Goal: Transaction & Acquisition: Purchase product/service

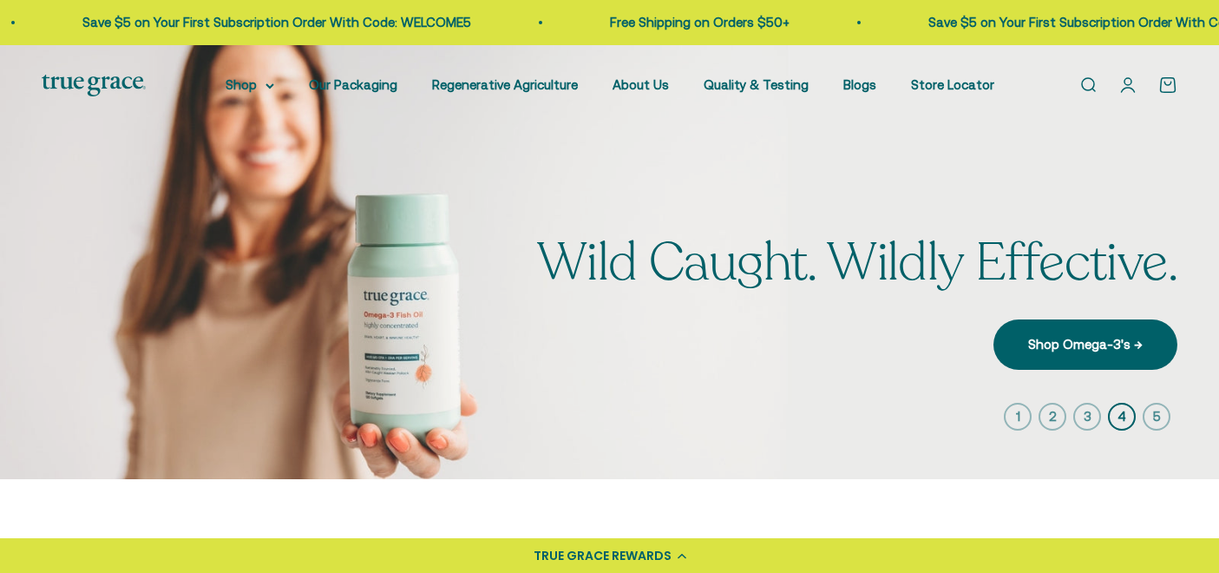
click at [1137, 88] on link "Open account page" at bounding box center [1127, 84] width 19 height 19
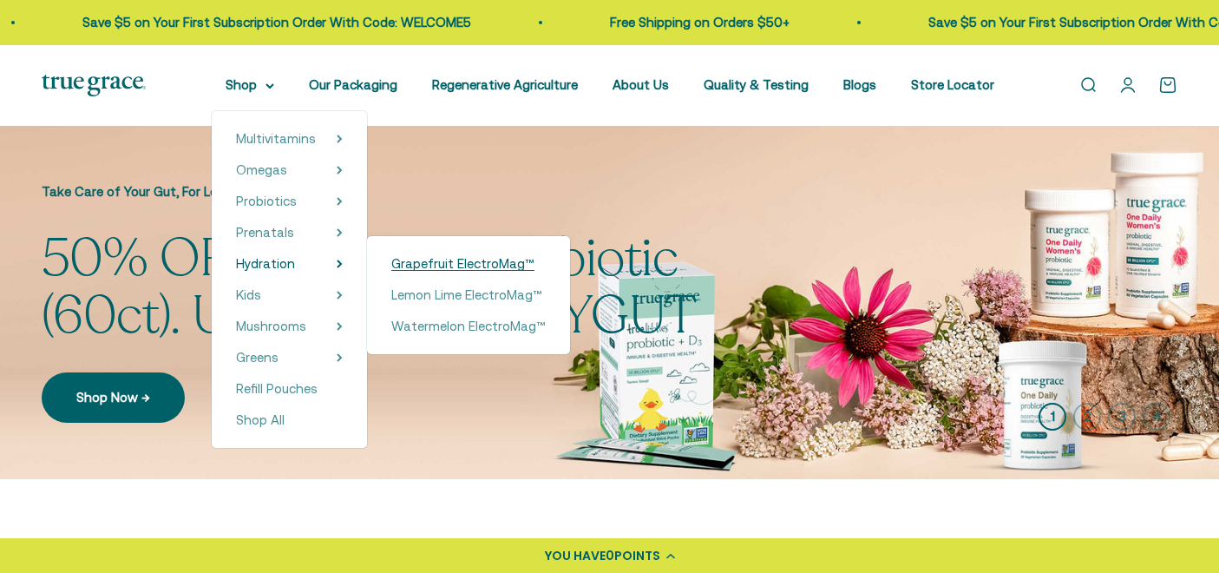
click at [454, 264] on span "Grapefruit ElectroMag™" at bounding box center [462, 263] width 143 height 15
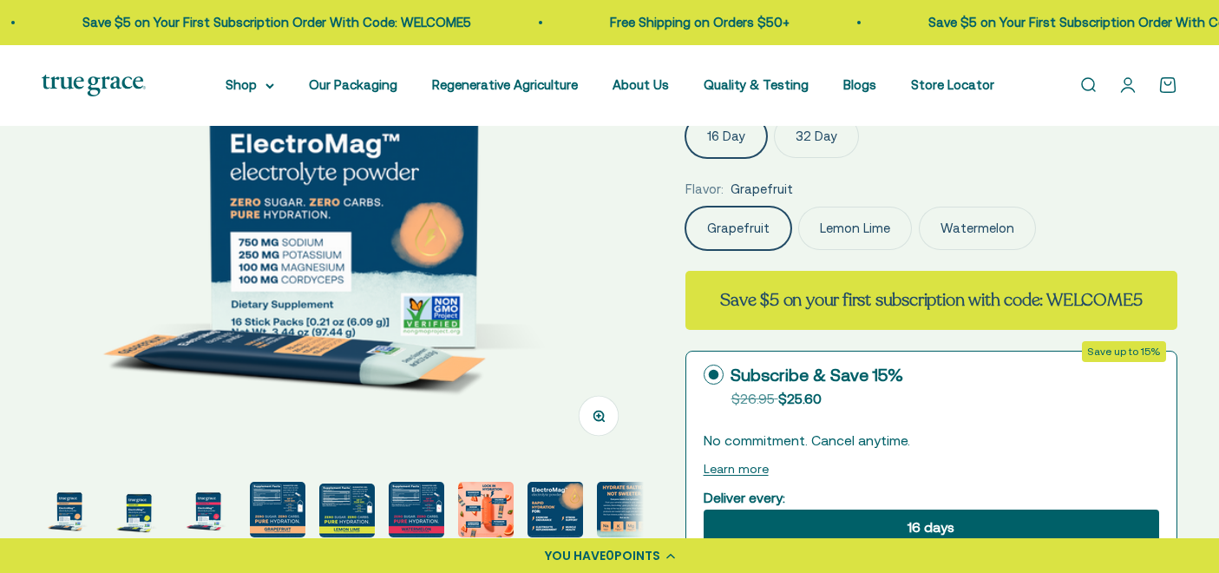
scroll to position [252, 0]
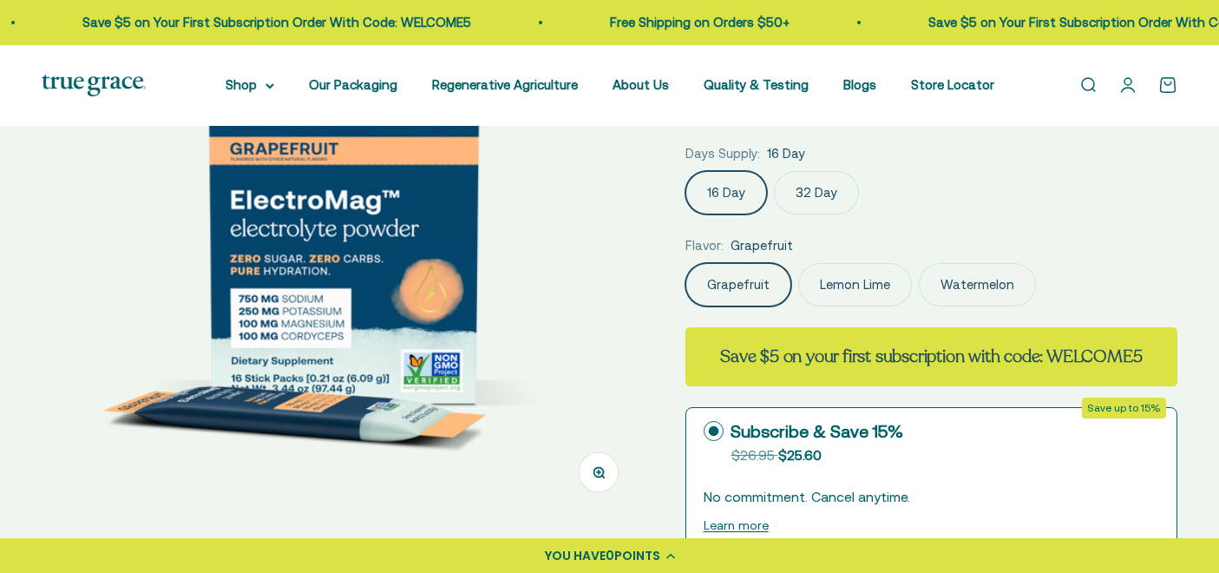
click at [821, 182] on label "32 Day" at bounding box center [816, 192] width 85 height 43
click at [685, 171] on input "32 Day" at bounding box center [685, 170] width 1 height 1
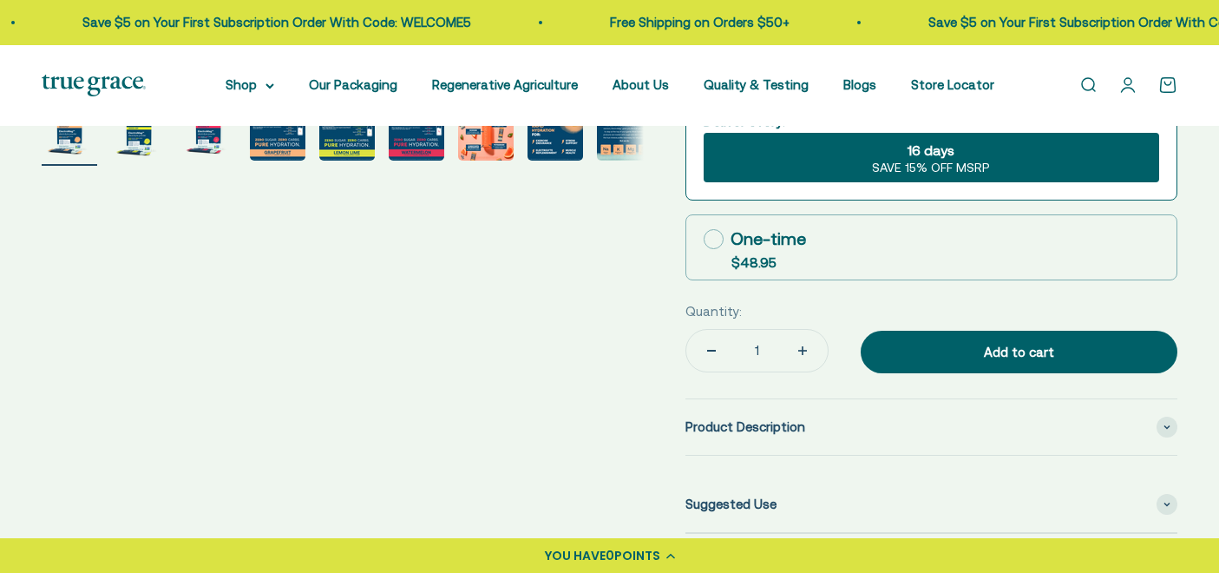
scroll to position [719, 0]
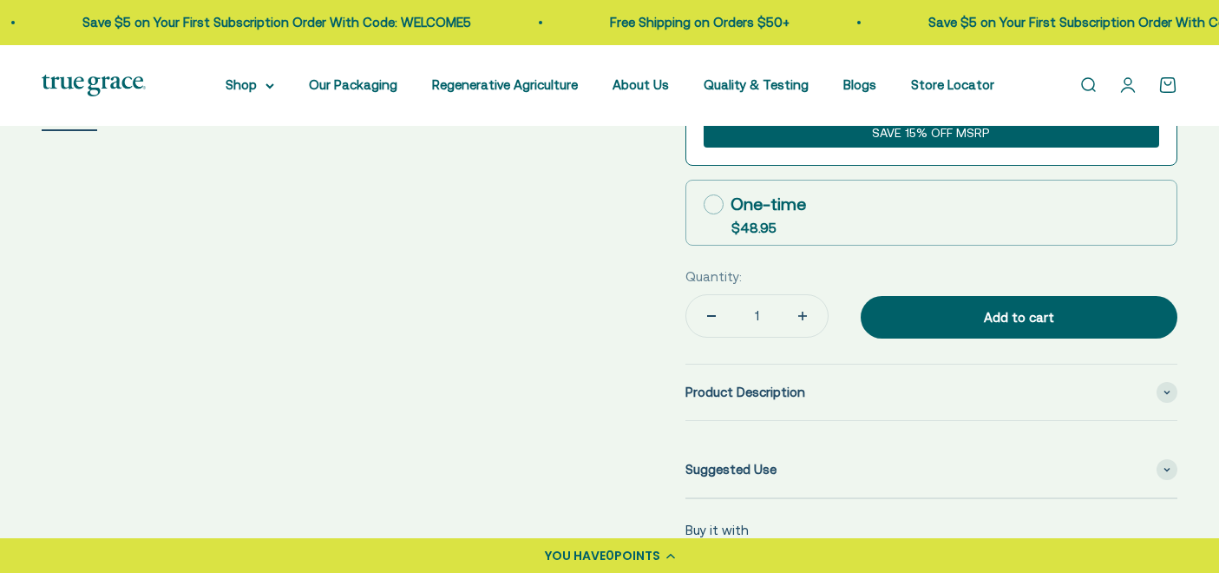
click at [710, 200] on icon at bounding box center [714, 204] width 20 height 20
click at [704, 204] on input "One-time $48.95" at bounding box center [703, 204] width 1 height 1
radio input "true"
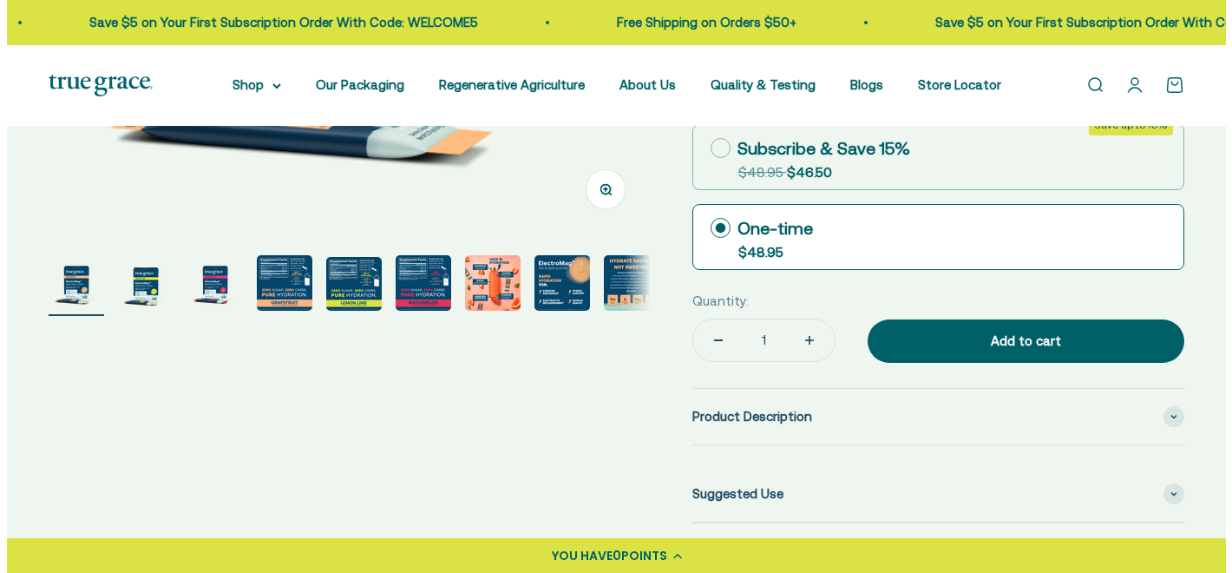
scroll to position [513, 0]
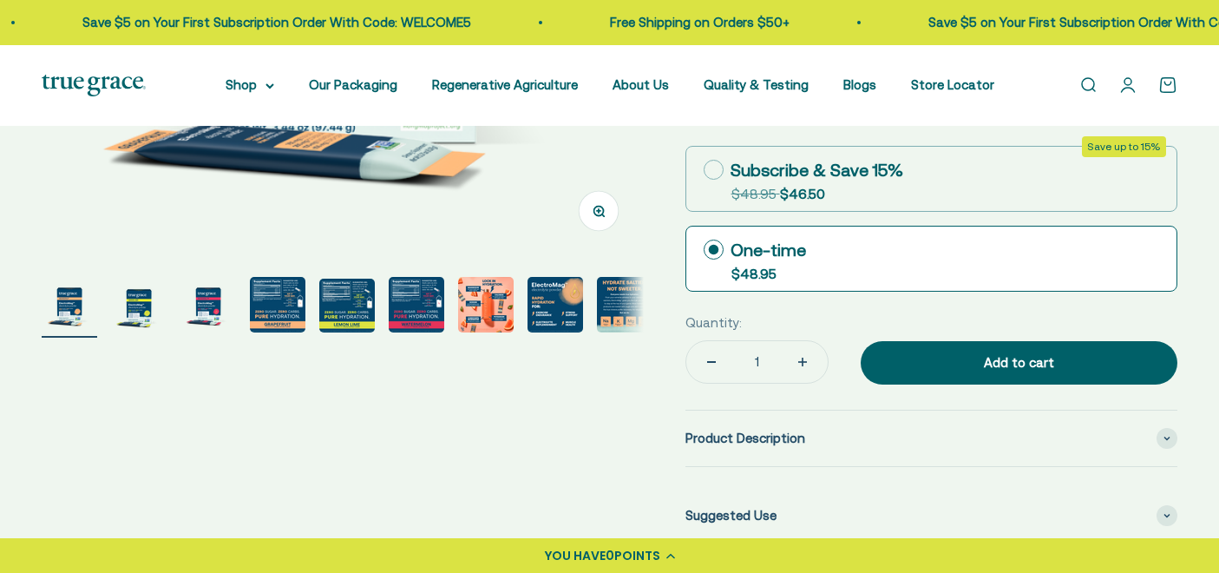
click at [798, 364] on icon "Increase quantity" at bounding box center [802, 361] width 9 height 9
type input "2"
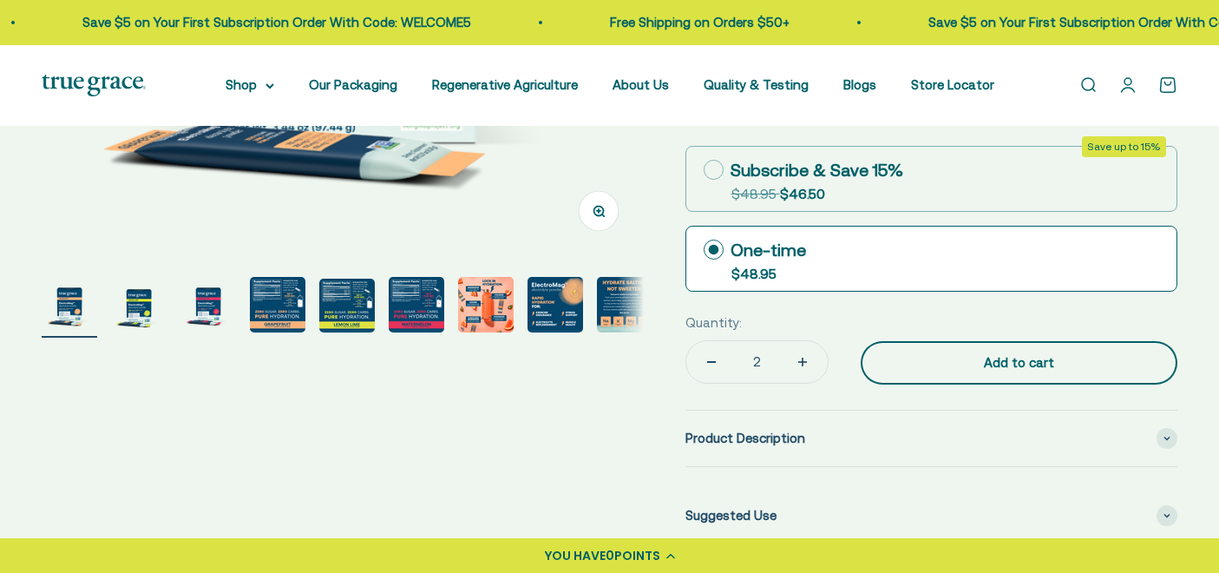
click at [1023, 357] on div "Add to cart" at bounding box center [1018, 362] width 247 height 21
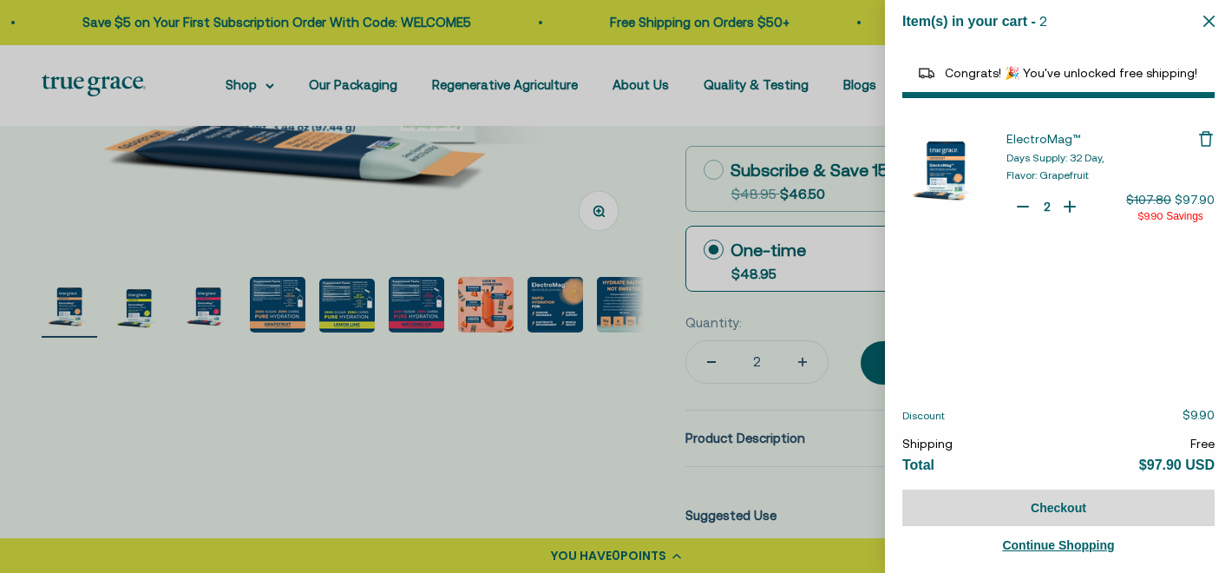
select select "44163639509206"
select select "40055698129088"
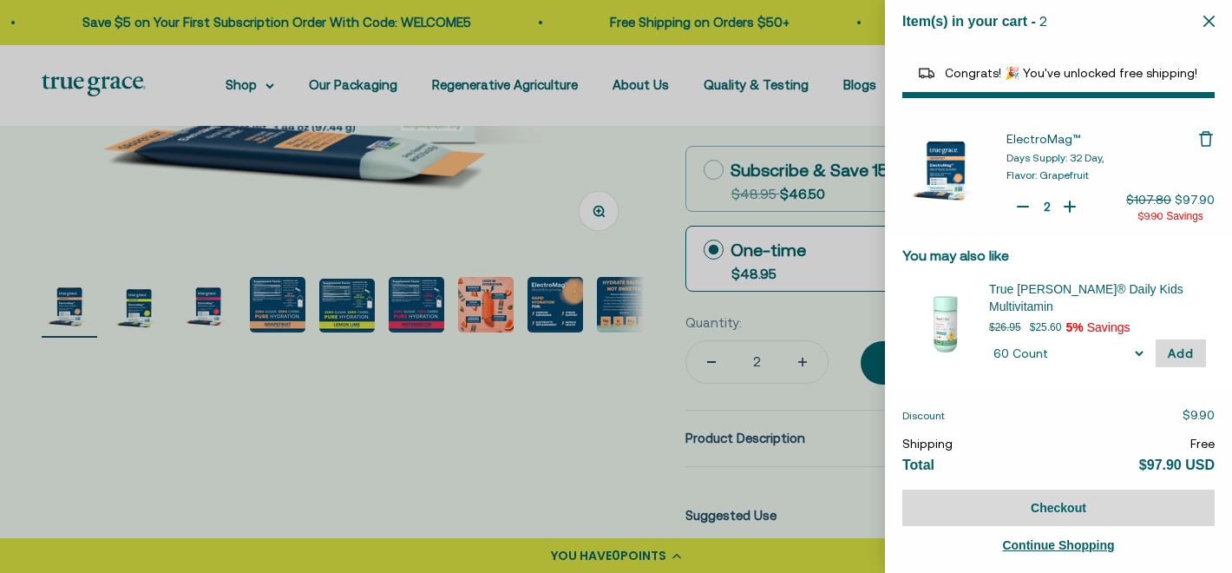
click at [1050, 545] on span "Continue Shopping" at bounding box center [1058, 545] width 112 height 14
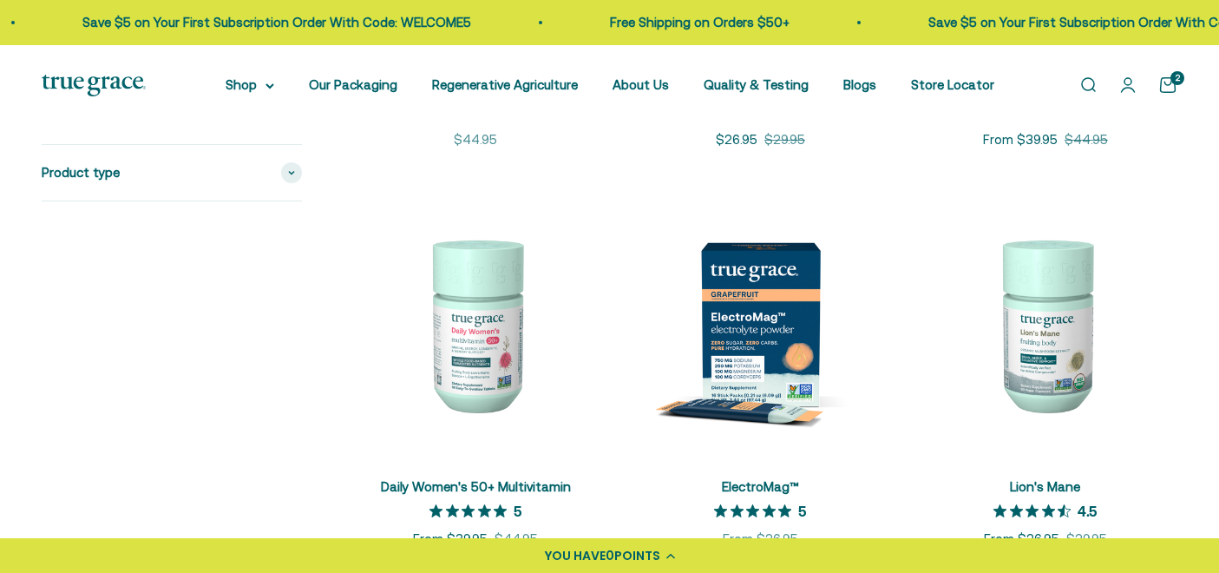
scroll to position [779, 0]
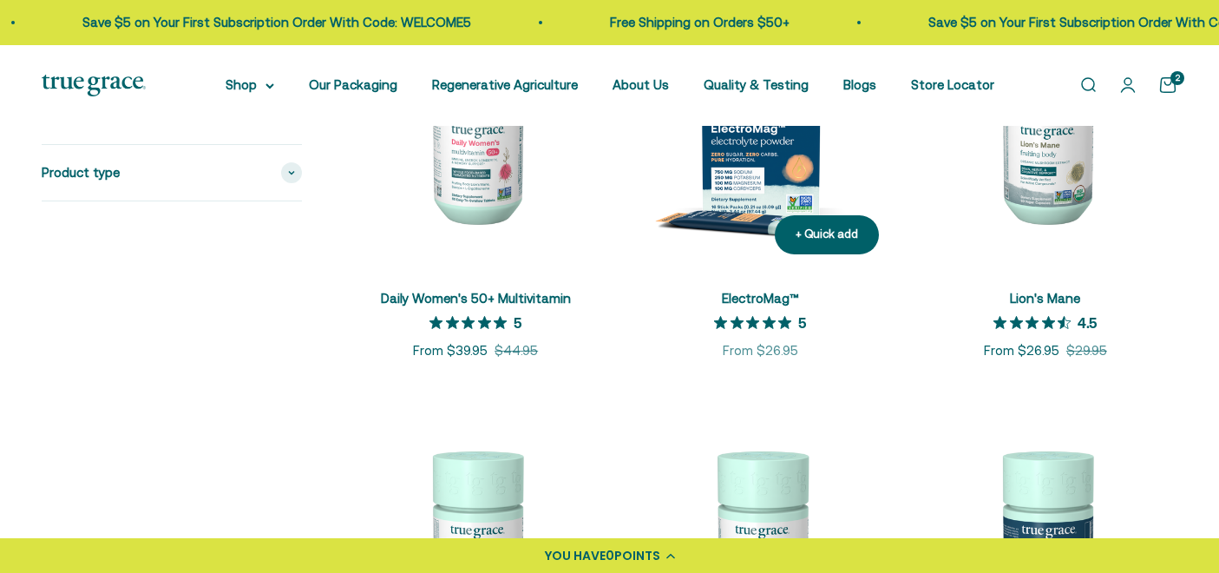
click at [739, 154] on img at bounding box center [760, 135] width 264 height 264
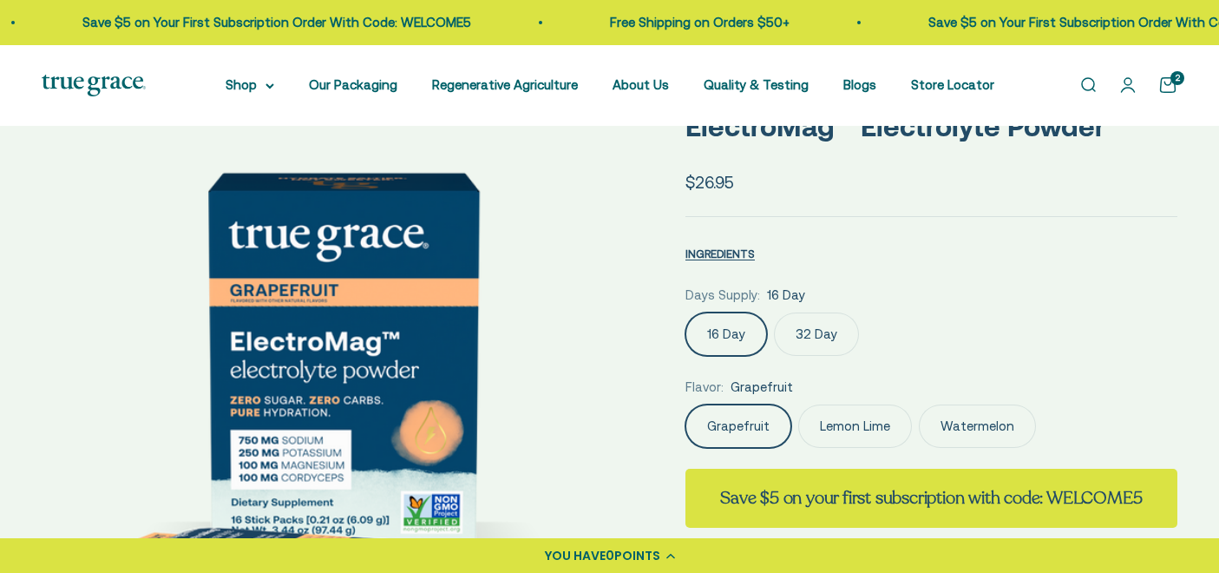
scroll to position [107, 0]
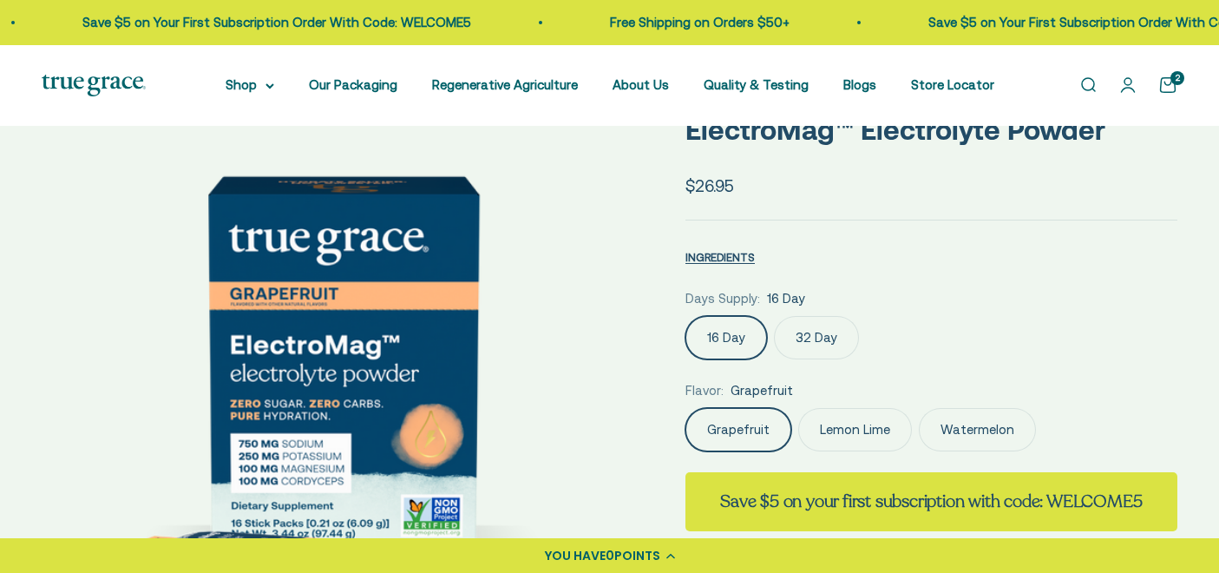
click at [808, 335] on label "32 Day" at bounding box center [816, 337] width 85 height 43
click at [685, 316] on input "32 Day" at bounding box center [685, 315] width 1 height 1
click at [978, 431] on label "Watermelon" at bounding box center [977, 429] width 117 height 43
click at [685, 408] on input "Watermelon" at bounding box center [685, 407] width 1 height 1
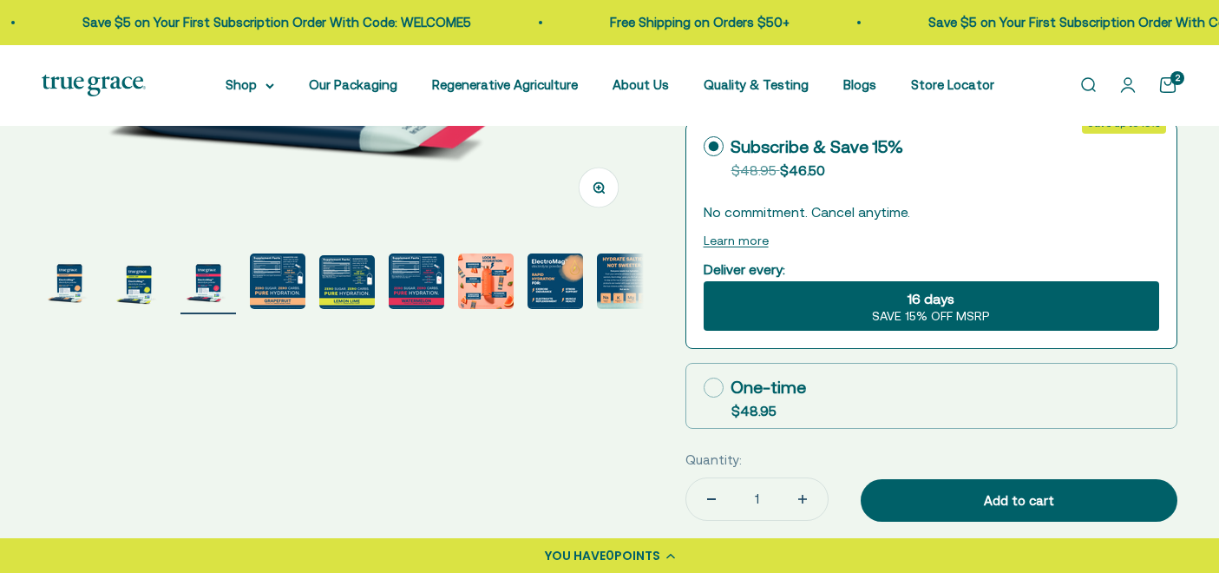
scroll to position [616, 0]
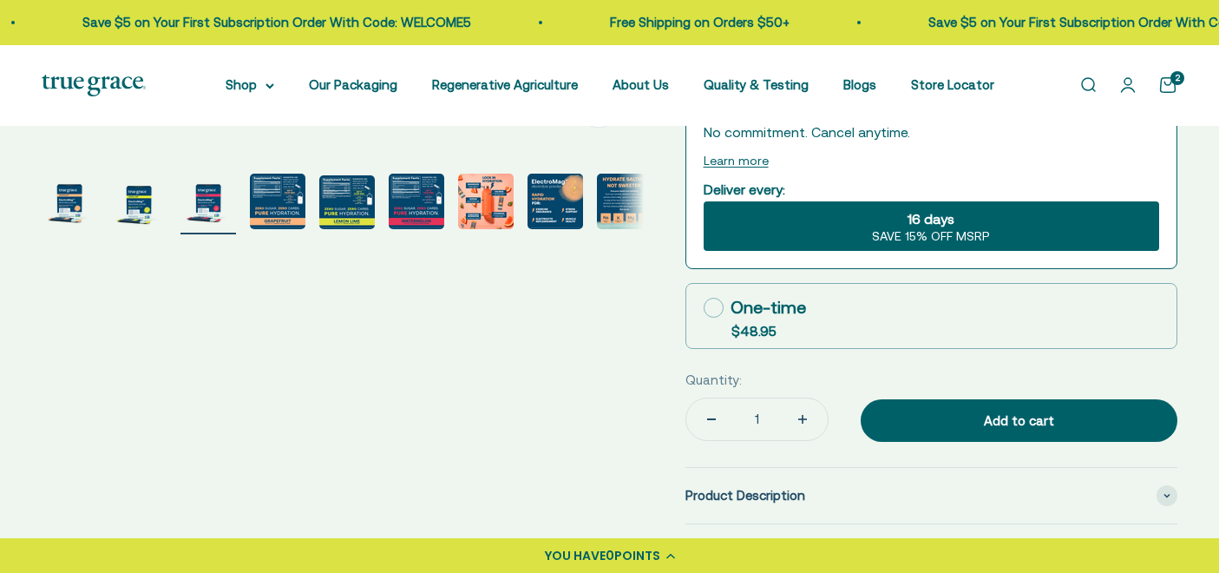
click at [711, 311] on icon at bounding box center [714, 308] width 20 height 20
click at [704, 308] on input "One-time $48.95" at bounding box center [703, 307] width 1 height 1
radio input "true"
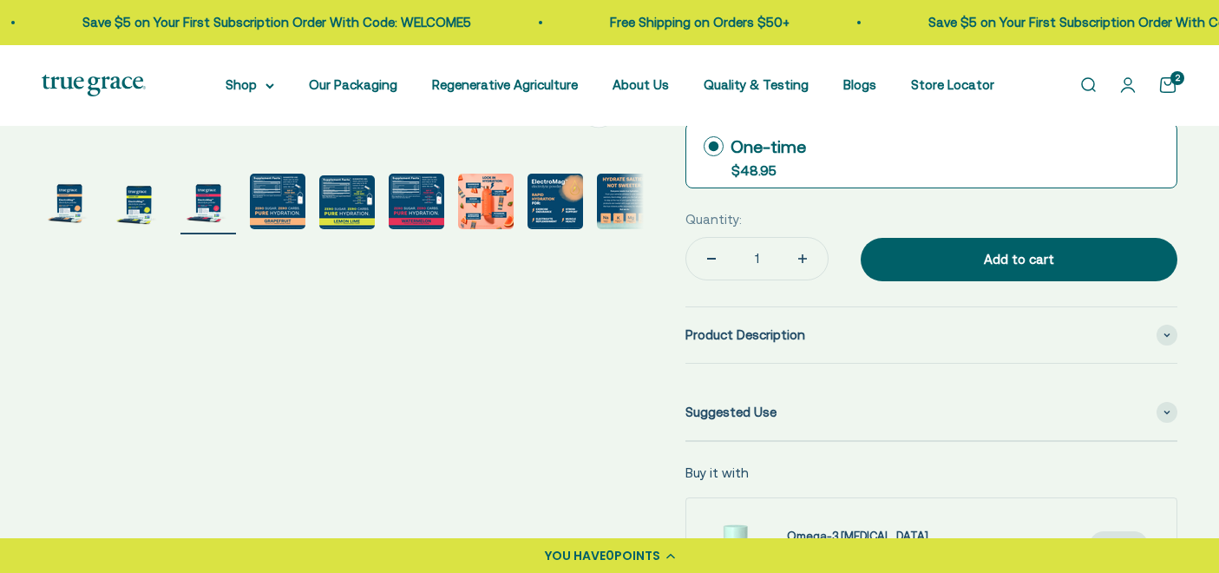
click at [783, 263] on button "Increase quantity" at bounding box center [802, 259] width 50 height 42
type input "2"
click at [471, 189] on img "Go to item 7" at bounding box center [486, 202] width 56 height 56
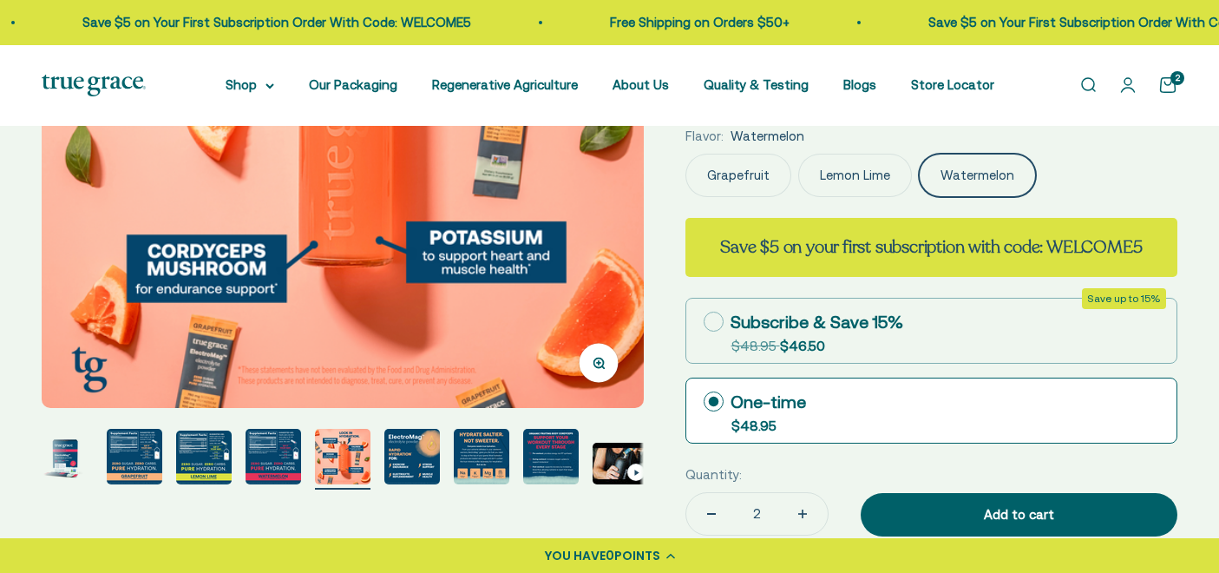
scroll to position [373, 0]
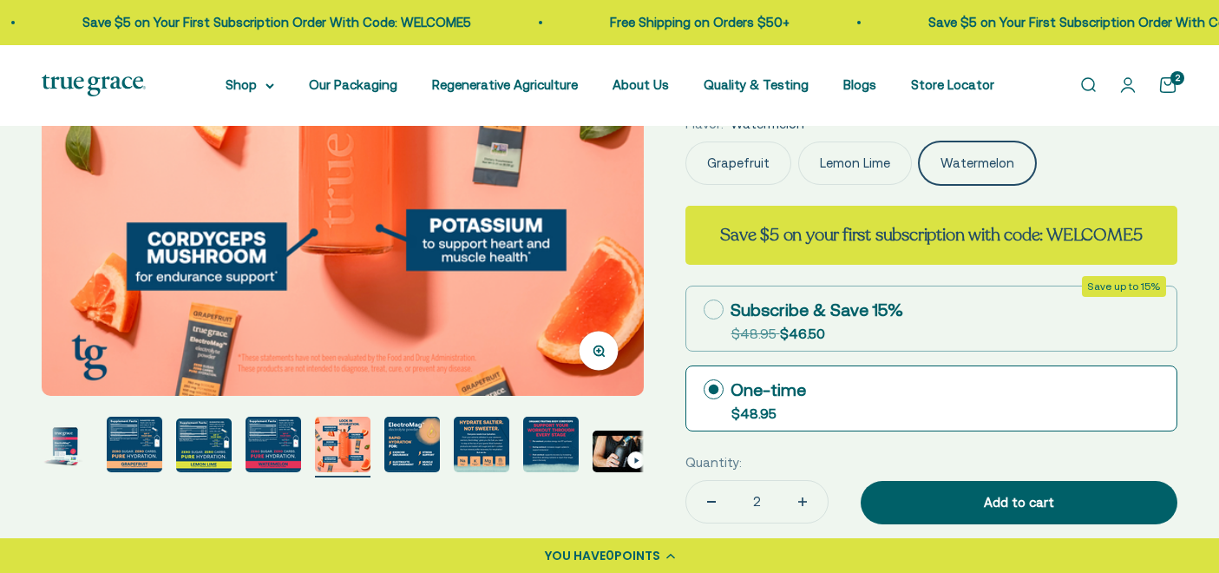
click at [535, 445] on img "Go to item 10" at bounding box center [551, 444] width 56 height 56
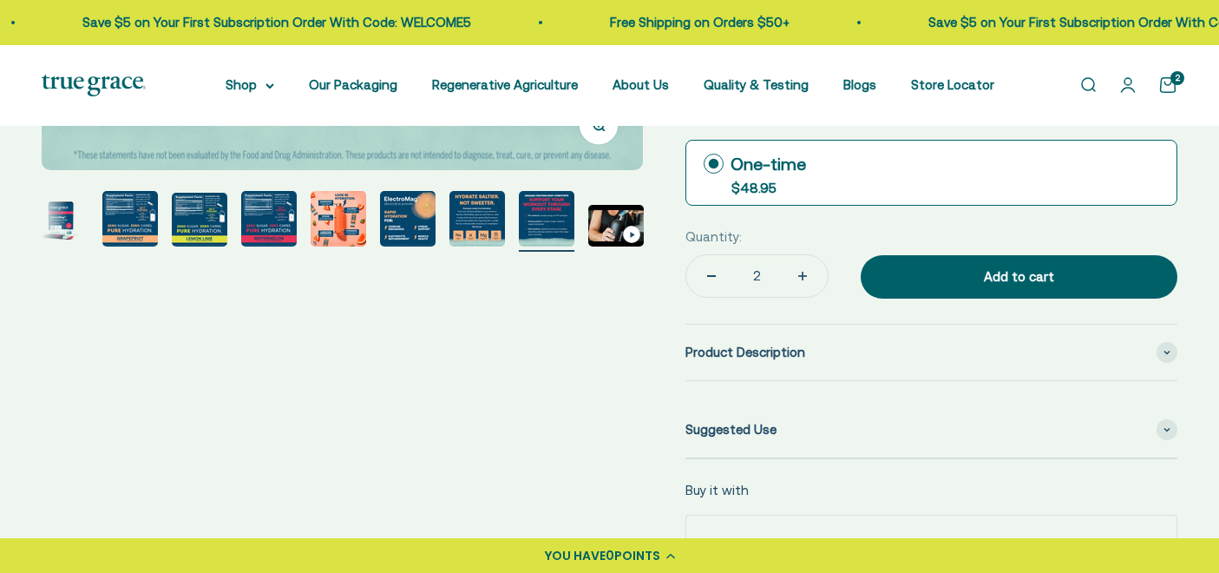
scroll to position [585, 0]
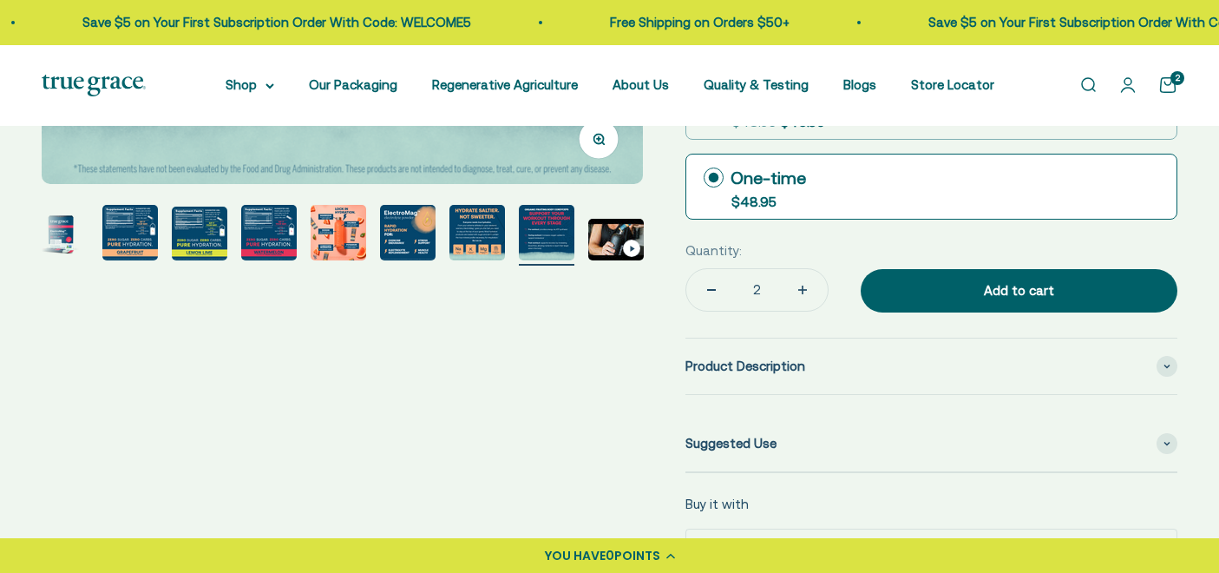
click at [193, 216] on img "Go to item 5" at bounding box center [200, 233] width 56 height 54
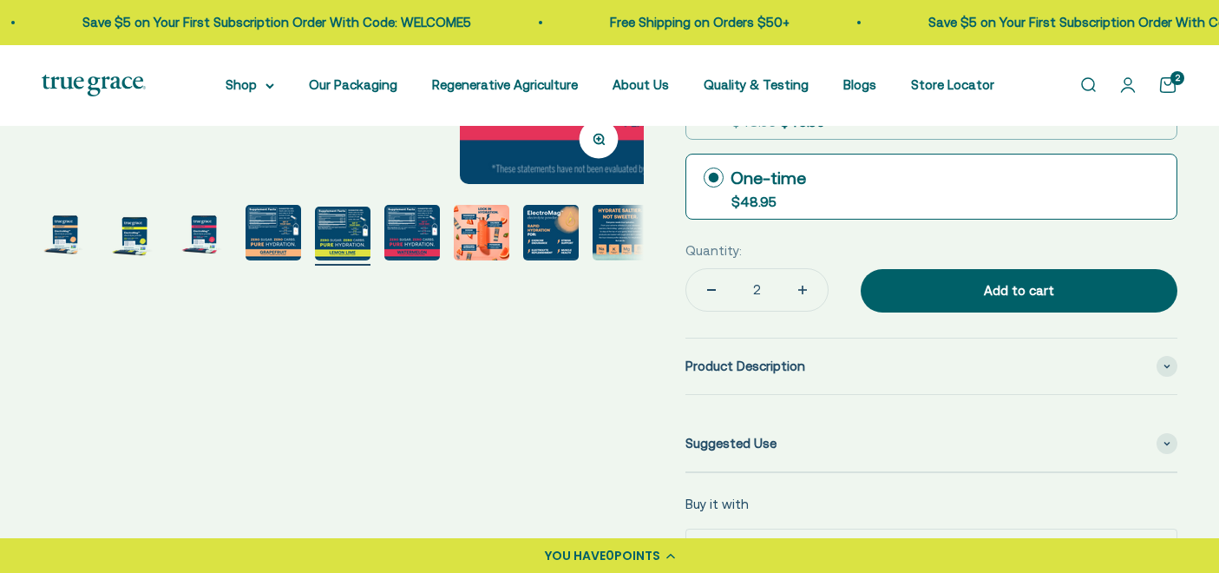
scroll to position [0, 0]
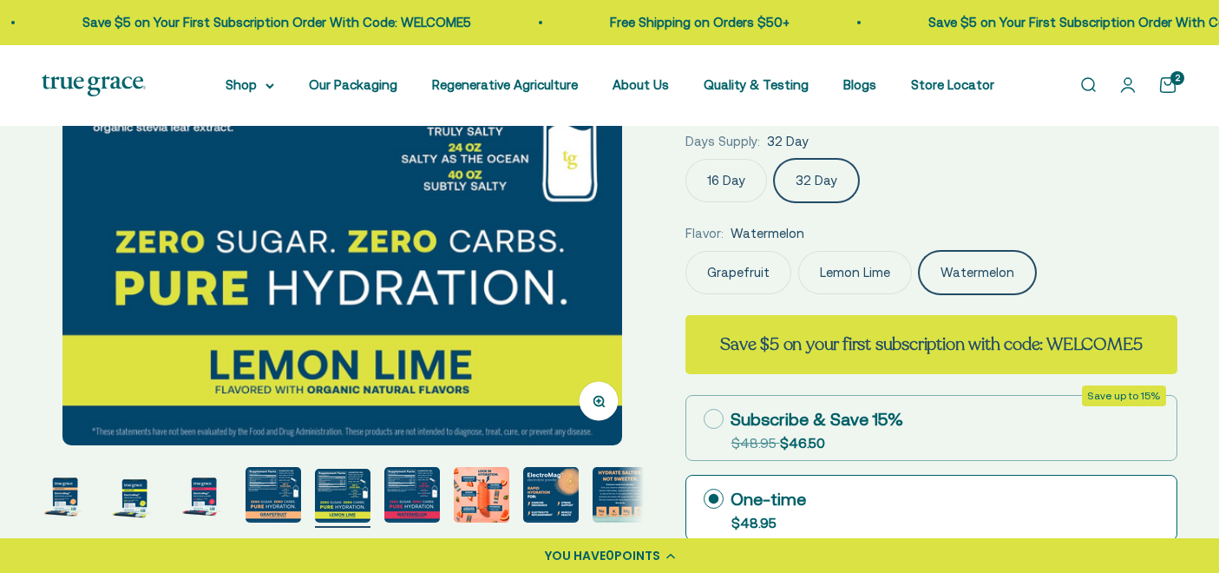
click at [257, 500] on img "Go to item 4" at bounding box center [274, 495] width 56 height 56
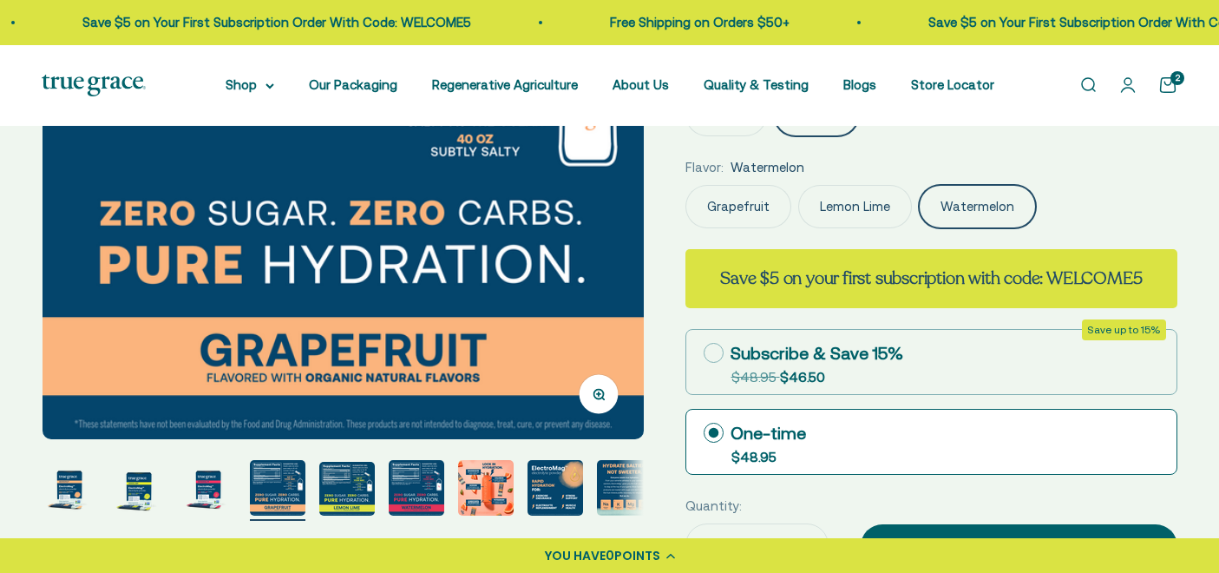
click at [403, 477] on img "Go to item 6" at bounding box center [417, 488] width 56 height 56
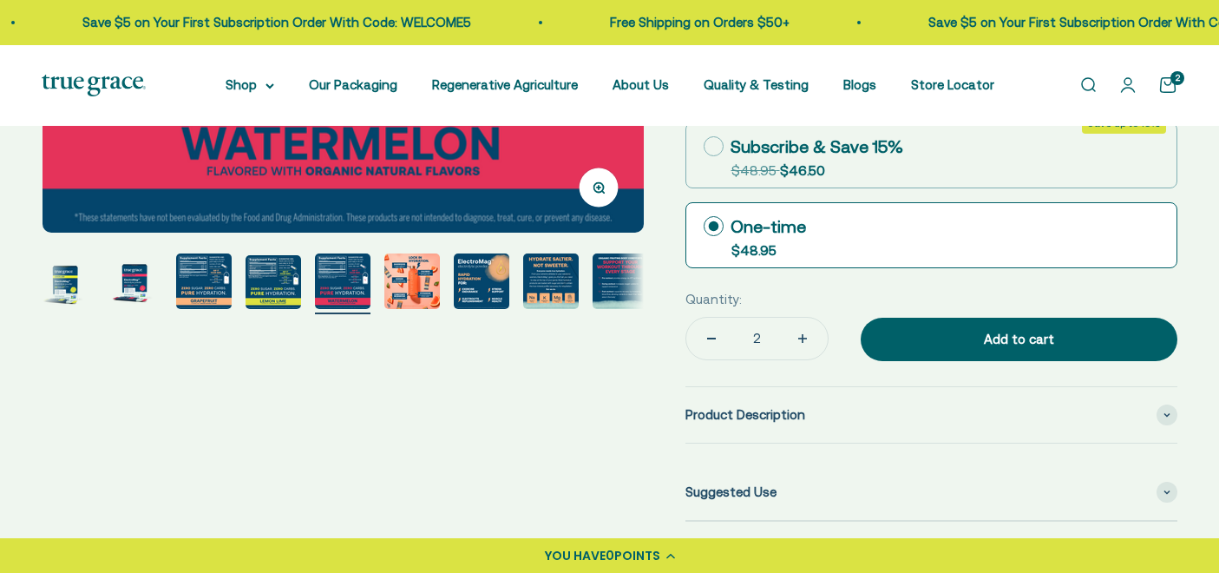
click at [552, 280] on img "Go to item 9" at bounding box center [551, 281] width 56 height 56
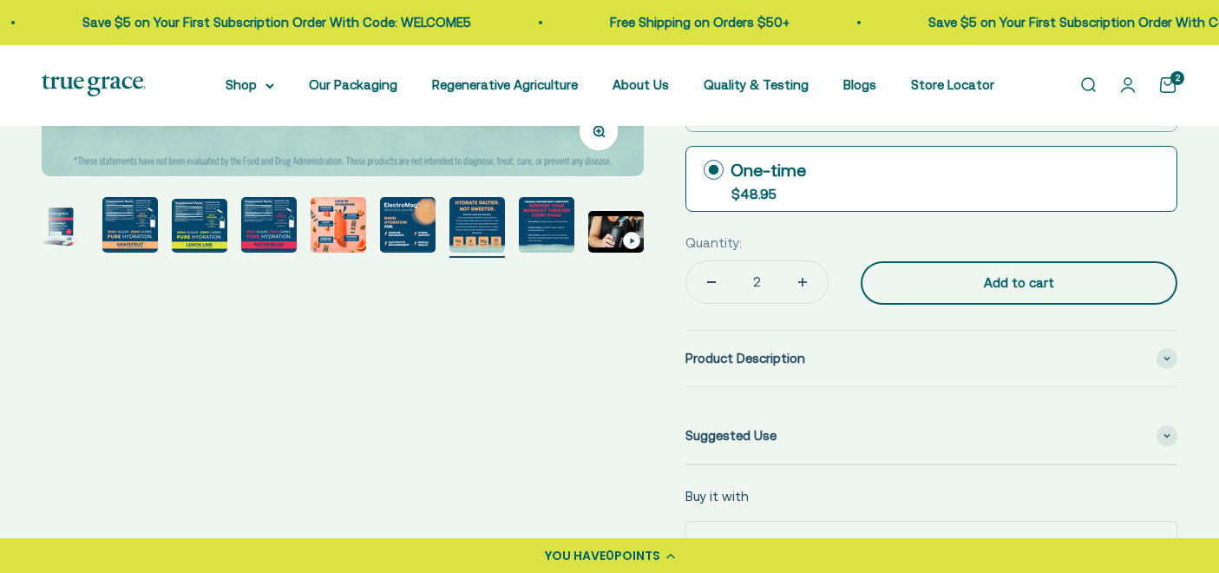
click at [1008, 292] on div "Add to cart" at bounding box center [1018, 282] width 247 height 21
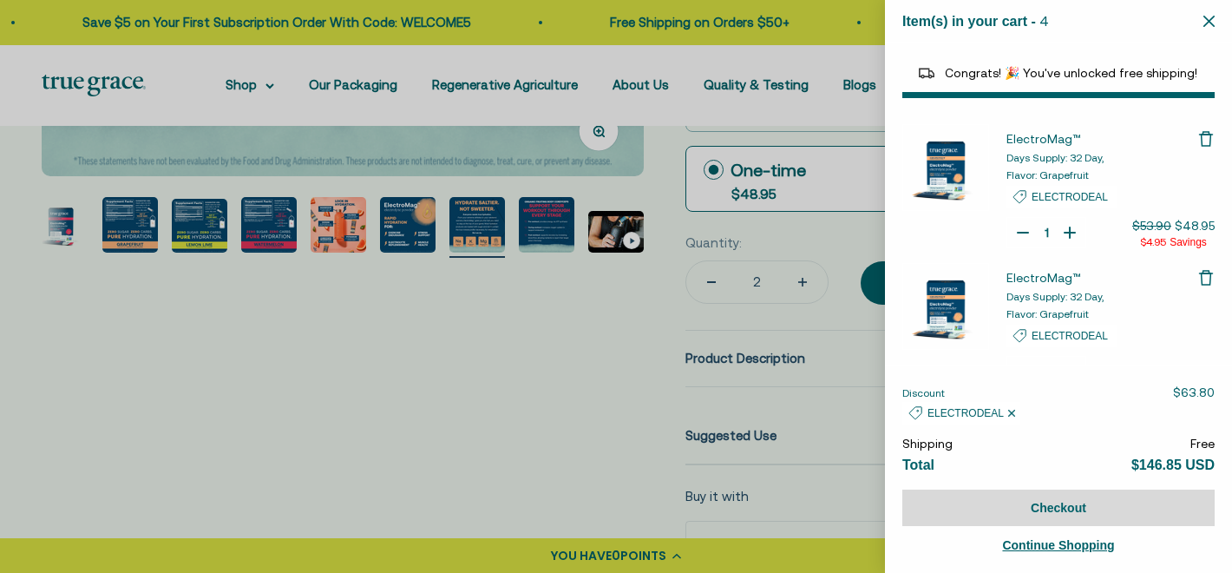
select select "44163639509206"
select select "40055698129088"
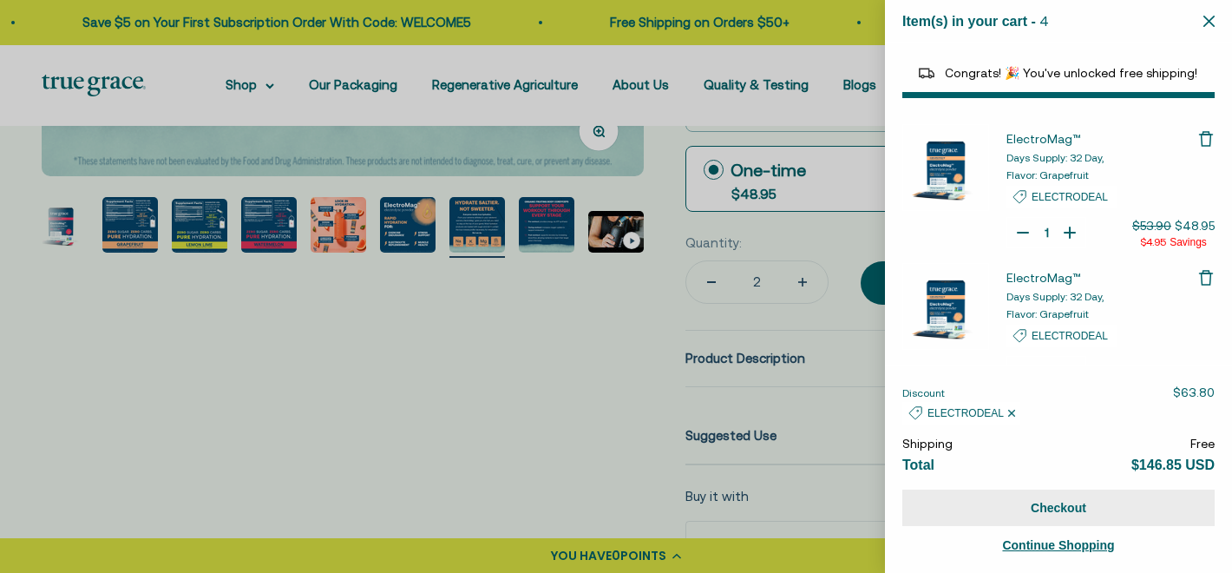
click at [1058, 506] on button "Checkout" at bounding box center [1058, 507] width 312 height 36
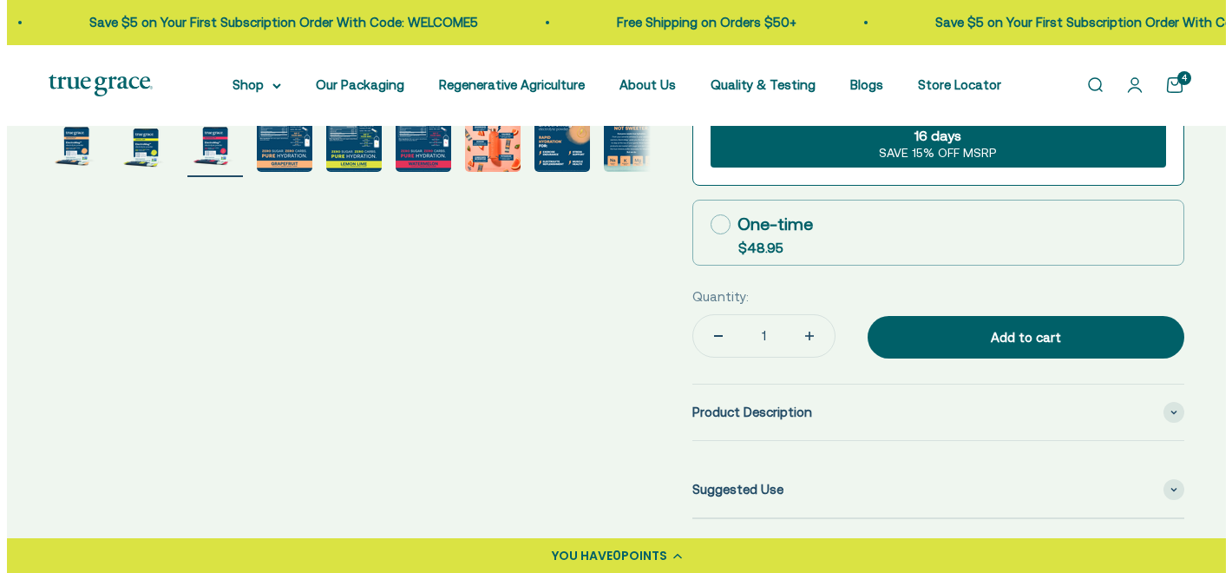
scroll to position [684, 0]
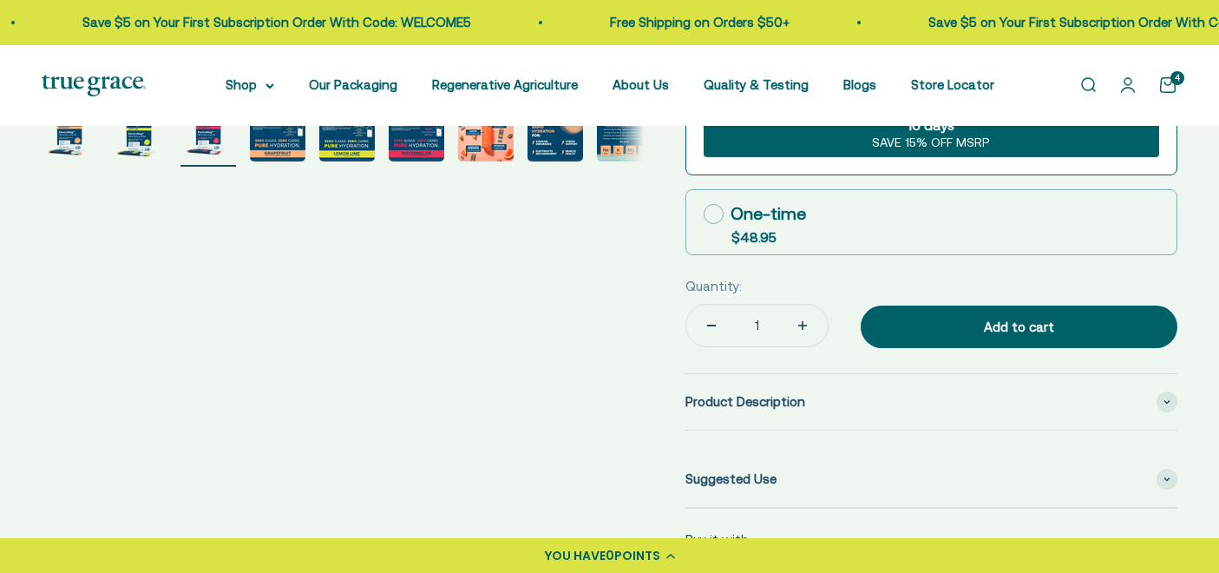
click at [798, 324] on icon "Increase quantity" at bounding box center [802, 325] width 9 height 9
type input "2"
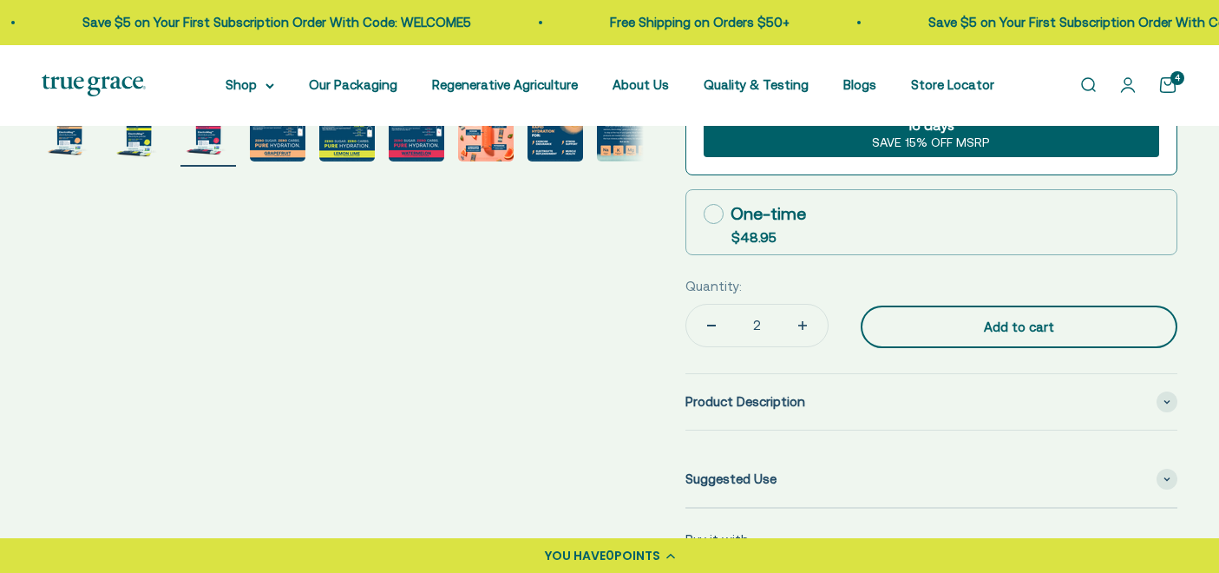
click at [1007, 337] on button "Add to cart" at bounding box center [1019, 326] width 317 height 43
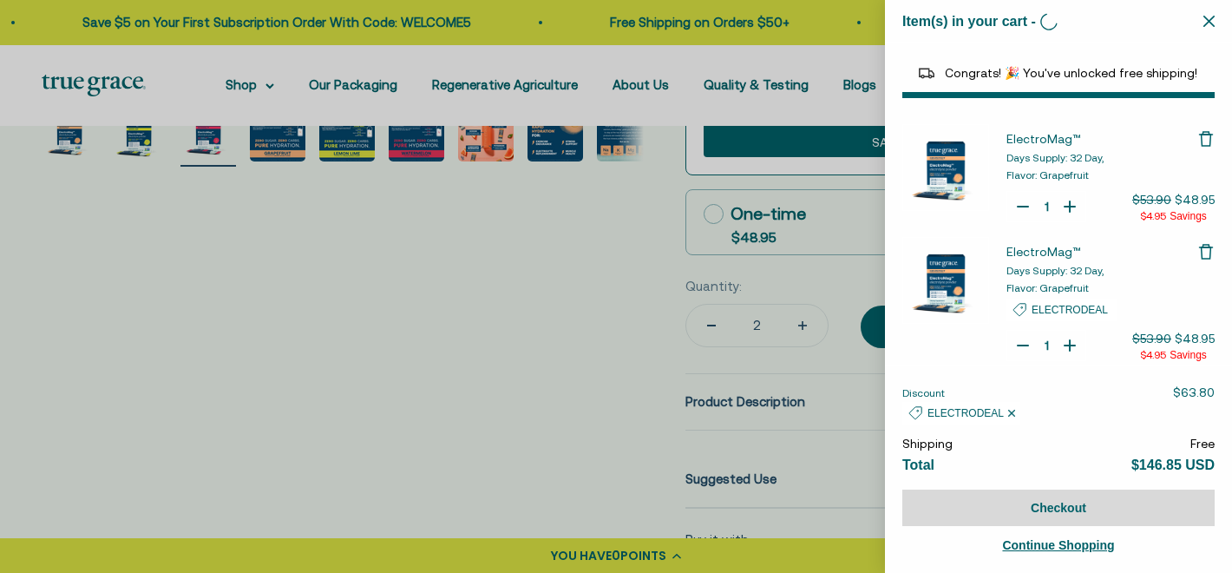
type input "1"
select select "44163639509206"
select select "40055698129088"
type input "2"
click at [1062, 207] on icon "Your Cart" at bounding box center [1069, 206] width 17 height 17
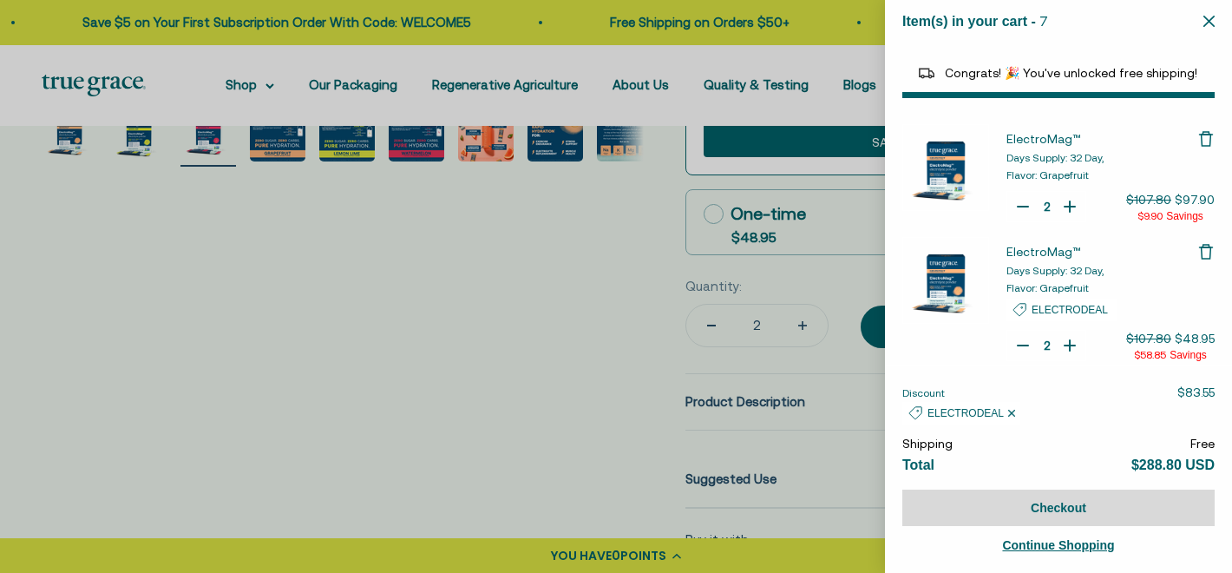
click at [1061, 346] on icon "Your Cart" at bounding box center [1069, 345] width 17 height 17
type input "4"
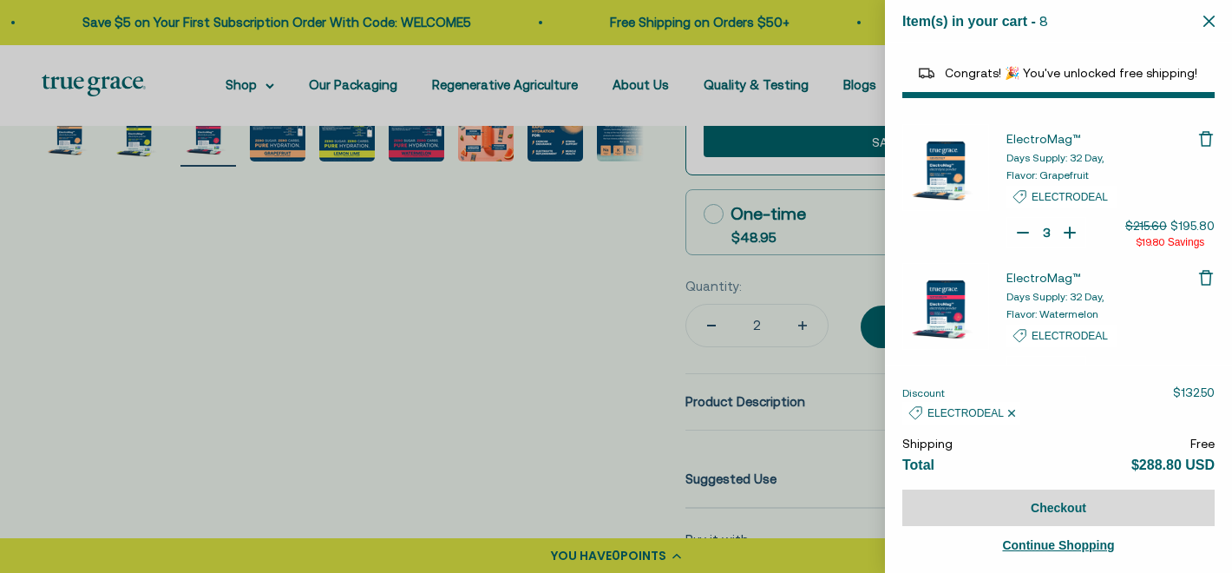
click at [1018, 233] on icon "Your Cart" at bounding box center [1023, 233] width 10 height 0
click at [1018, 232] on div "ElectroMag™ Days Supply: 32 Day, Flavor: Grapefruit ELECTRODEAL Quantity Decrea…" at bounding box center [1058, 323] width 347 height 416
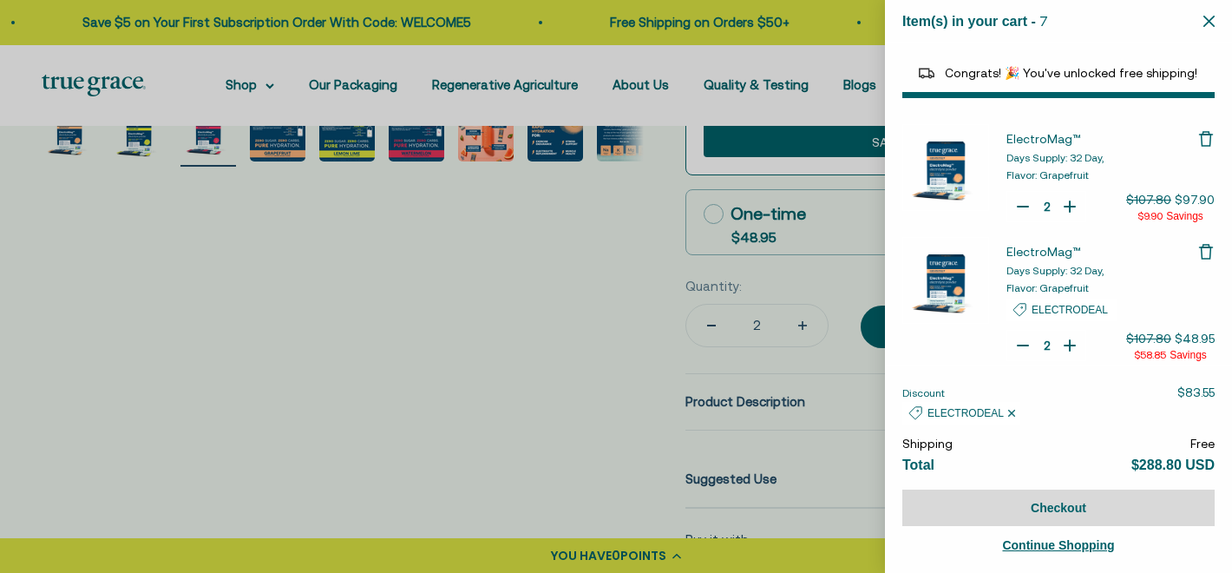
click at [1063, 347] on icon "Your Cart" at bounding box center [1069, 345] width 17 height 17
type input "4"
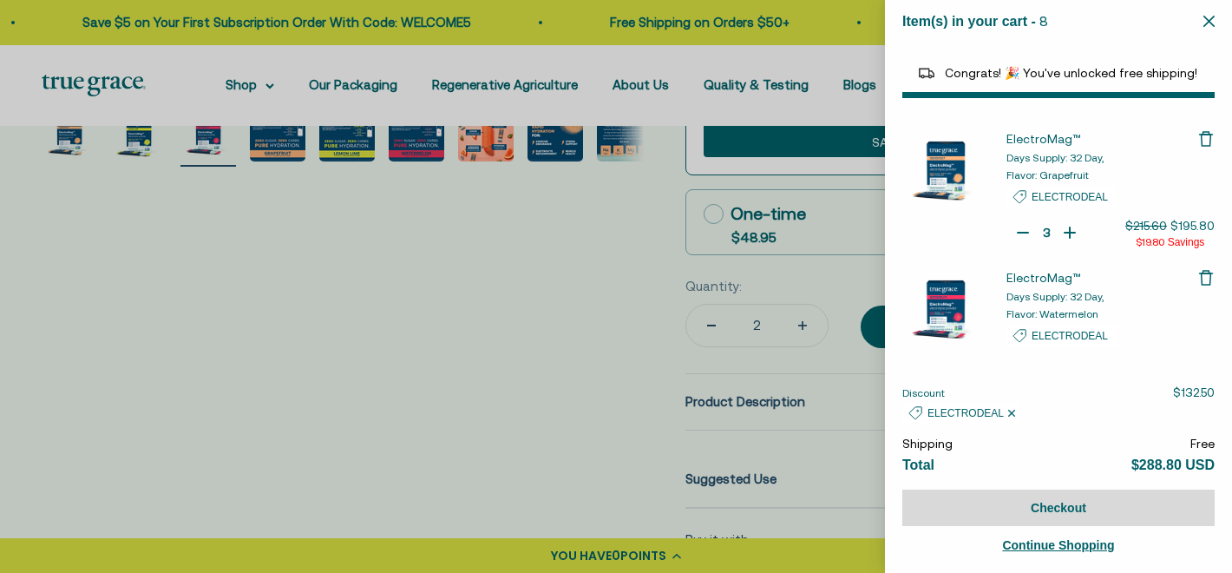
click at [1015, 230] on icon "Your Cart" at bounding box center [1022, 232] width 17 height 17
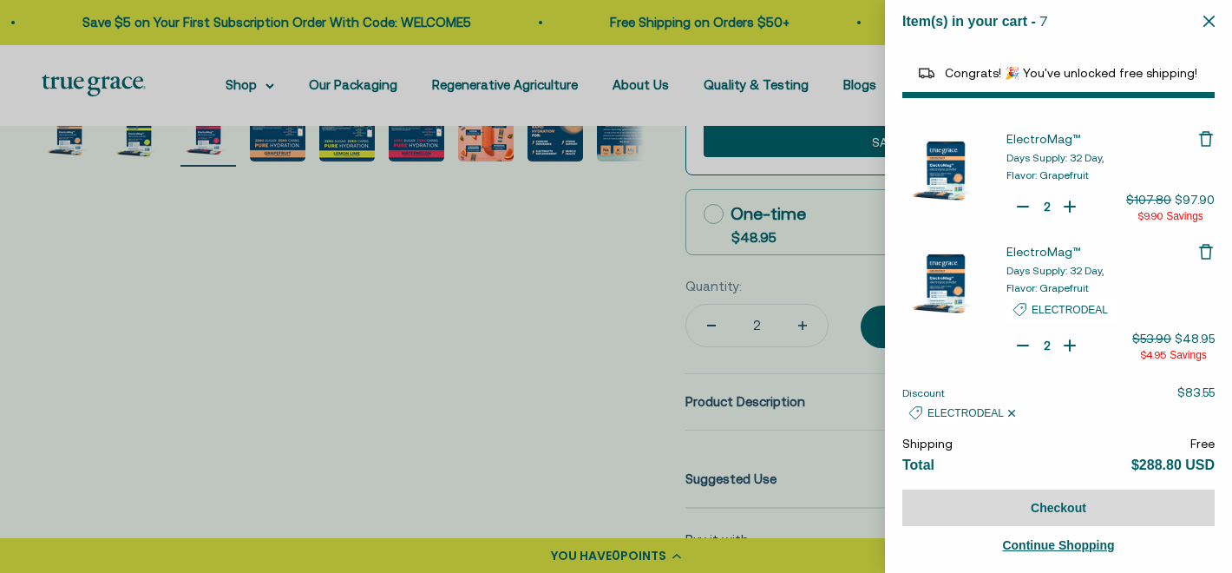
click at [1061, 345] on icon "Your Cart" at bounding box center [1069, 345] width 17 height 17
type input "4"
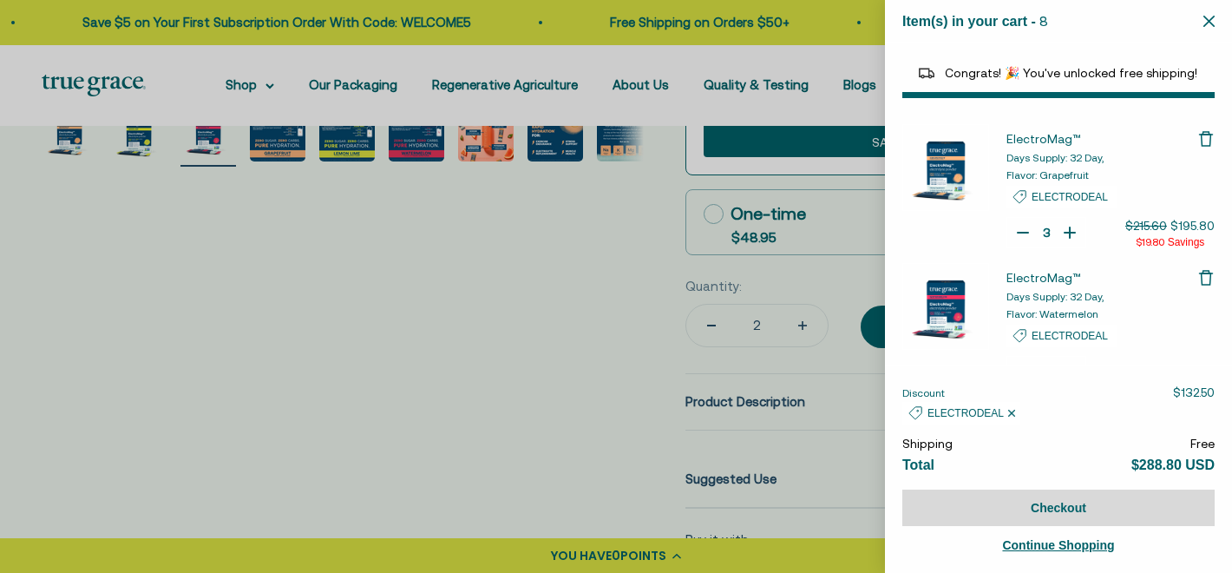
click at [1017, 229] on icon "Your Cart" at bounding box center [1022, 232] width 17 height 17
type input "1"
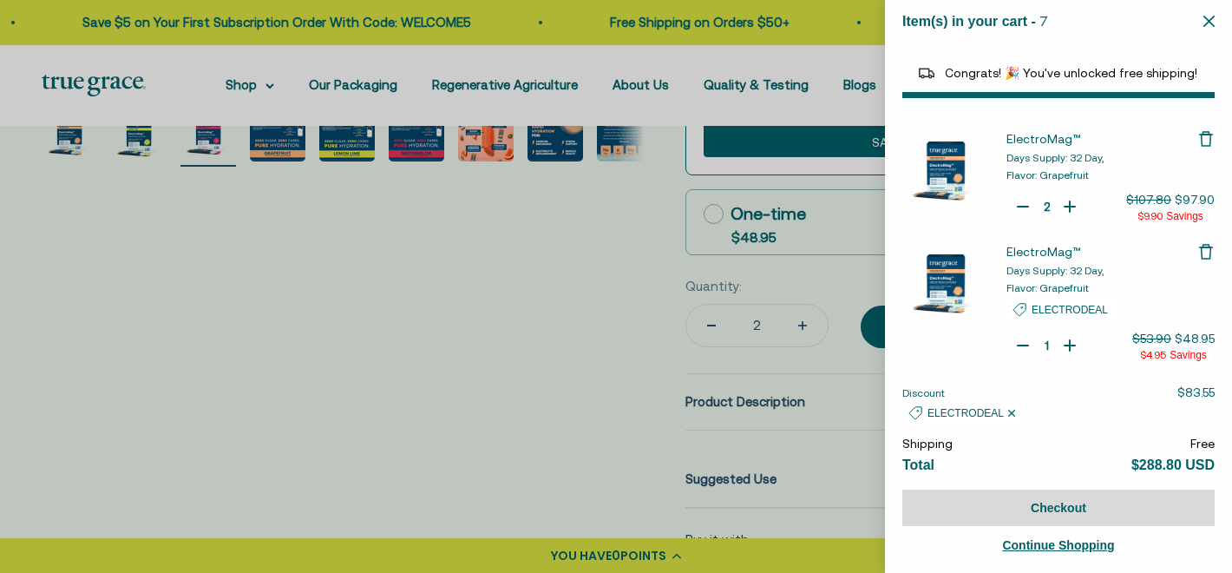
click at [1197, 253] on icon "Remove ElectroMag™" at bounding box center [1205, 251] width 17 height 17
type input "1"
click at [1209, 21] on icon "Close" at bounding box center [1208, 21] width 11 height 11
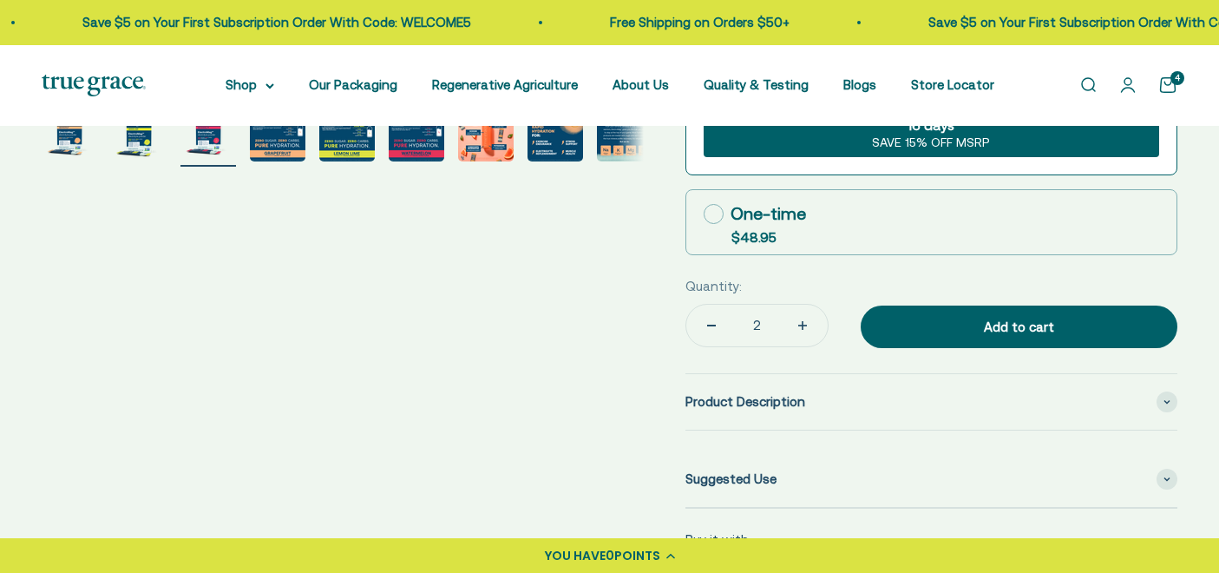
click at [1164, 88] on link "Open cart 4" at bounding box center [1167, 84] width 19 height 19
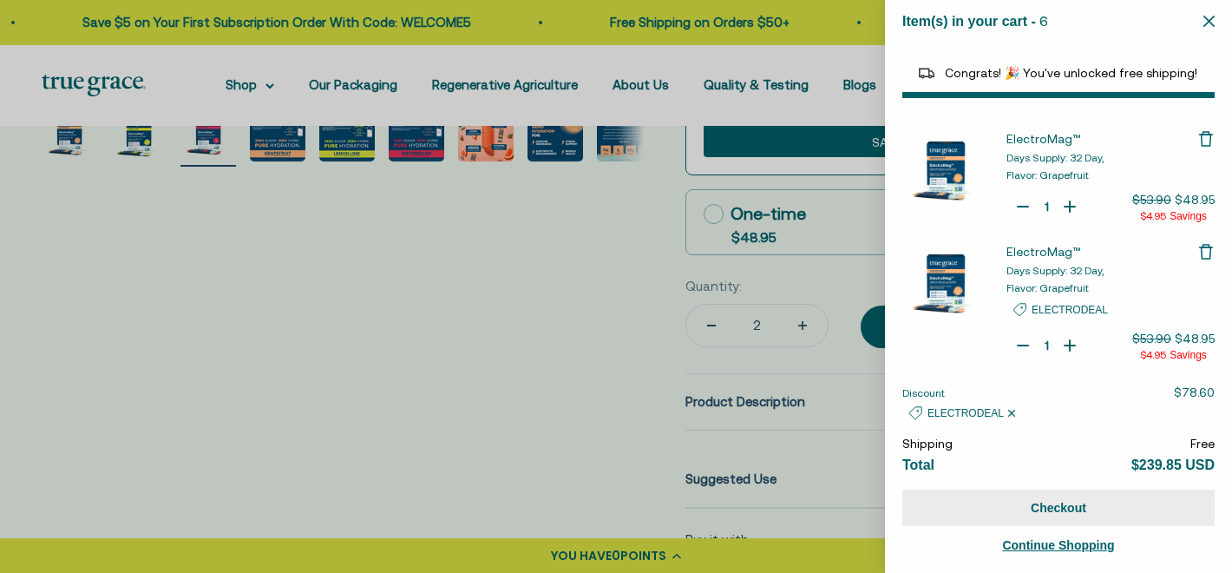
click at [1062, 513] on button "Checkout" at bounding box center [1058, 507] width 312 height 36
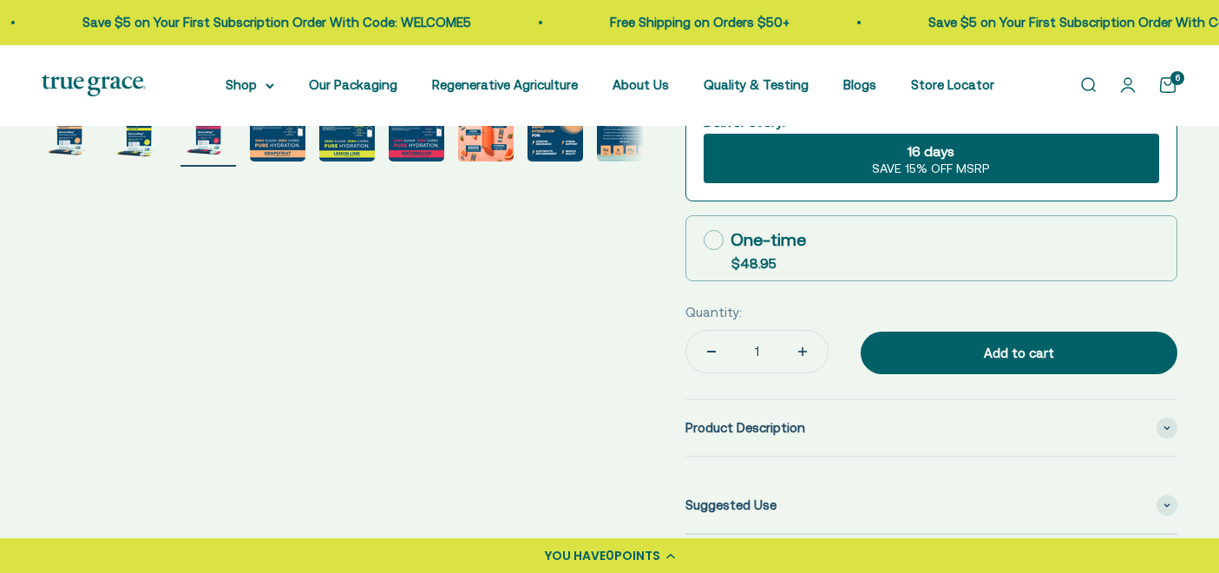
click at [1177, 85] on link "Open cart 6" at bounding box center [1167, 84] width 19 height 19
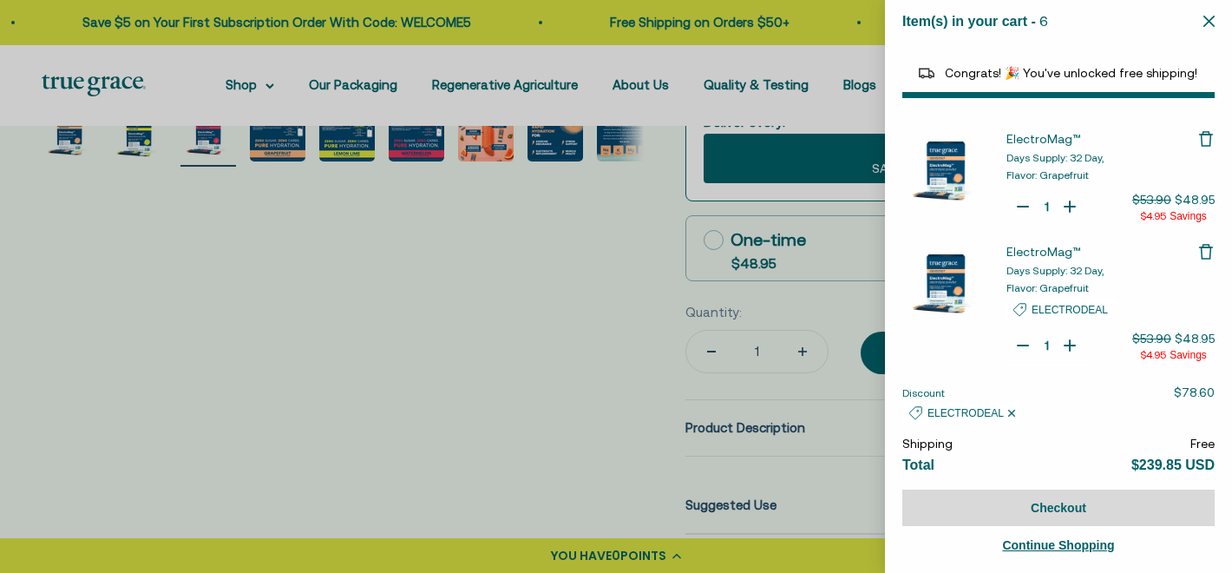
select select "44163639509206"
select select "40055698129088"
click at [1197, 135] on icon "Remove ElectroMag™" at bounding box center [1205, 138] width 17 height 17
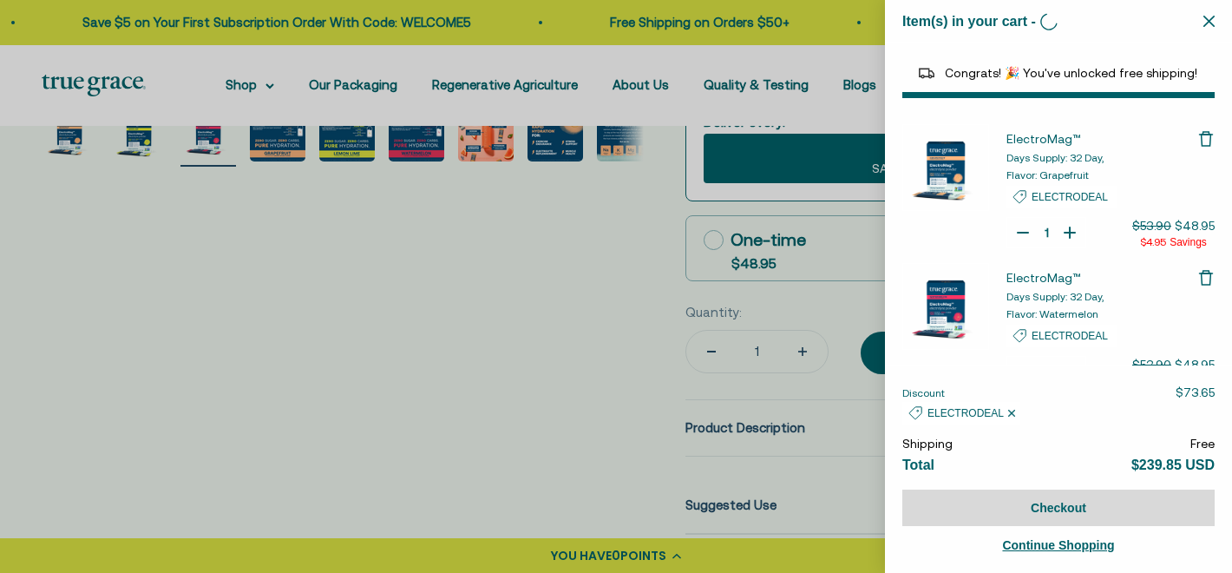
type input "2"
click at [1197, 140] on icon "Remove ElectroMag™" at bounding box center [1205, 138] width 17 height 17
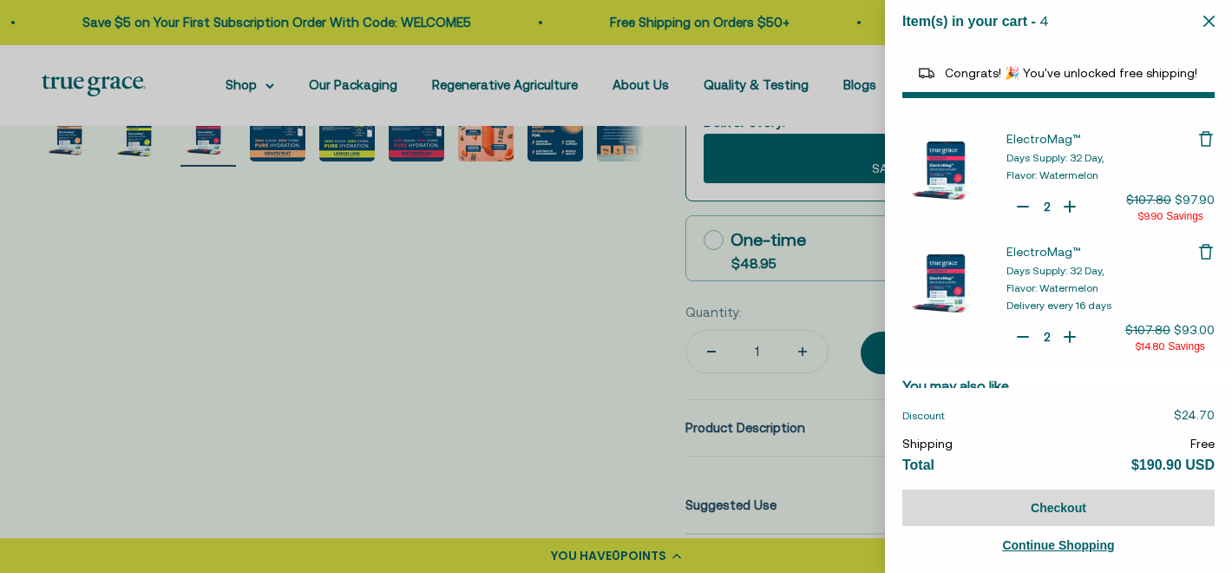
click at [1198, 138] on icon "Remove ElectroMag™" at bounding box center [1205, 138] width 17 height 17
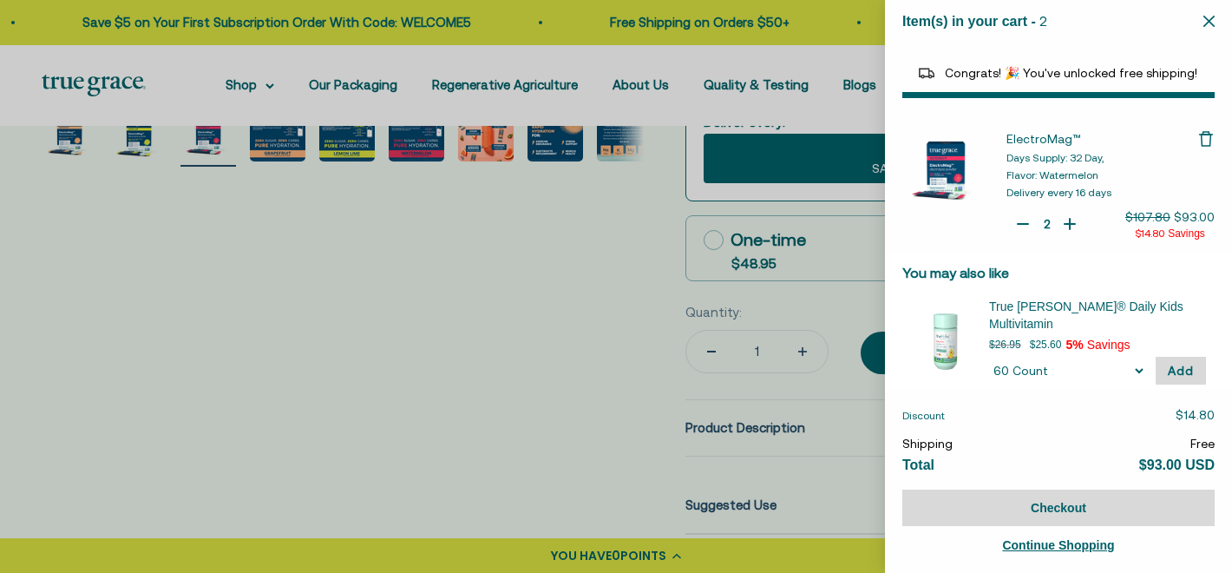
click at [1197, 139] on icon "Remove ElectroMag™" at bounding box center [1205, 138] width 17 height 17
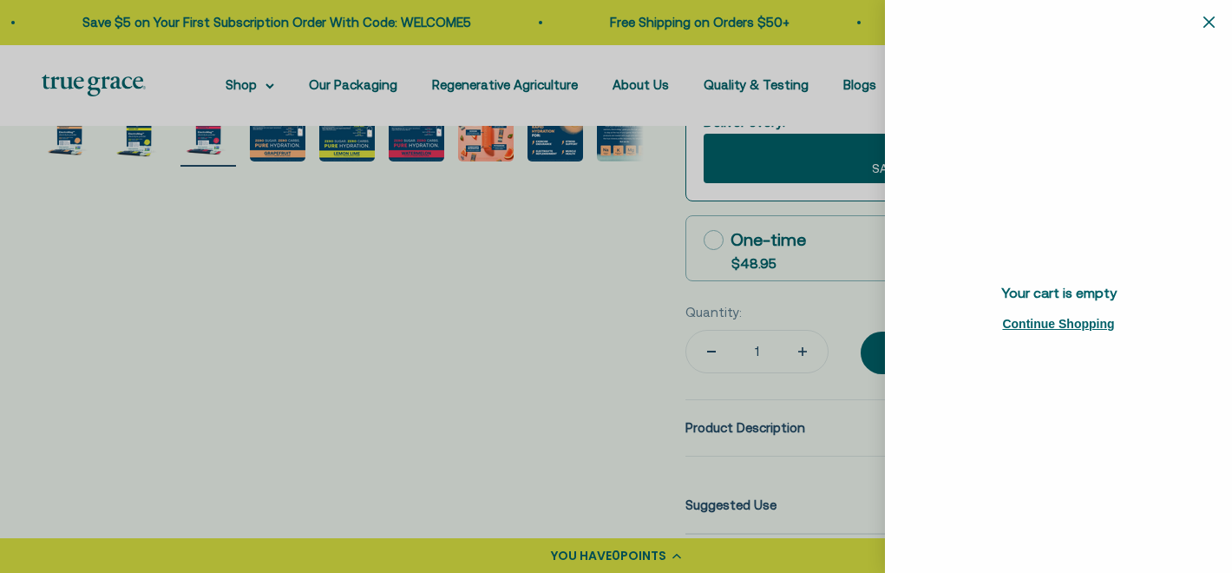
click at [1049, 326] on span "Continue Shopping" at bounding box center [1058, 324] width 112 height 14
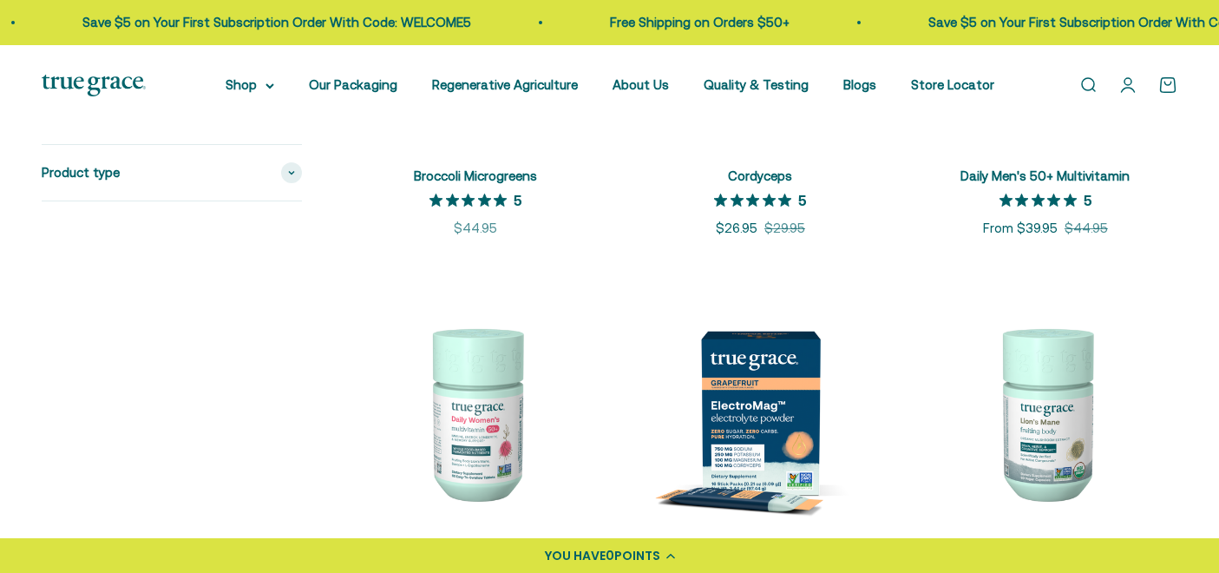
scroll to position [608, 0]
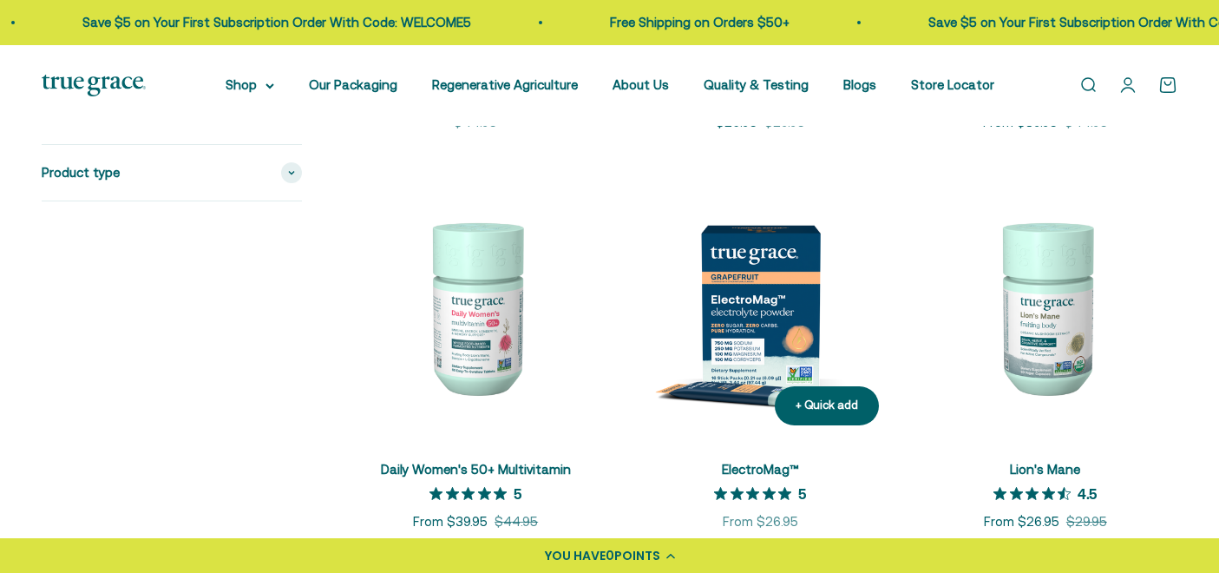
click at [750, 291] on img at bounding box center [760, 306] width 264 height 264
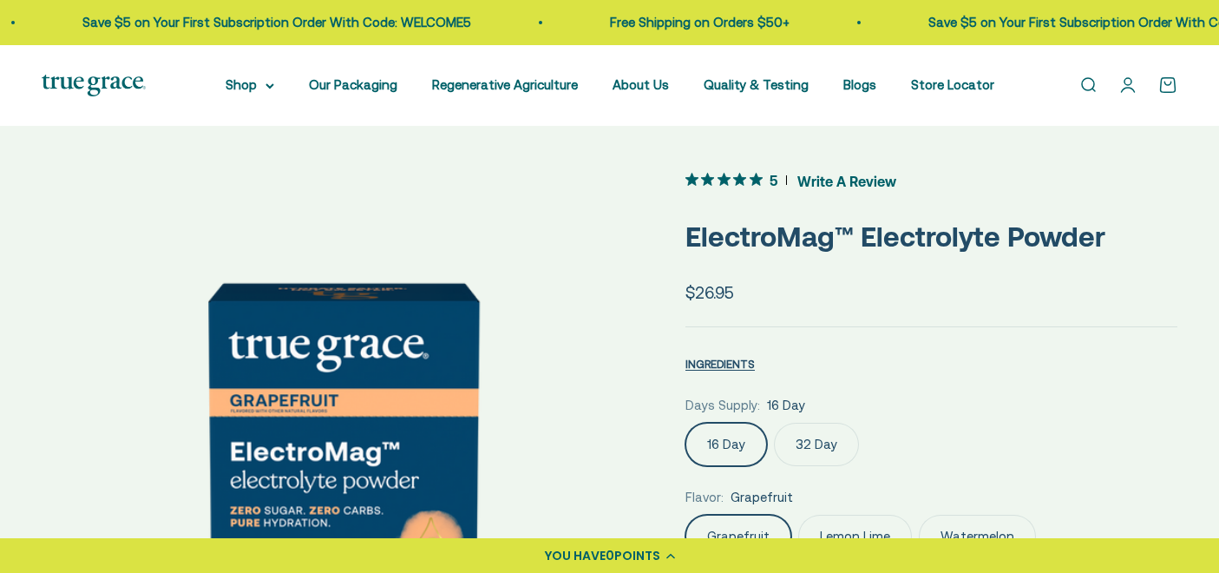
click at [830, 441] on label "32 Day" at bounding box center [816, 443] width 85 height 43
click at [685, 422] on input "32 Day" at bounding box center [685, 422] width 1 height 1
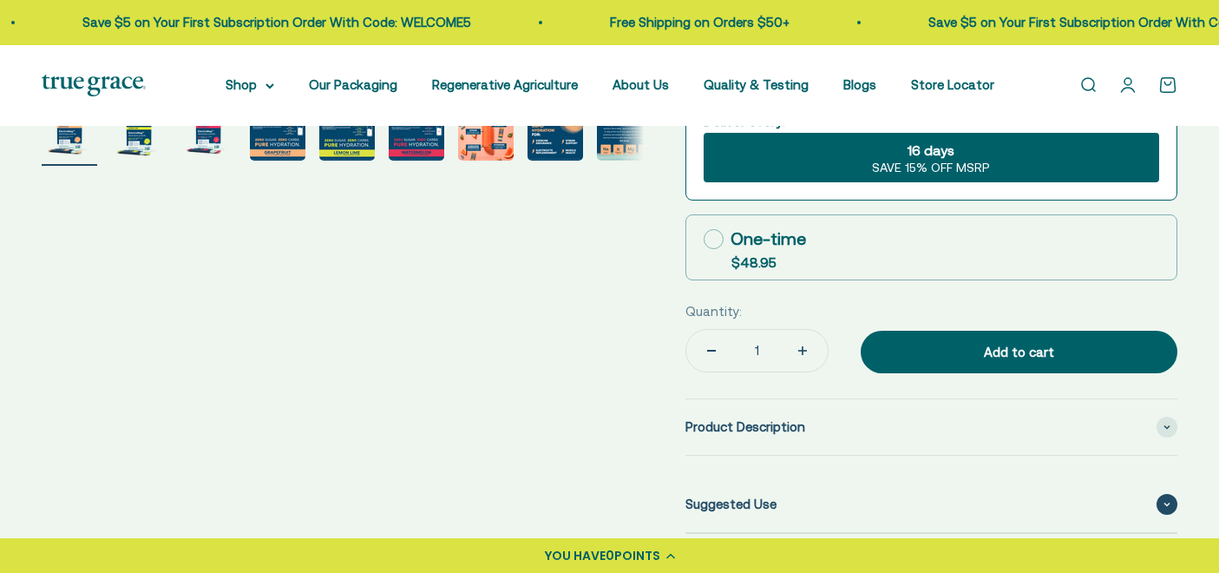
scroll to position [723, 0]
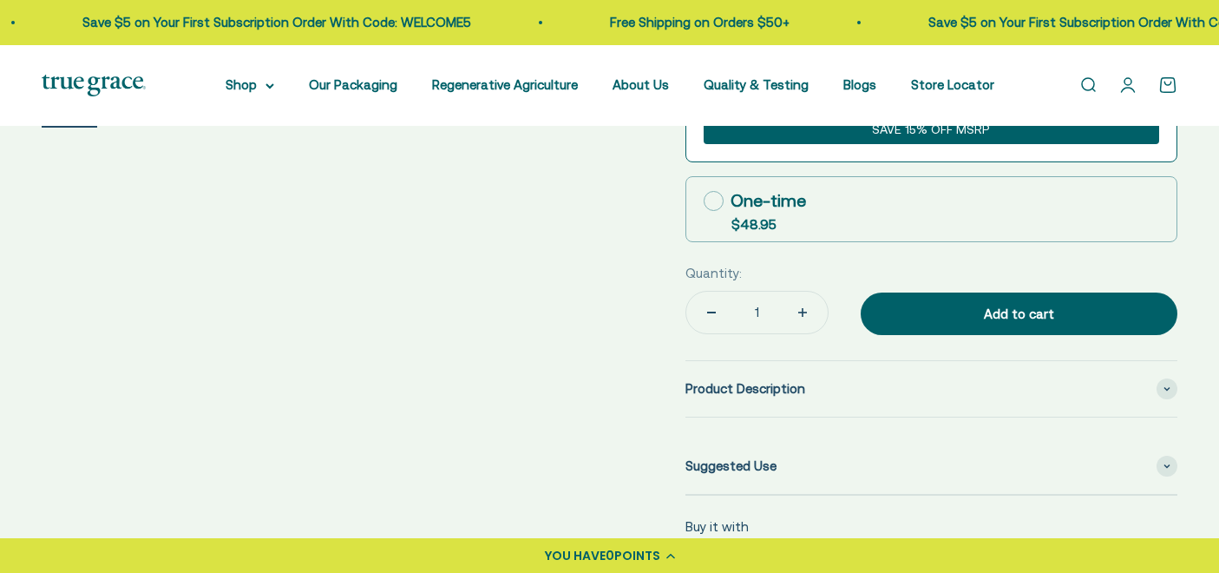
click at [711, 201] on icon at bounding box center [714, 201] width 20 height 20
click at [704, 201] on input "One-time $48.95" at bounding box center [703, 200] width 1 height 1
radio input "true"
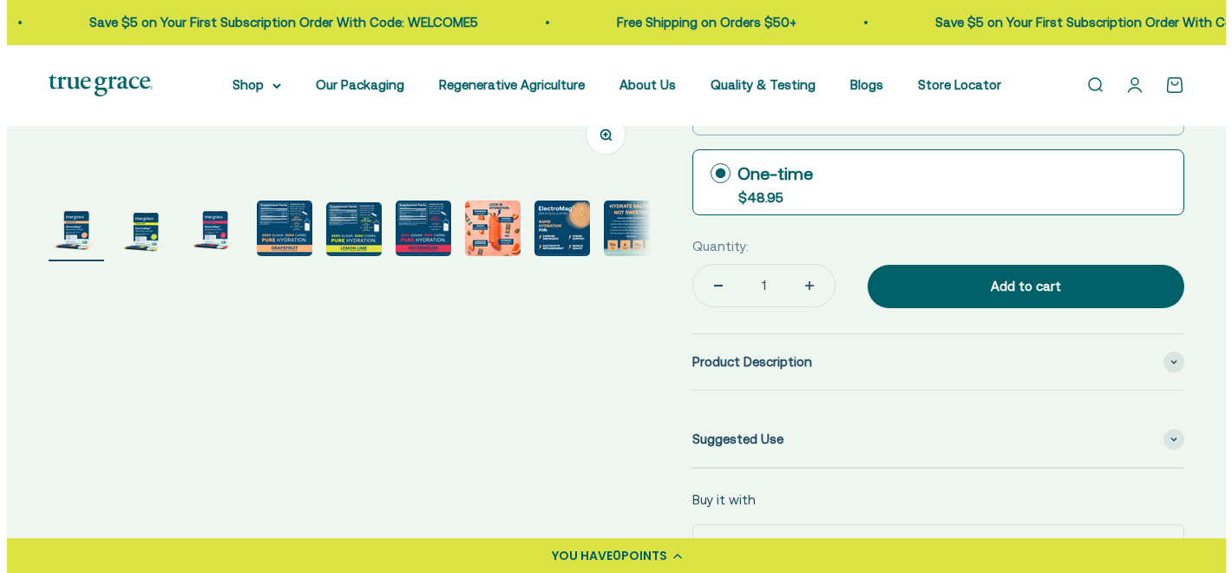
scroll to position [503, 0]
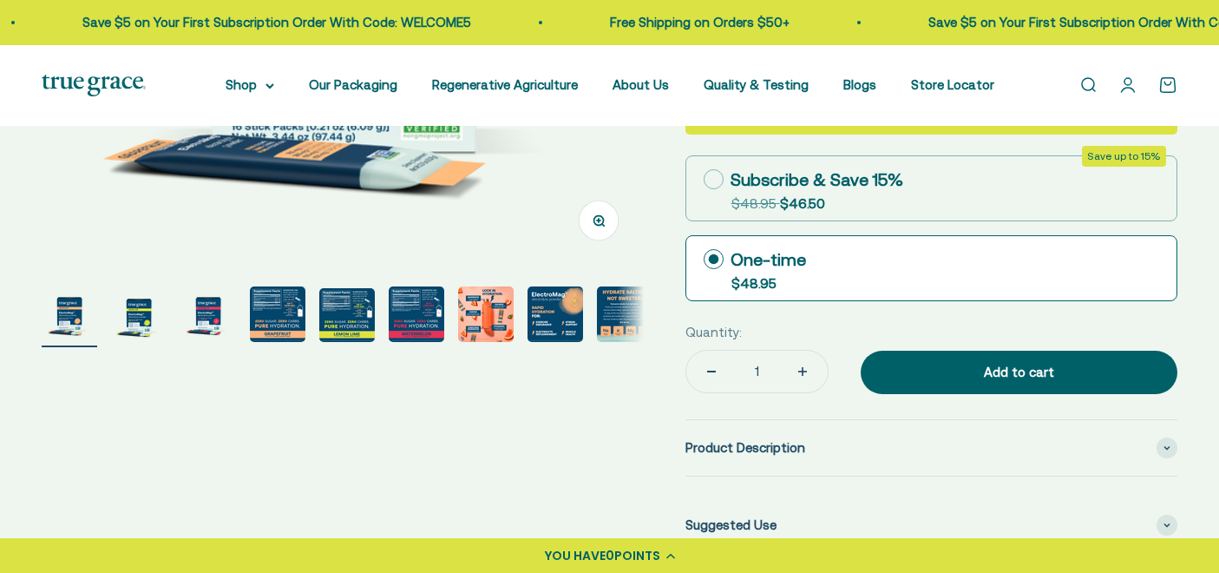
click at [787, 373] on button "Increase quantity" at bounding box center [802, 371] width 50 height 42
type input "2"
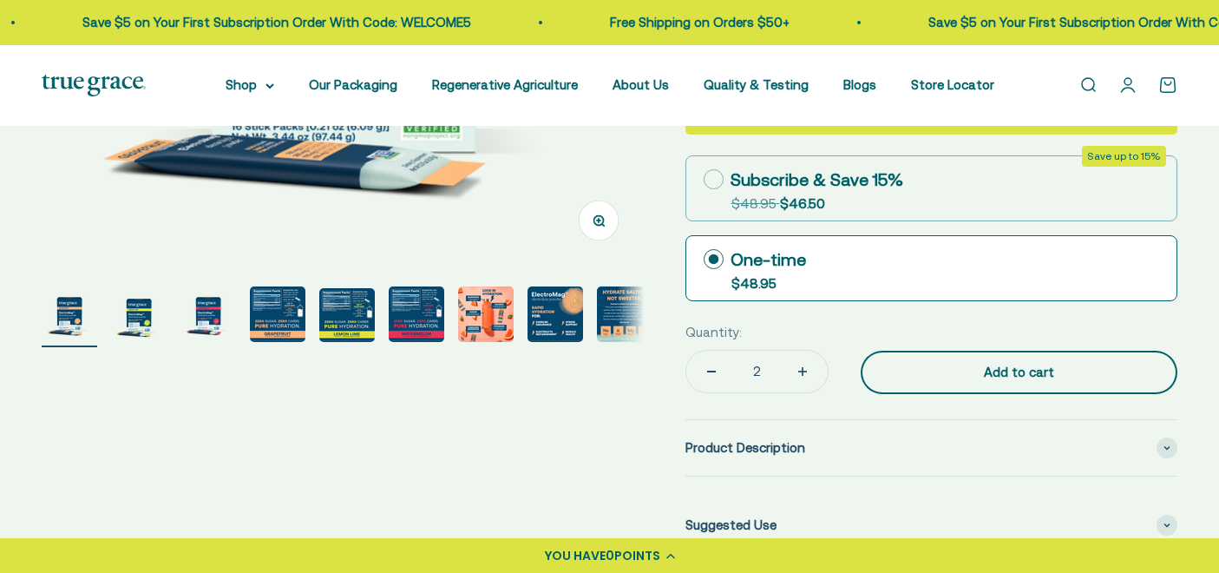
click at [1013, 374] on div "Add to cart" at bounding box center [1018, 372] width 247 height 21
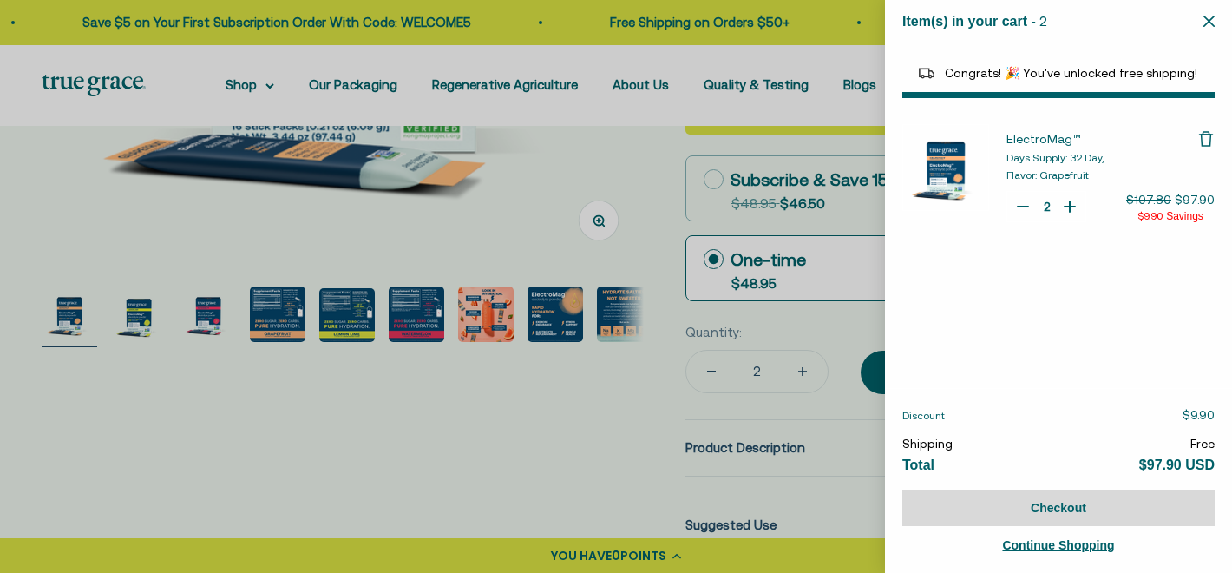
select select "44163639509206"
select select "40055698129088"
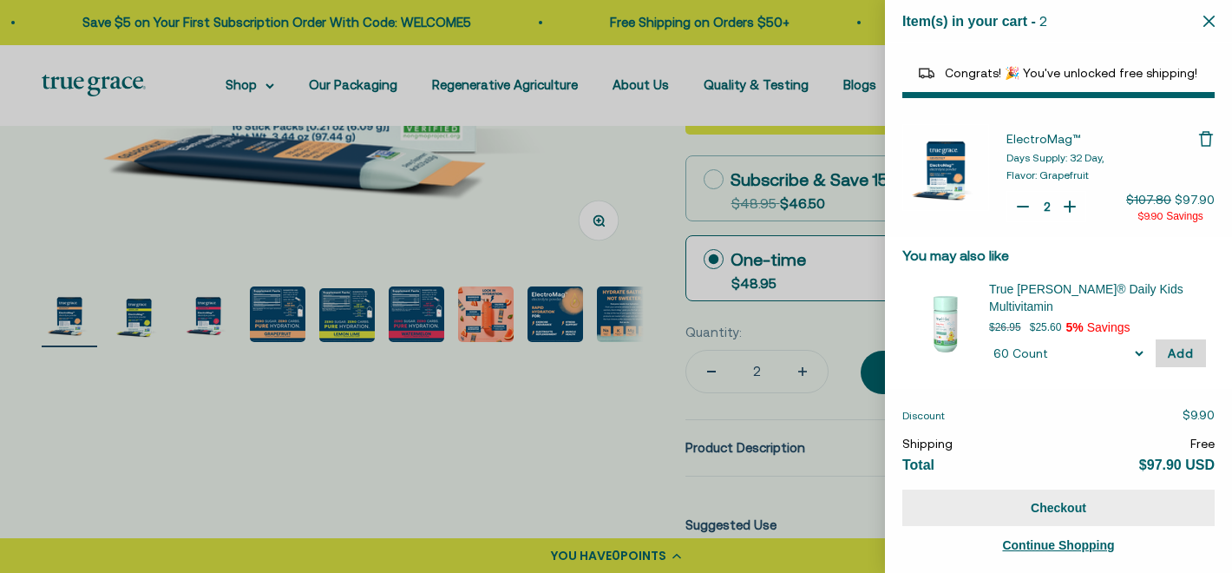
click at [1052, 512] on button "Checkout" at bounding box center [1058, 507] width 312 height 36
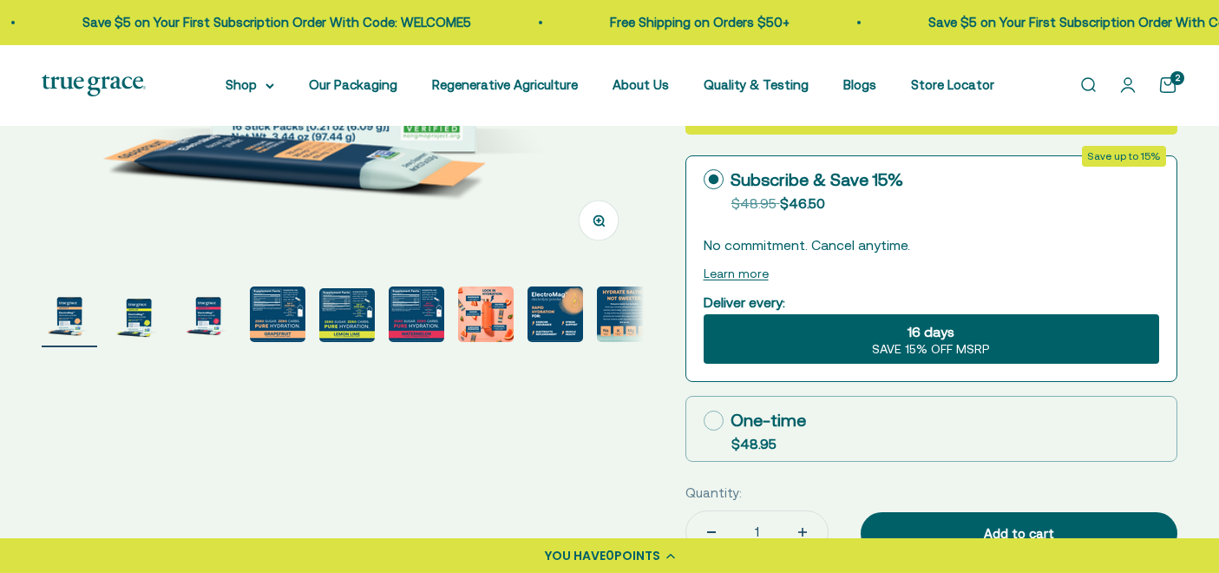
click at [717, 420] on icon at bounding box center [714, 420] width 20 height 20
click at [704, 420] on input "One-time $48.95" at bounding box center [703, 420] width 1 height 1
radio input "true"
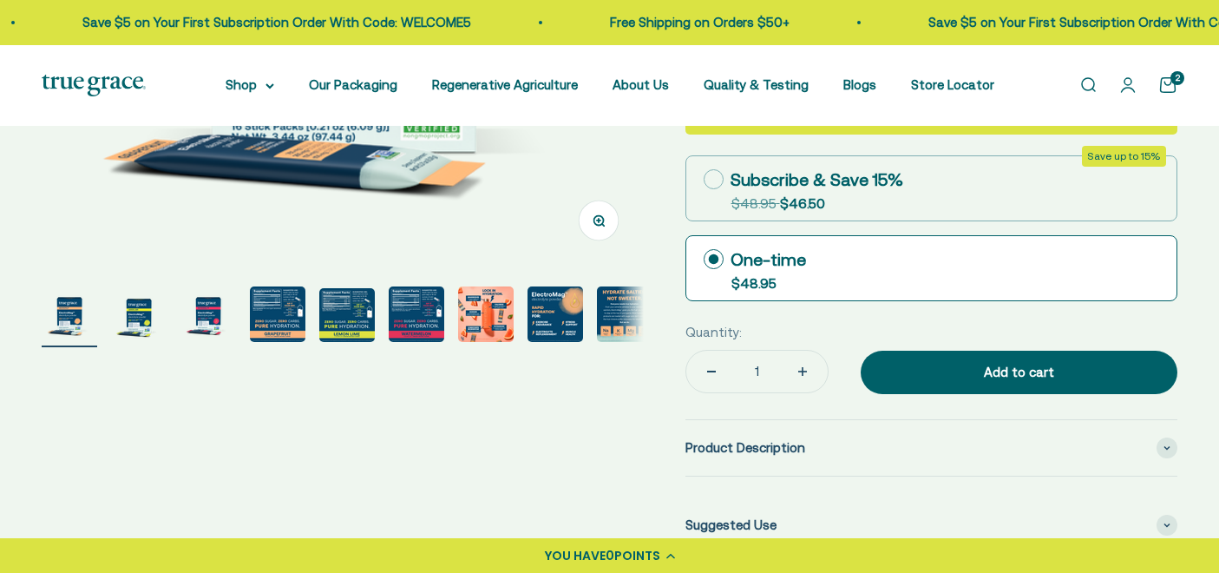
click at [802, 373] on icon "Increase quantity" at bounding box center [802, 371] width 0 height 9
type input "2"
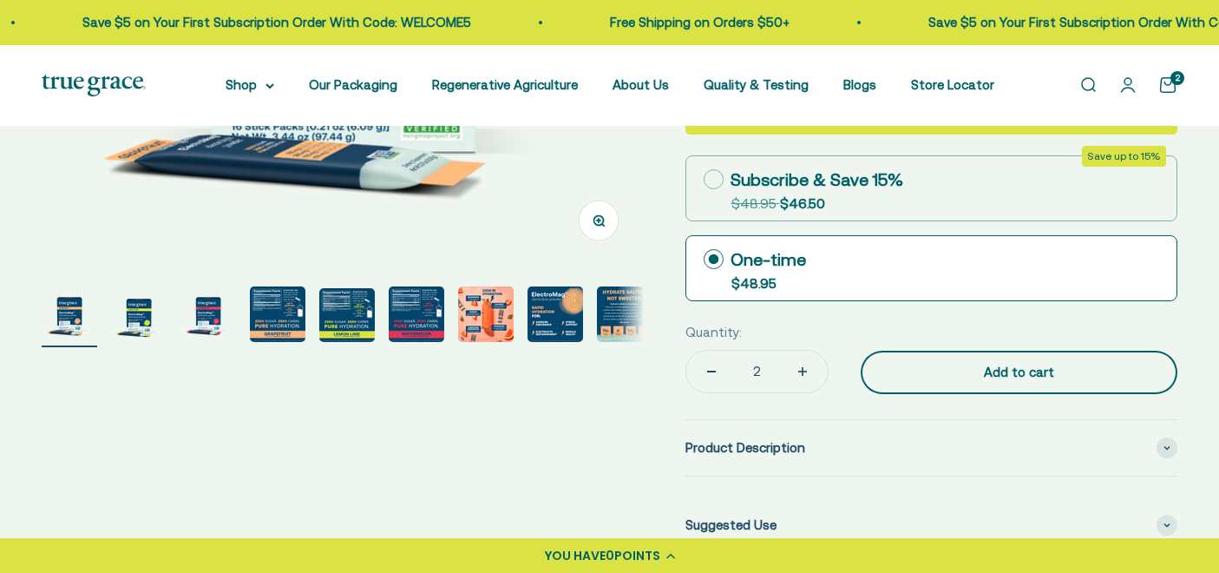
click at [1030, 378] on div "Add to cart" at bounding box center [1018, 372] width 247 height 21
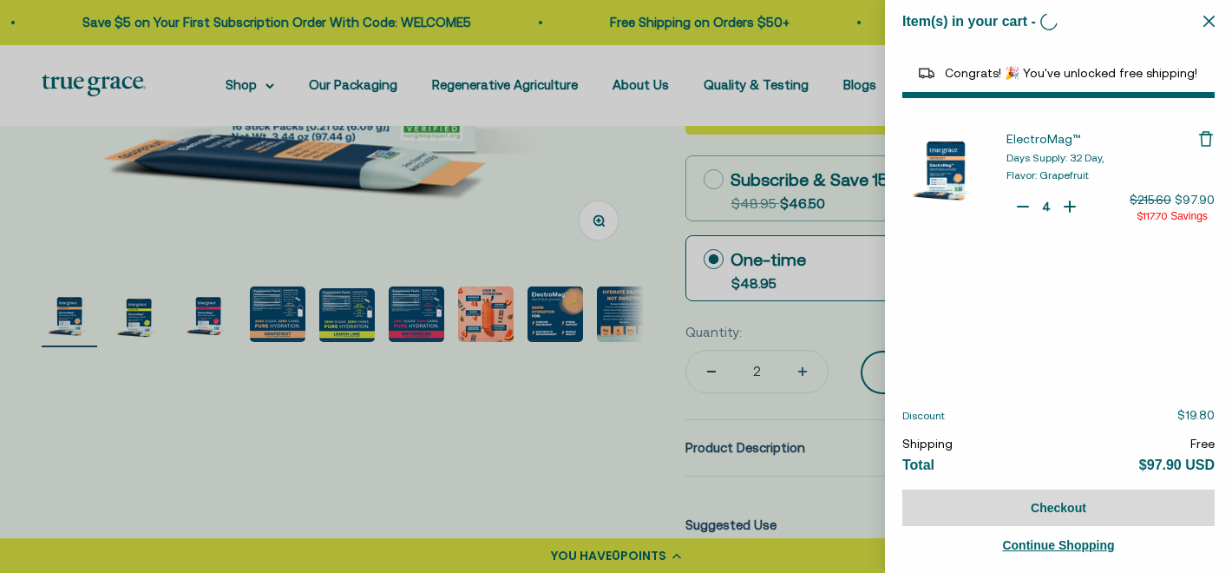
type input "1"
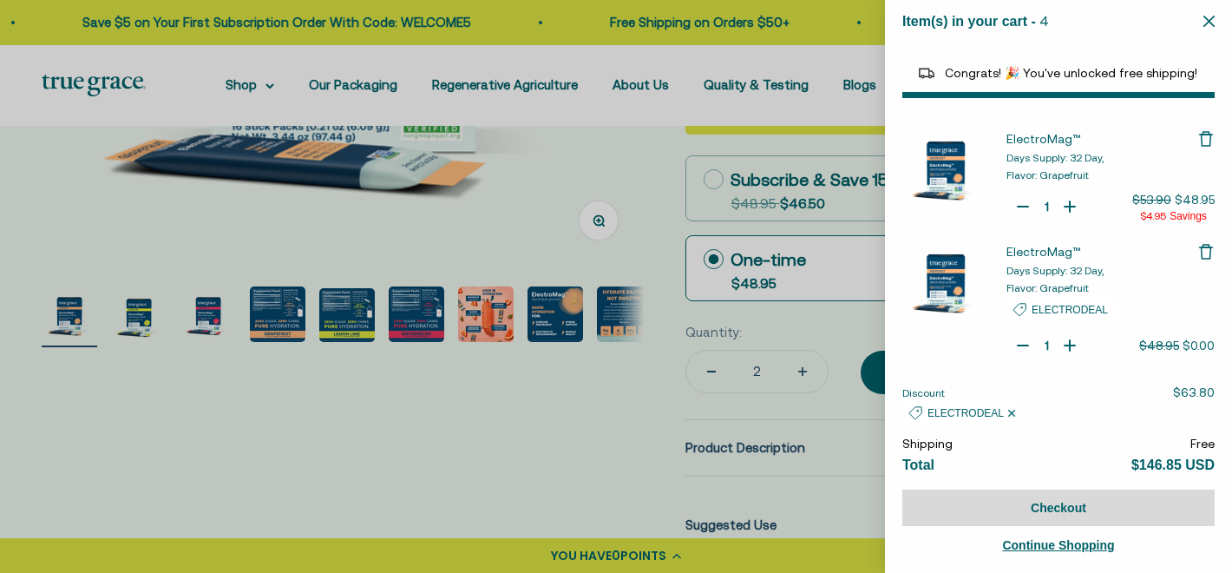
select select "44163639509206"
select select "40055698129088"
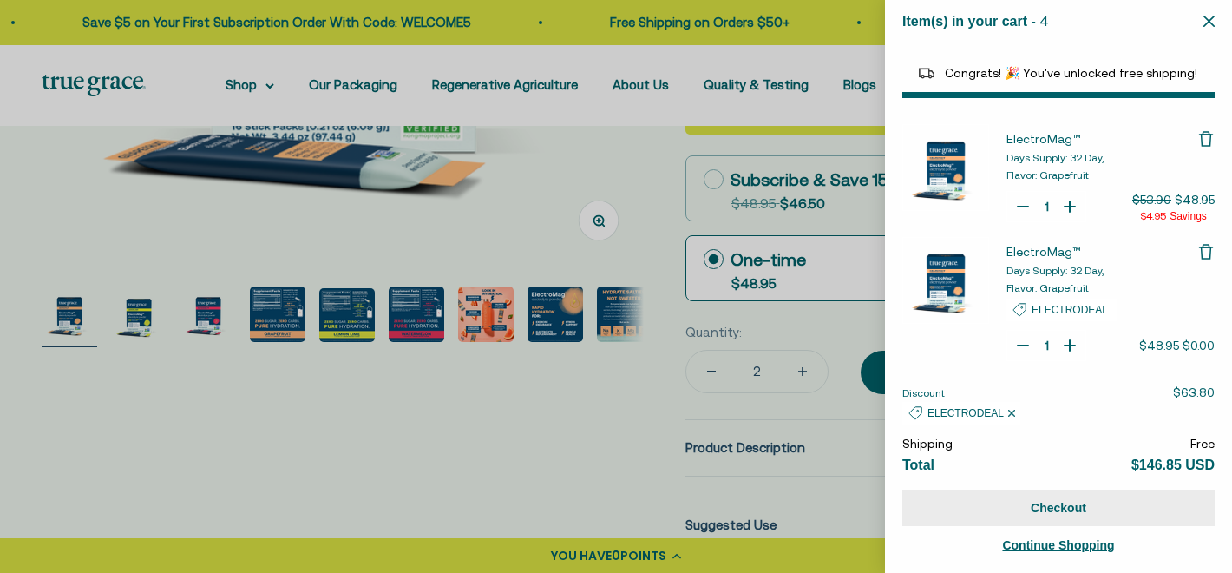
click at [1064, 513] on button "Checkout" at bounding box center [1058, 507] width 312 height 36
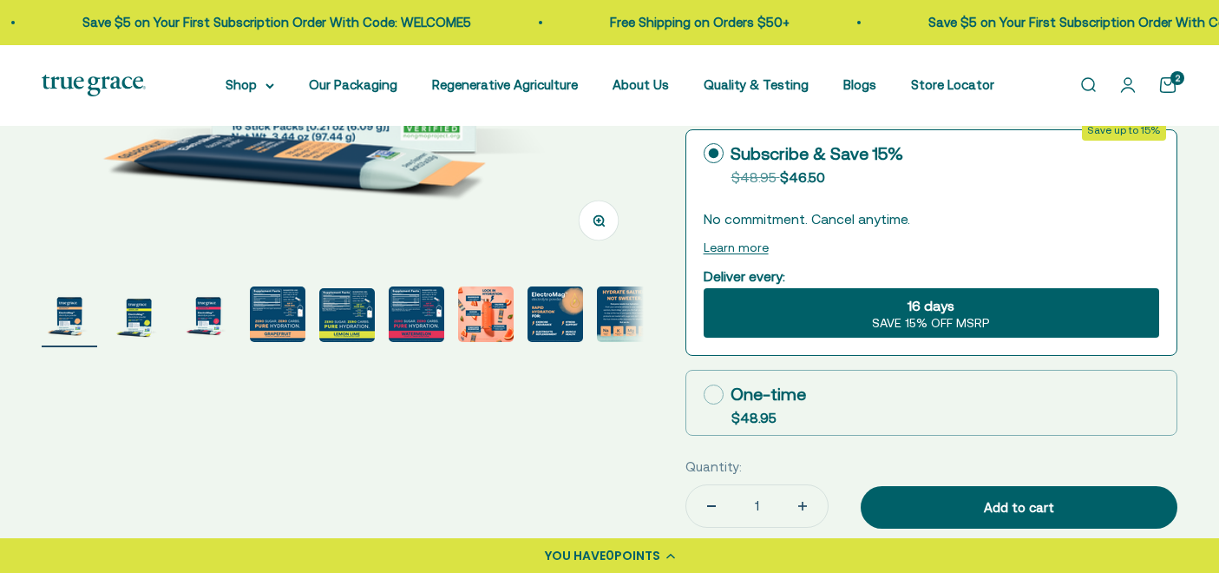
type input "1"
click at [1171, 86] on link "Open cart 4" at bounding box center [1167, 84] width 19 height 19
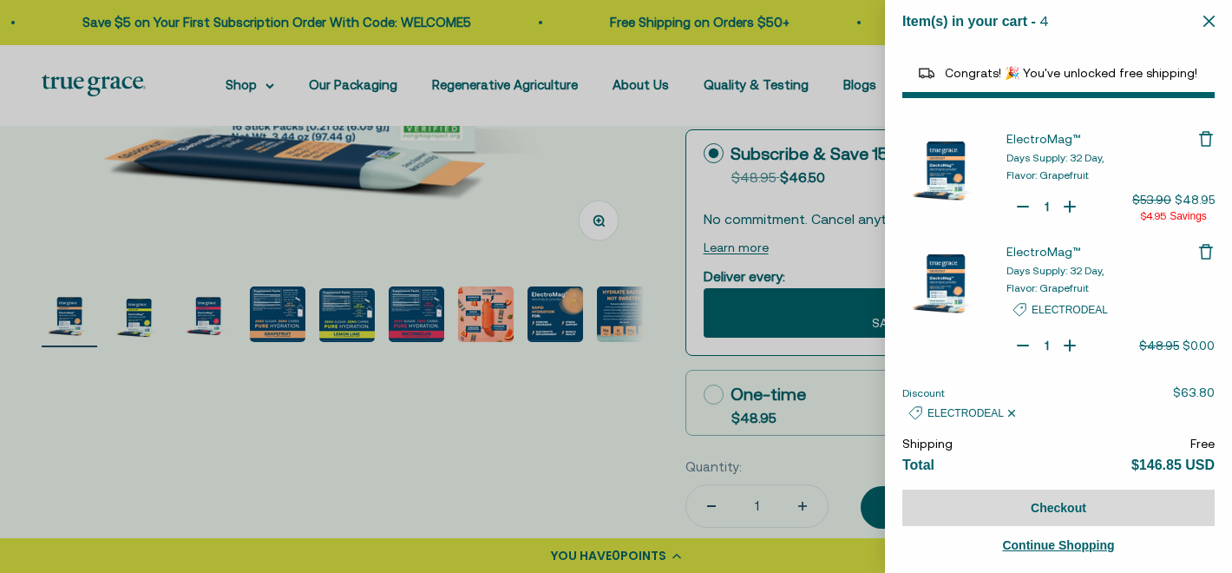
select select "44163639509206"
select select "40055698129088"
click at [1198, 137] on icon "Remove ElectroMag™" at bounding box center [1205, 138] width 17 height 17
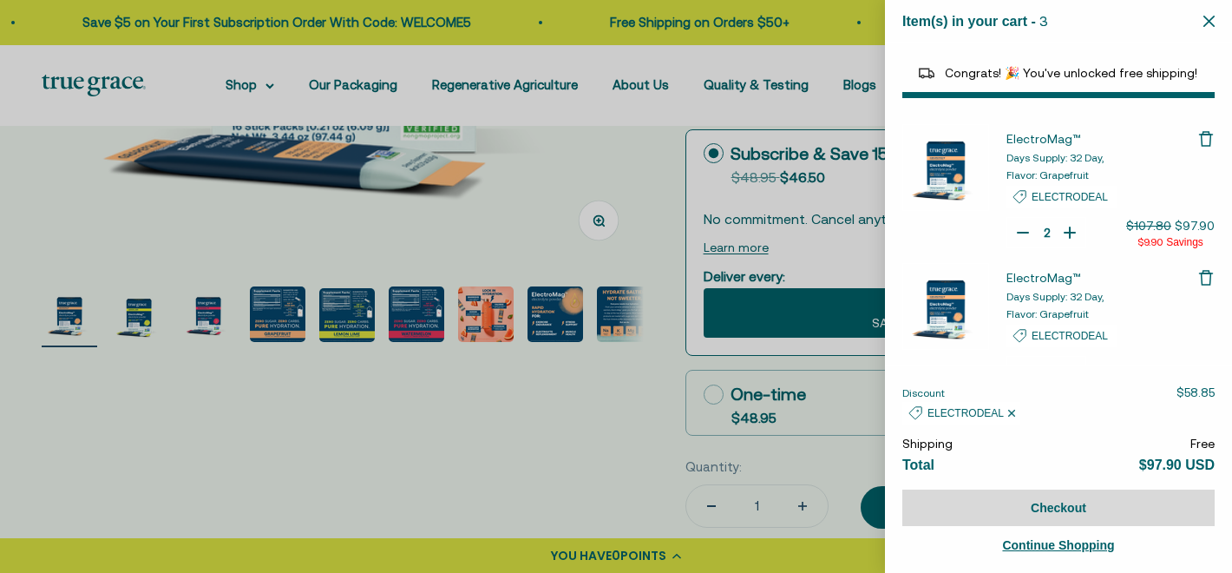
click at [1197, 274] on icon "Remove ElectroMag™" at bounding box center [1205, 277] width 17 height 17
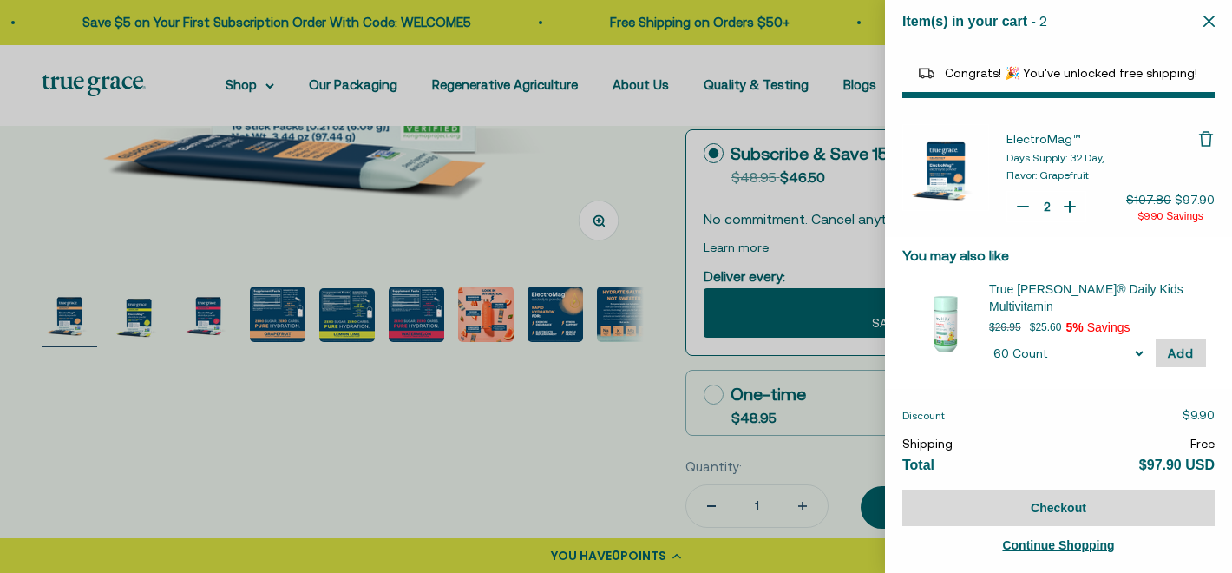
click at [1197, 137] on icon "Remove ElectroMag™" at bounding box center [1205, 138] width 17 height 17
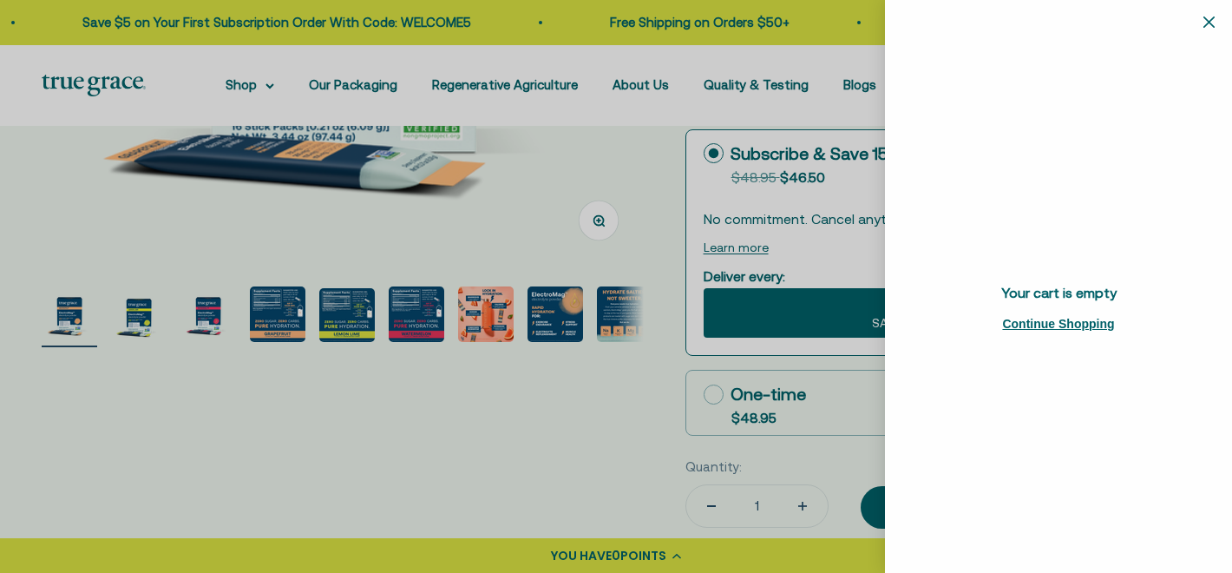
click at [1051, 324] on span "Continue Shopping" at bounding box center [1058, 324] width 112 height 14
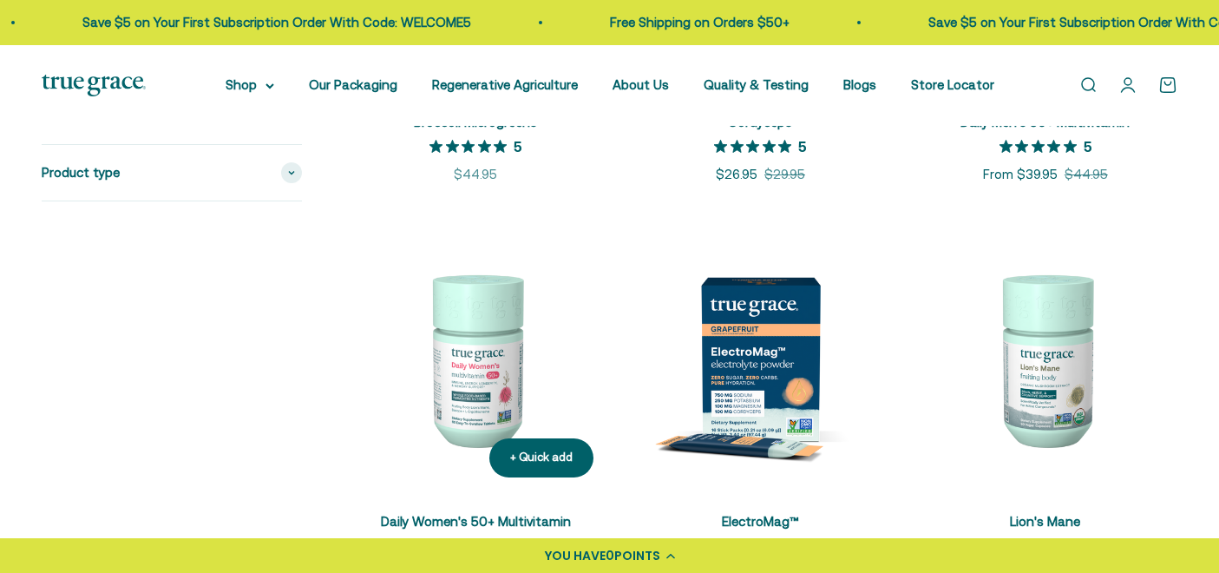
scroll to position [664, 0]
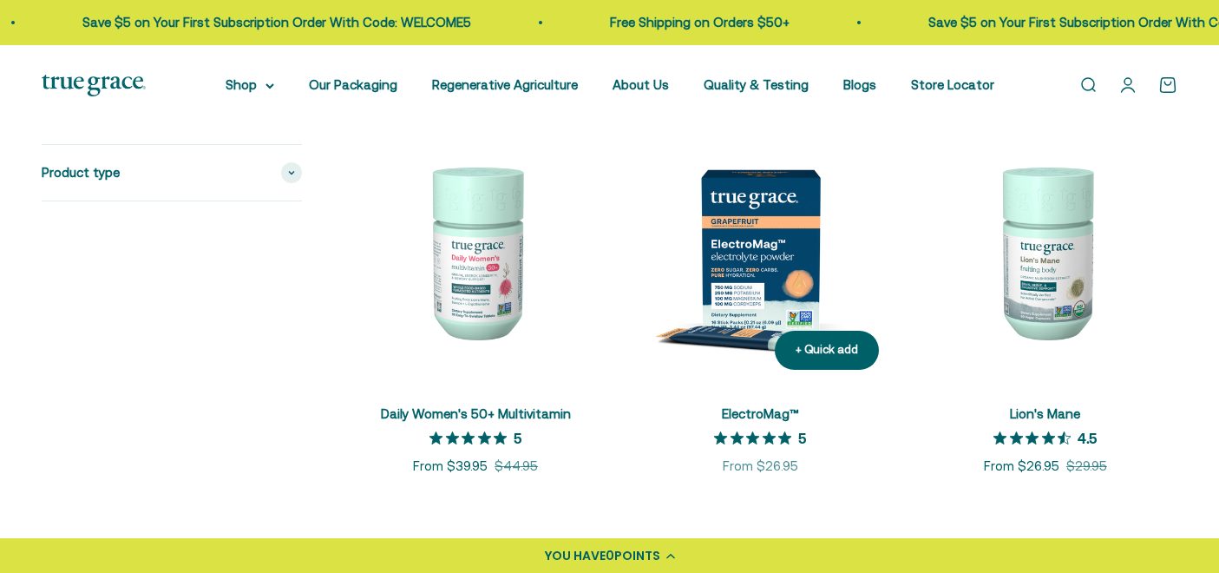
click at [776, 239] on img at bounding box center [760, 251] width 264 height 264
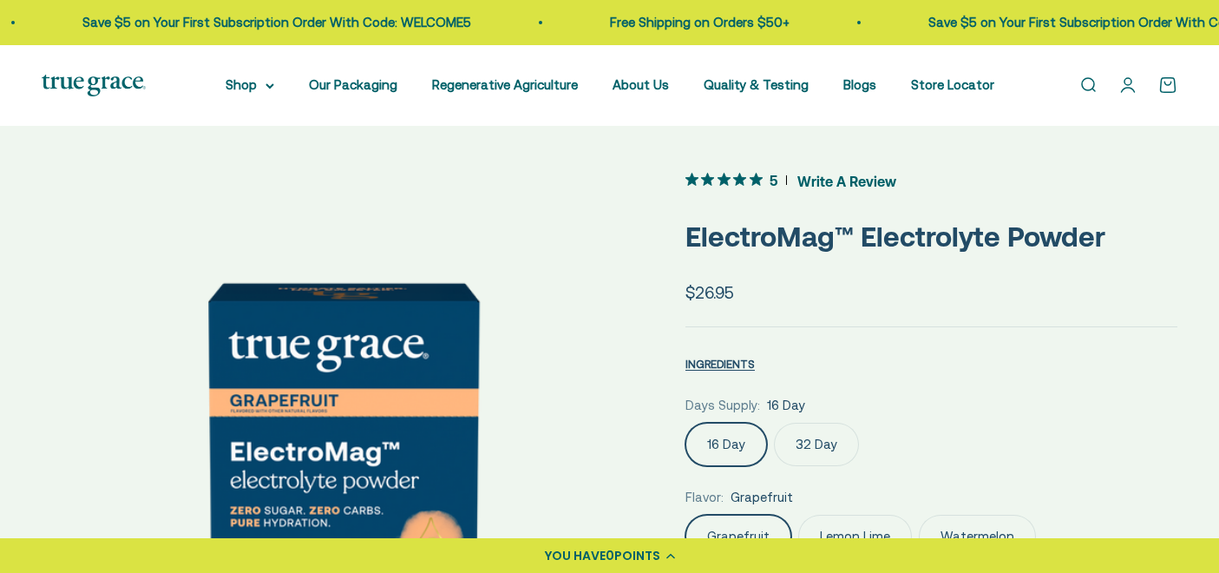
click at [807, 444] on label "32 Day" at bounding box center [816, 443] width 85 height 43
click at [685, 422] on input "32 Day" at bounding box center [685, 422] width 1 height 1
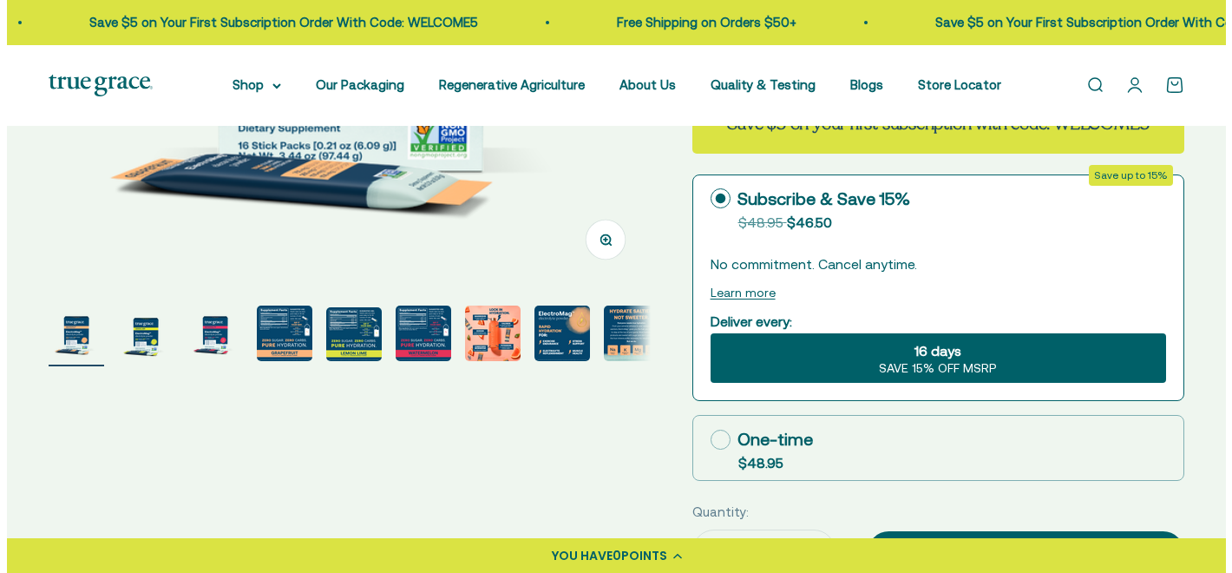
scroll to position [509, 0]
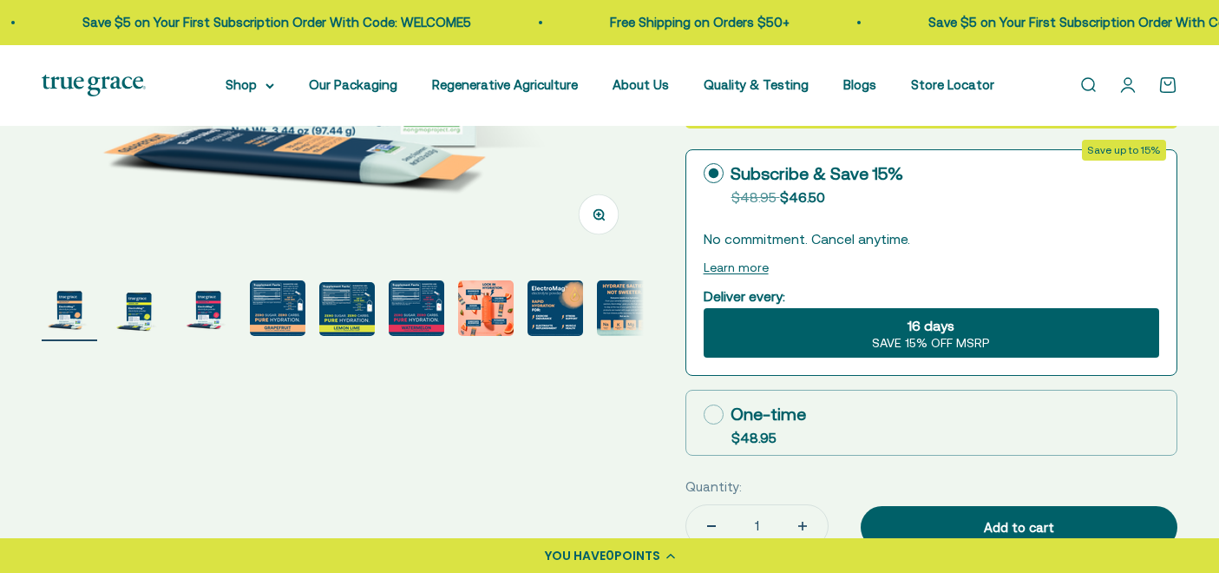
click at [717, 417] on icon at bounding box center [714, 414] width 20 height 20
click at [704, 415] on input "One-time $48.95" at bounding box center [703, 414] width 1 height 1
radio input "true"
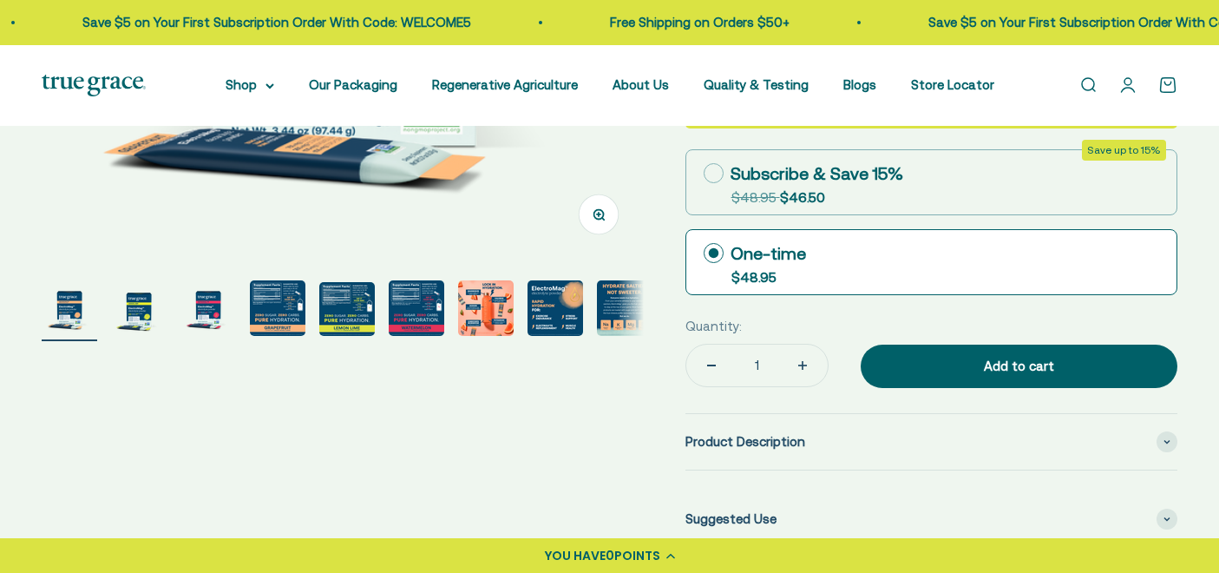
click at [798, 365] on icon "Increase quantity" at bounding box center [802, 365] width 9 height 0
type input "2"
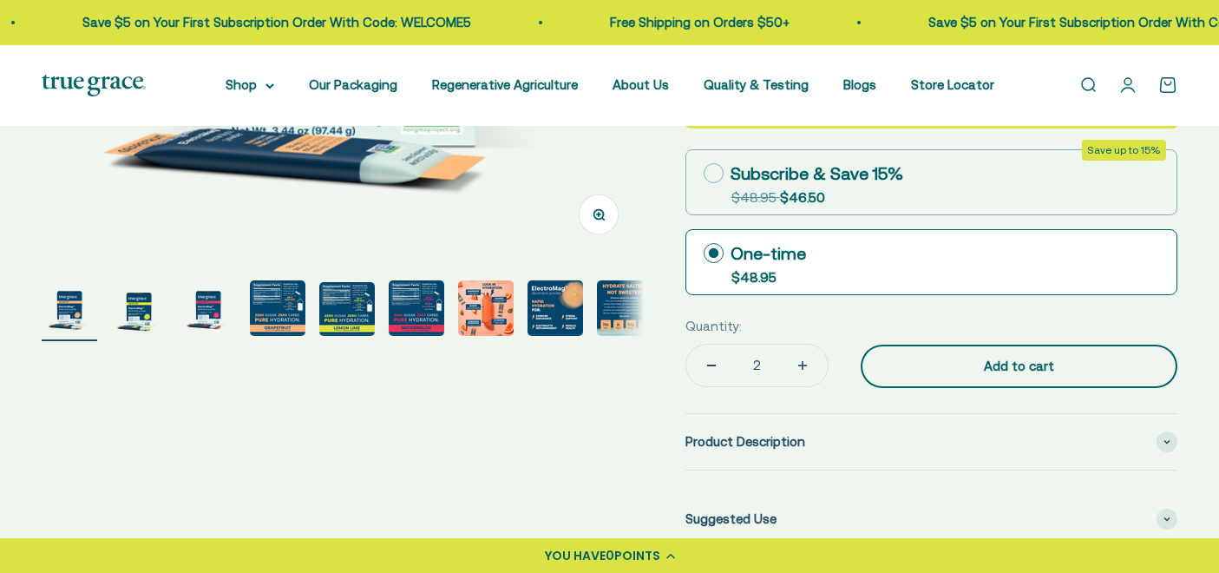
click at [1028, 370] on div "Add to cart" at bounding box center [1018, 366] width 247 height 21
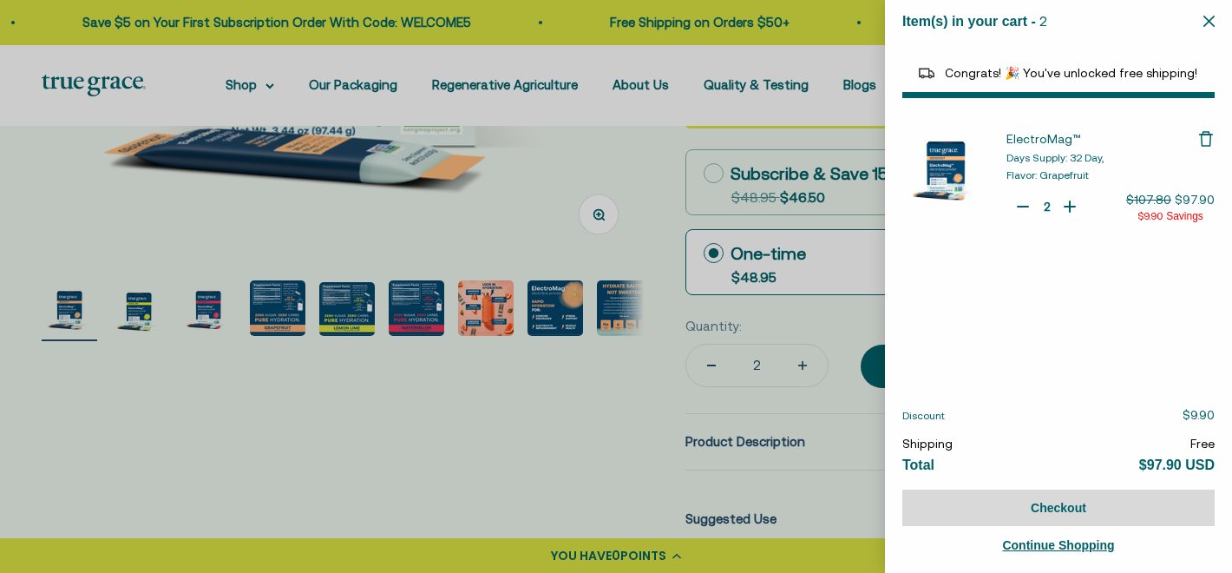
select select "44163639509206"
select select "40055698129088"
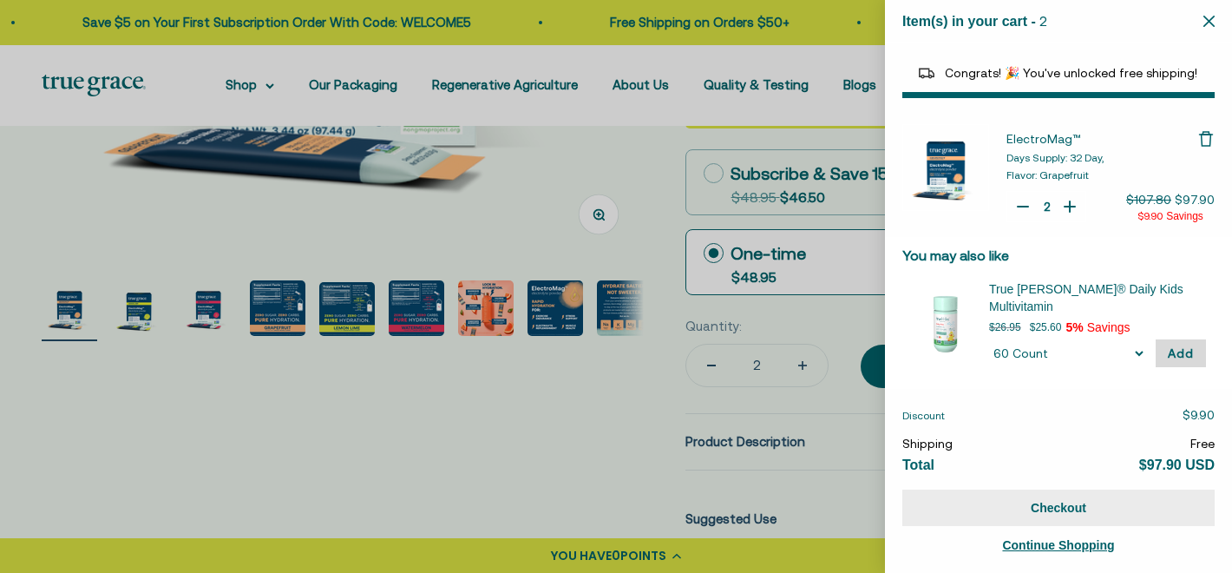
click at [1039, 506] on button "Checkout" at bounding box center [1058, 507] width 312 height 36
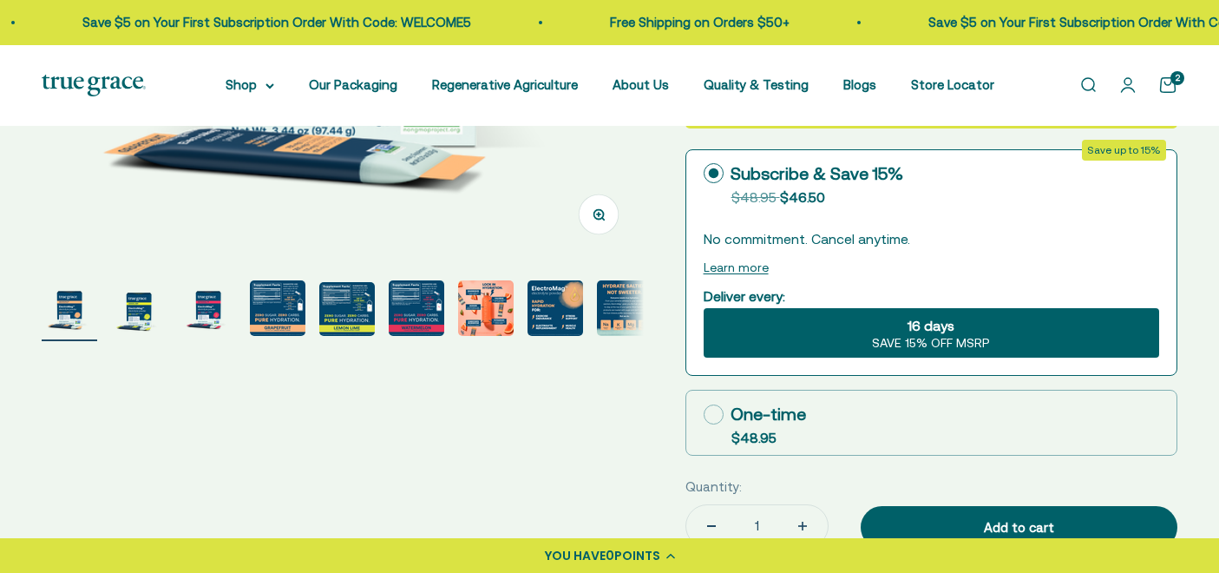
click at [730, 417] on div "One-time" at bounding box center [755, 414] width 102 height 26
click at [704, 415] on input "One-time $48.95" at bounding box center [703, 414] width 1 height 1
radio input "true"
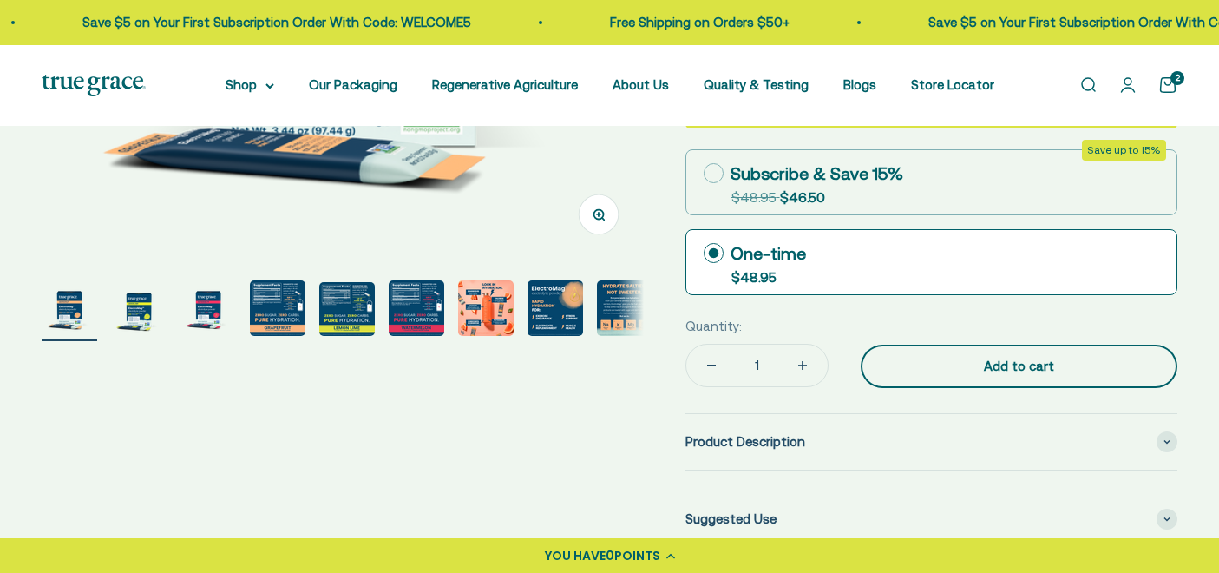
click at [989, 373] on div "Add to cart" at bounding box center [1018, 366] width 247 height 21
type input "3"
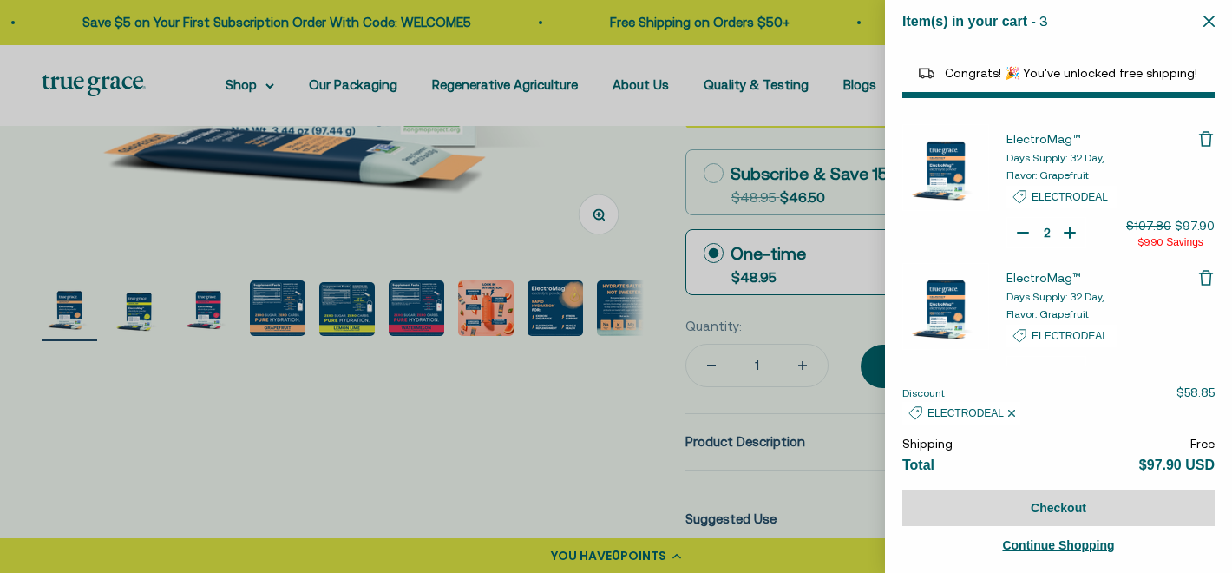
select select "44163639509206"
select select "40055698129088"
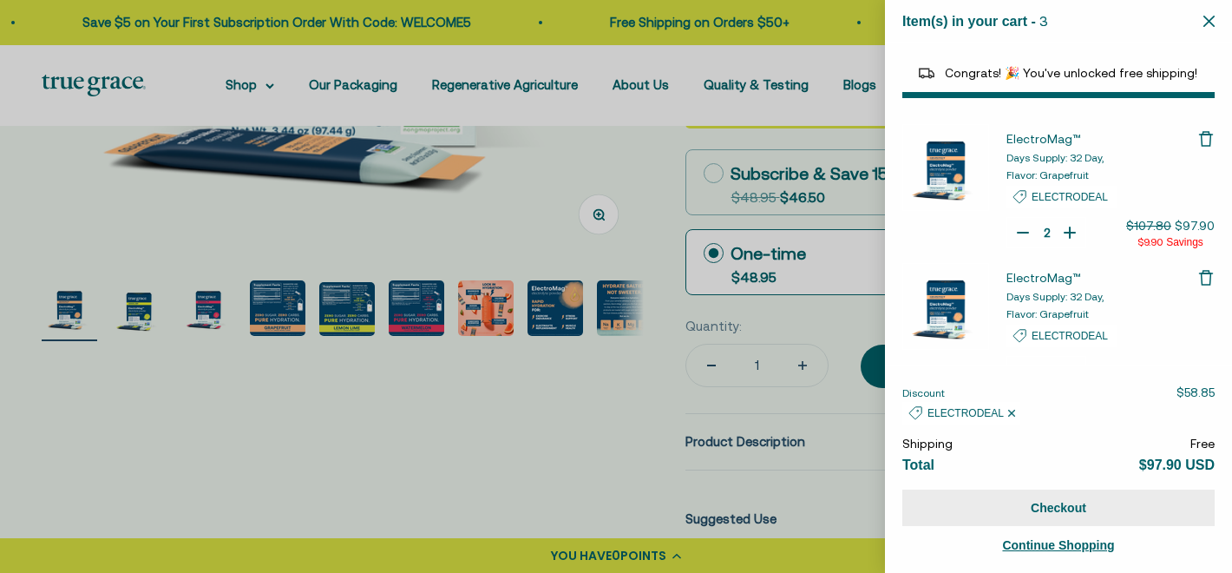
click at [1053, 510] on button "Checkout" at bounding box center [1058, 507] width 312 height 36
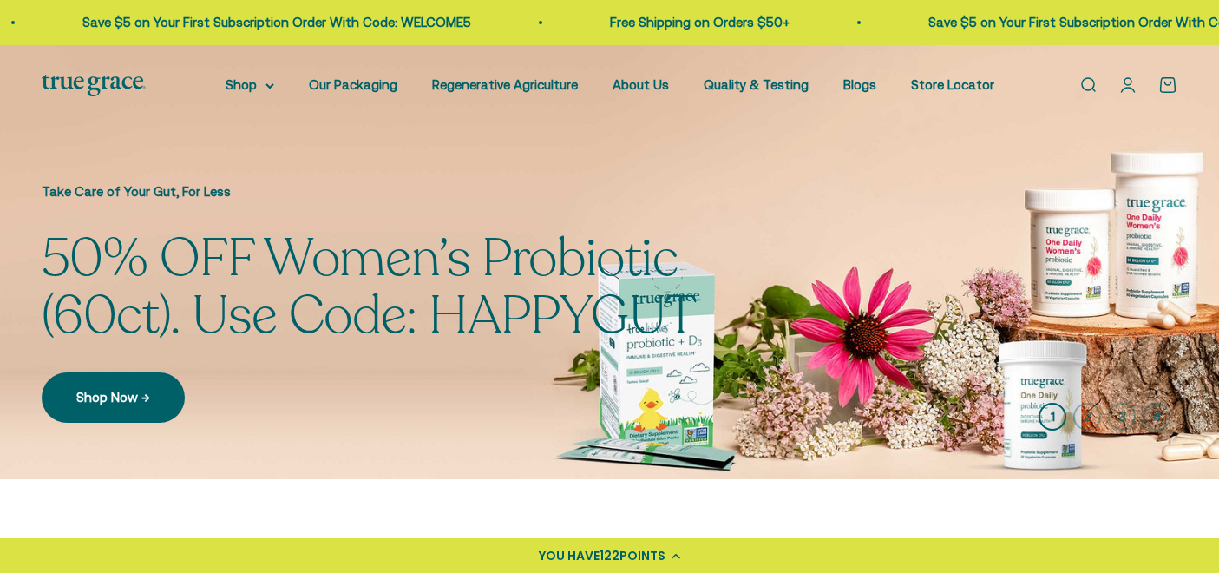
click at [1133, 84] on link "Open account page" at bounding box center [1127, 84] width 19 height 19
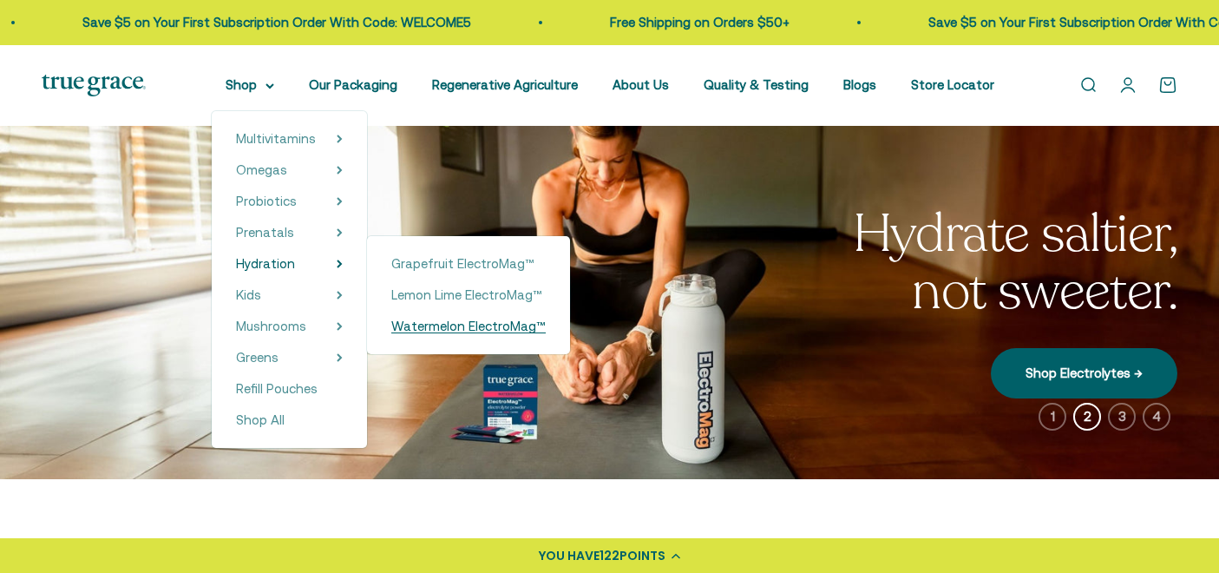
click at [437, 329] on span "Watermelon ElectroMag™" at bounding box center [468, 325] width 154 height 15
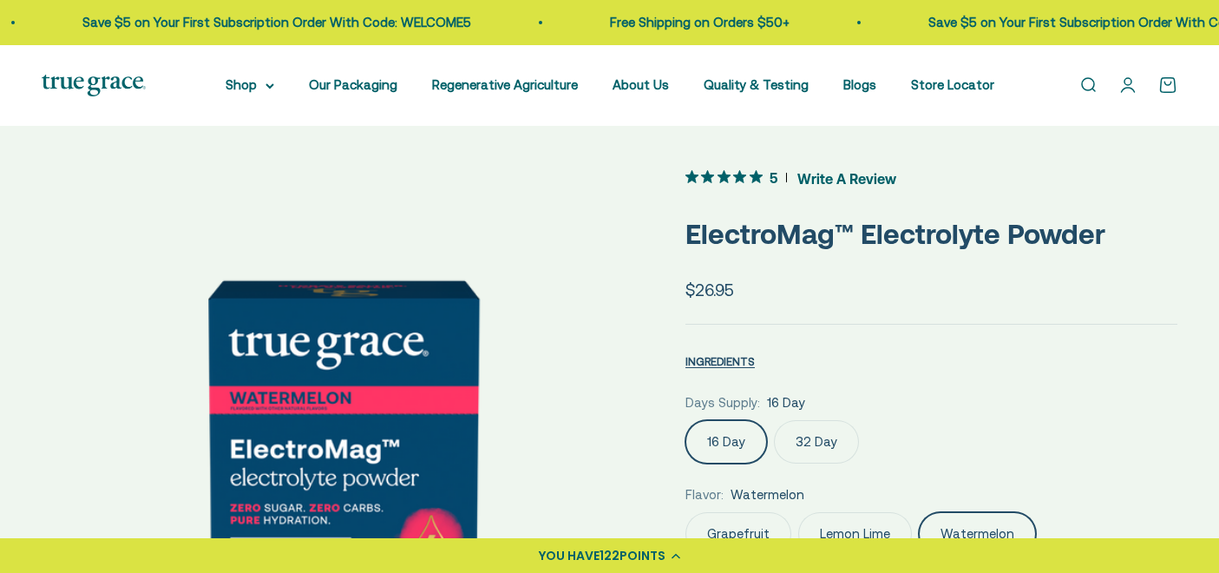
scroll to position [157, 0]
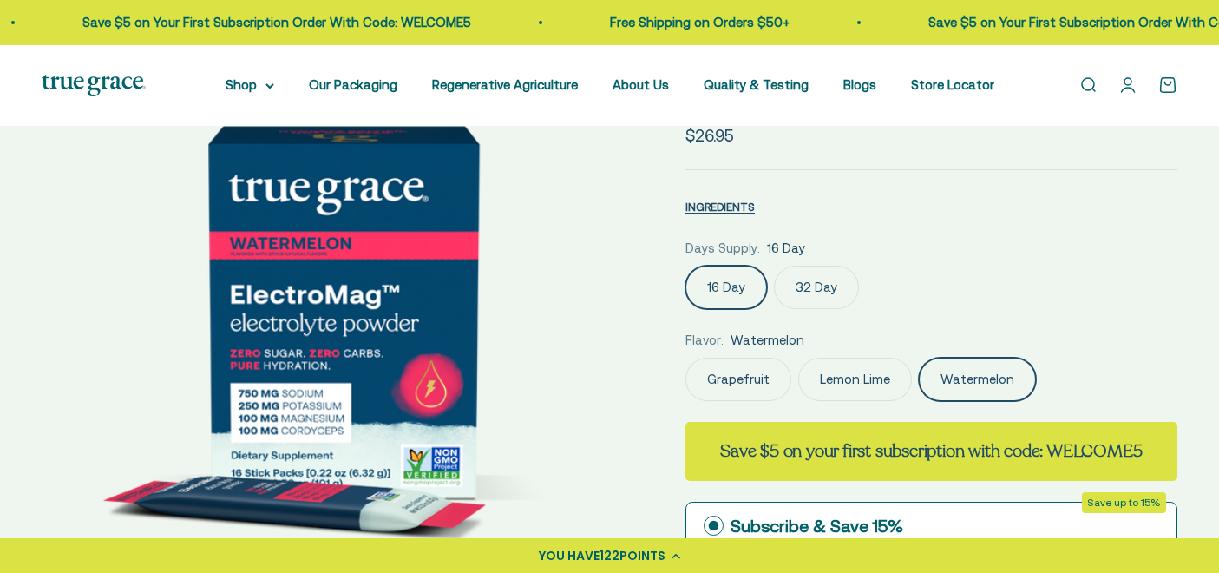
click at [814, 276] on label "32 Day" at bounding box center [816, 286] width 85 height 43
click at [685, 265] on input "32 Day" at bounding box center [685, 265] width 1 height 1
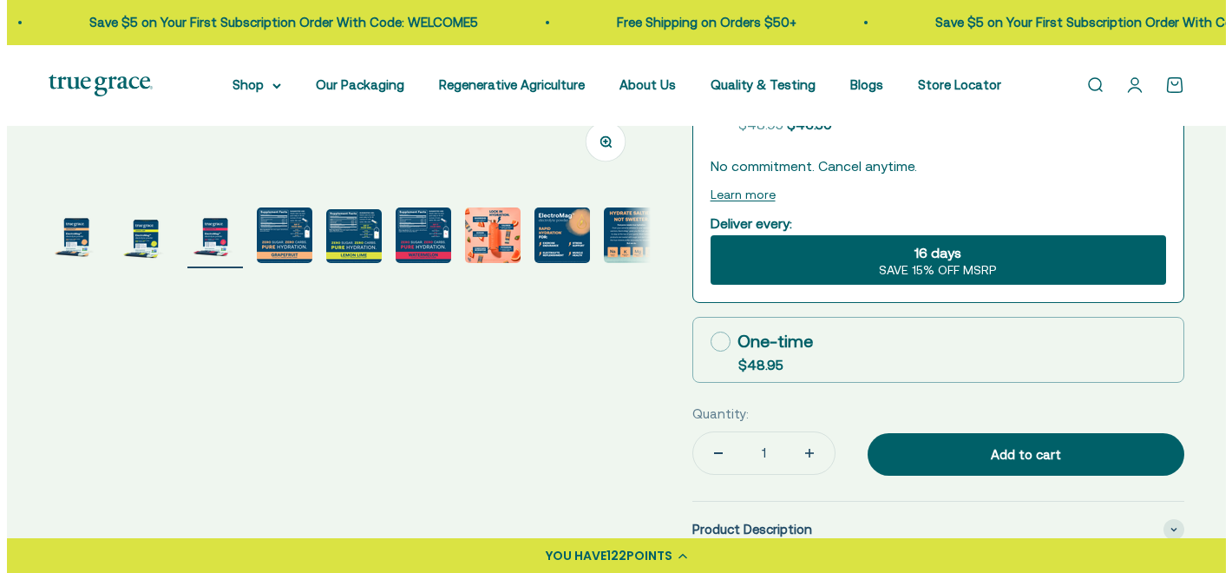
scroll to position [589, 0]
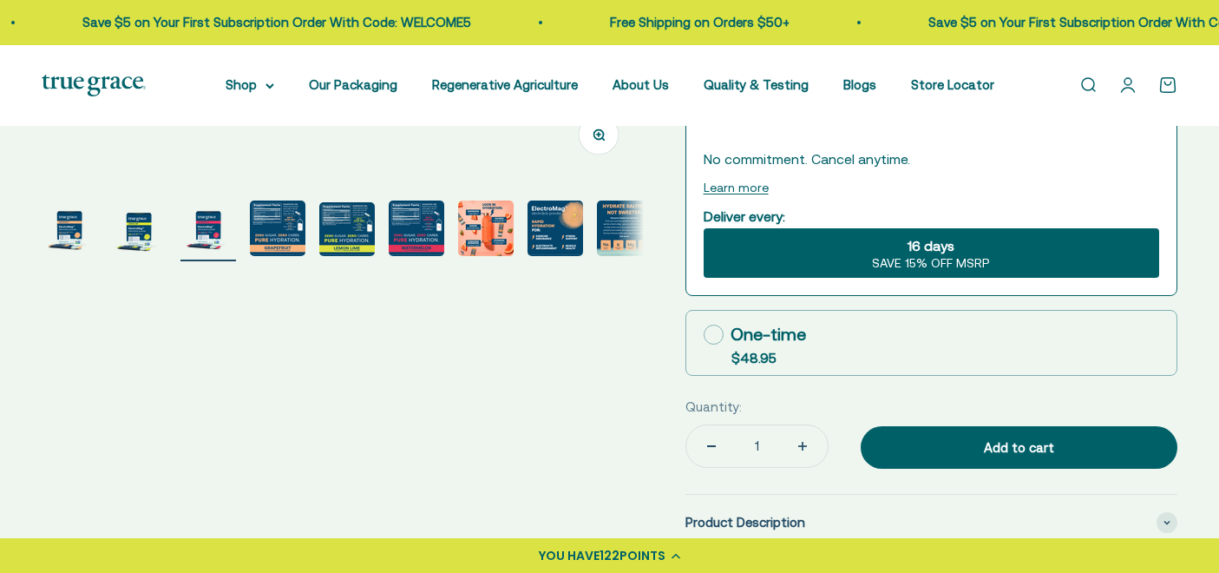
click at [713, 340] on icon at bounding box center [714, 334] width 20 height 20
click at [704, 335] on input "One-time $48.95" at bounding box center [703, 334] width 1 height 1
radio input "true"
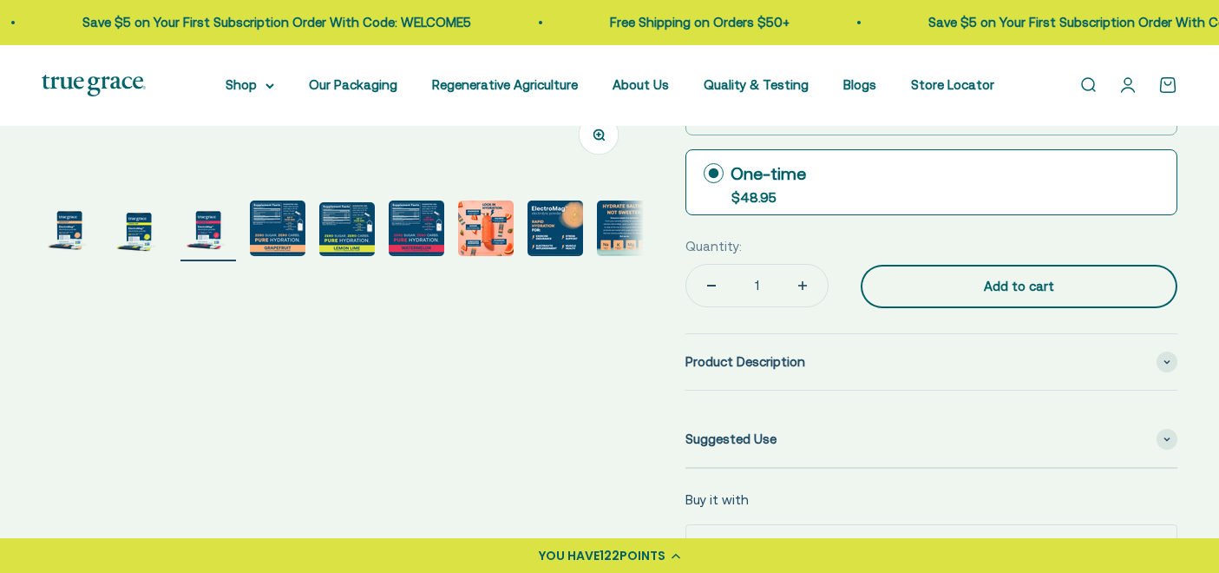
click at [1025, 289] on div "Add to cart" at bounding box center [1018, 286] width 247 height 21
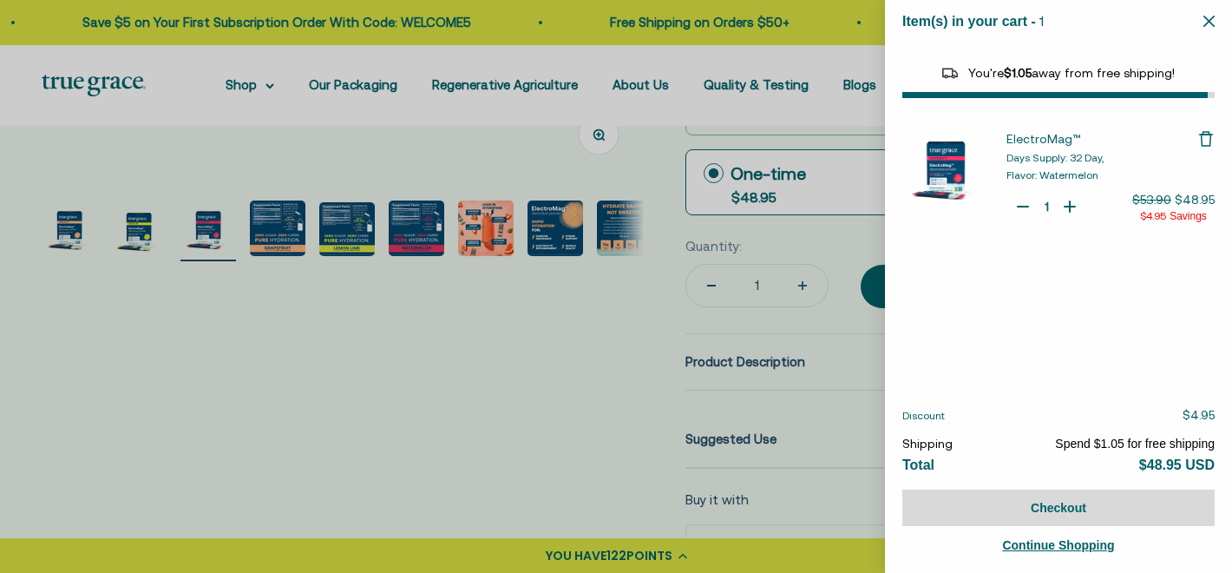
select select "44163639509206"
select select "40055698129088"
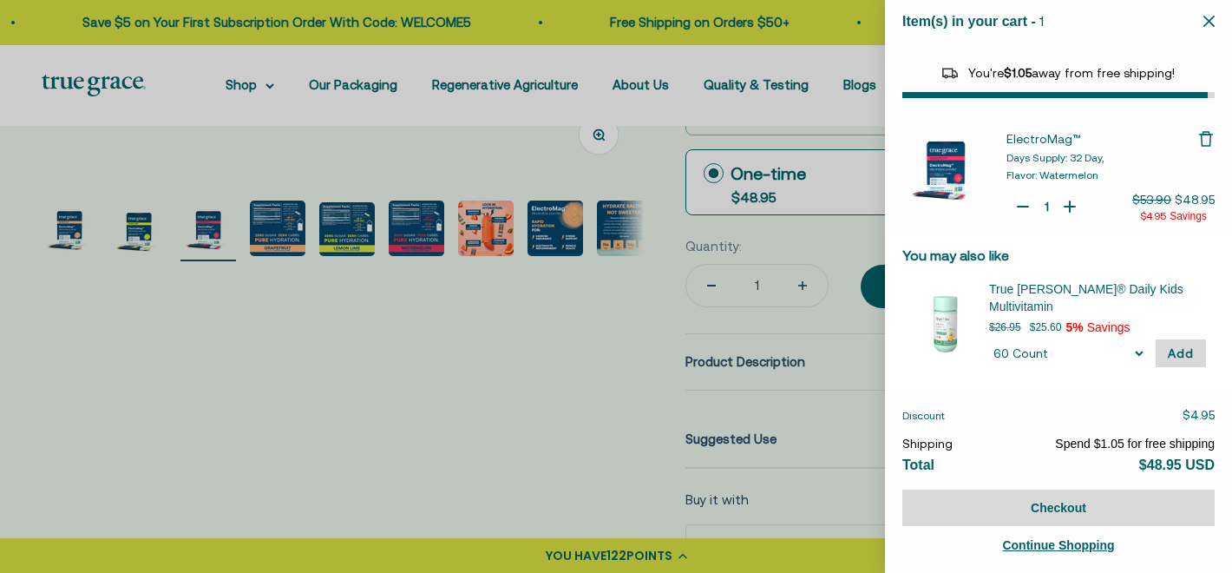
type input "2"
click at [1061, 204] on icon "Your Cart" at bounding box center [1069, 206] width 17 height 17
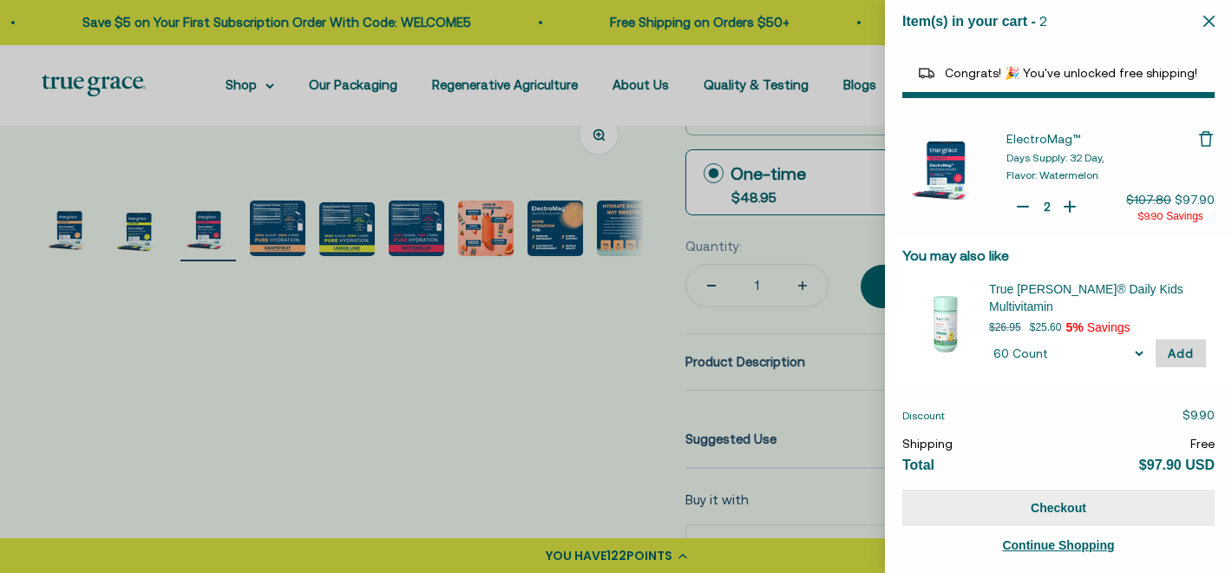
click at [1027, 502] on button "Checkout" at bounding box center [1058, 507] width 312 height 36
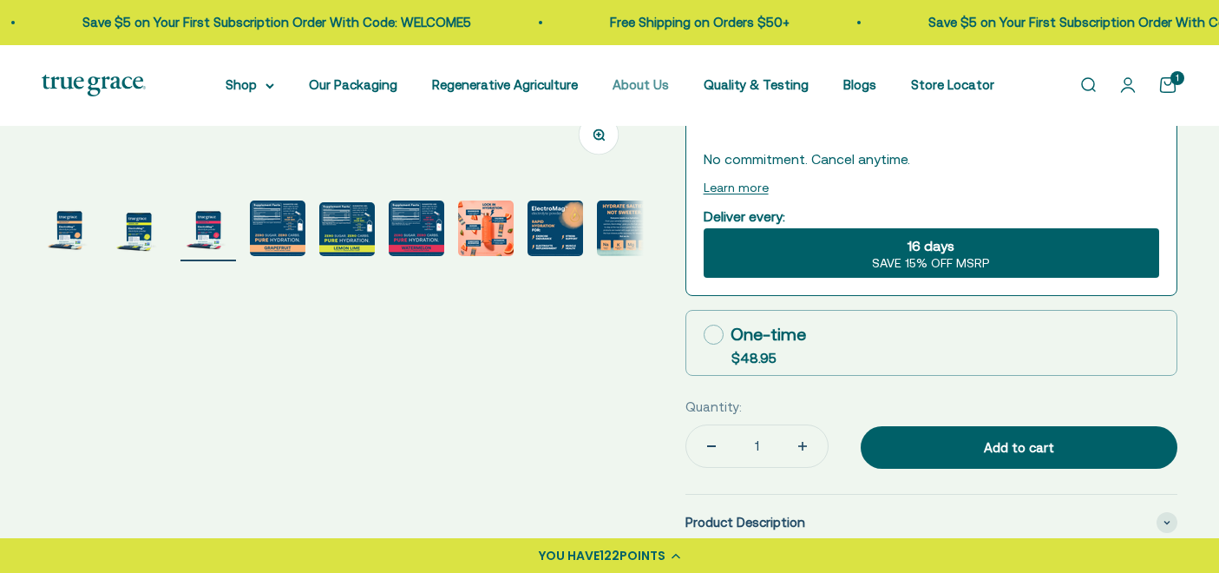
click at [639, 88] on link "About Us" at bounding box center [640, 84] width 56 height 15
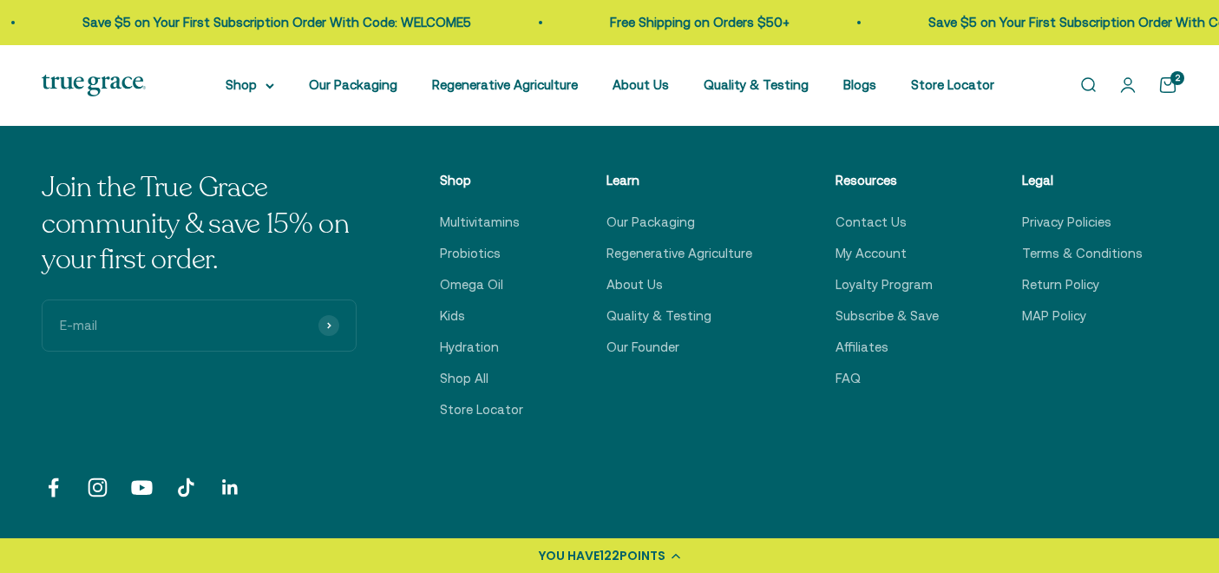
scroll to position [4213, 0]
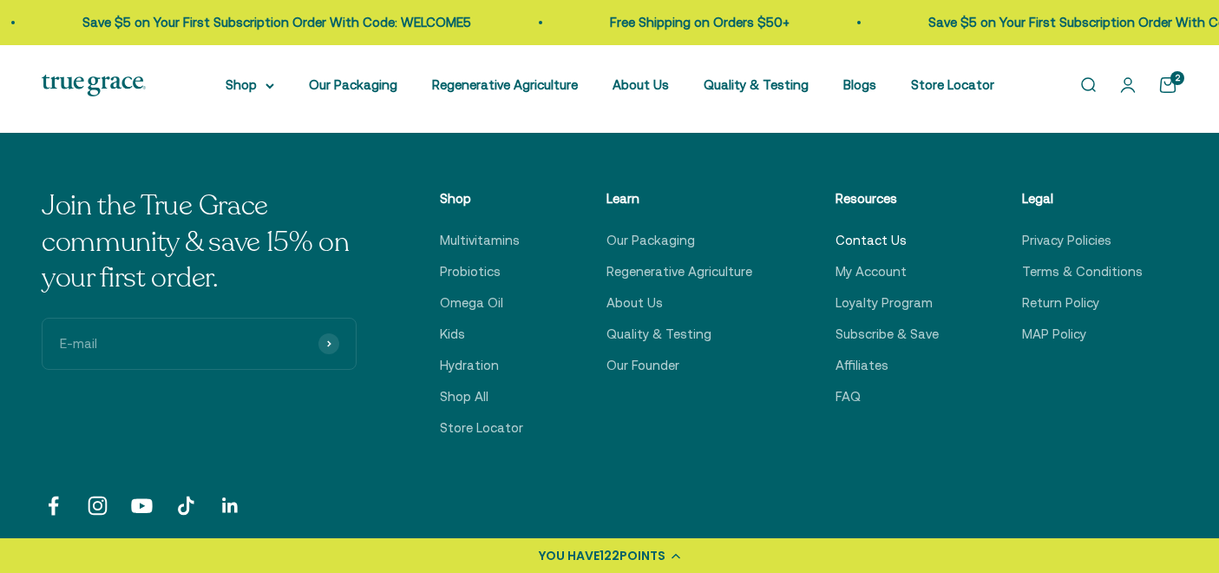
click at [887, 230] on link "Contact Us" at bounding box center [870, 240] width 71 height 21
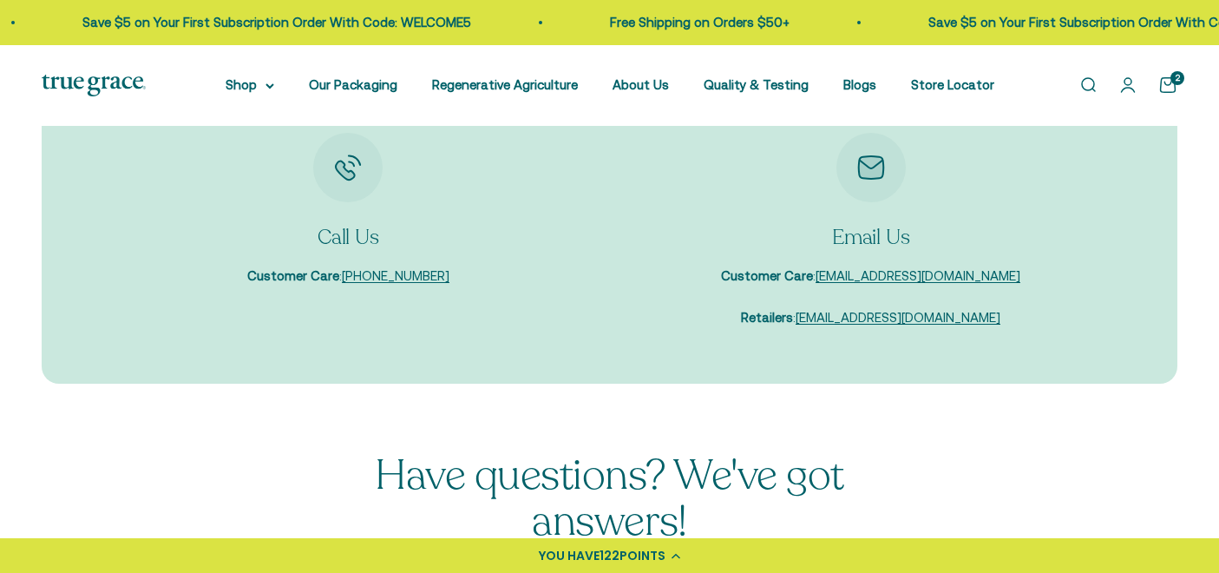
scroll to position [285, 0]
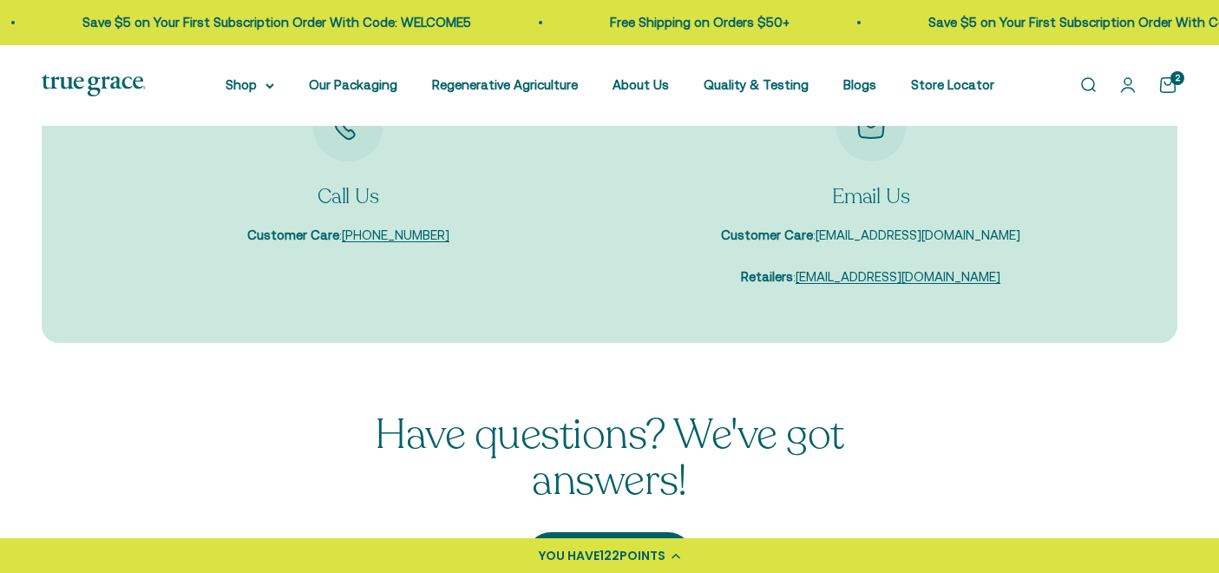
click at [894, 235] on link "care@truegracehealth.com" at bounding box center [918, 234] width 205 height 15
drag, startPoint x: 1002, startPoint y: 238, endPoint x: 839, endPoint y: 234, distance: 163.1
click at [839, 234] on div "Email Us Customer Care : care@truegracehealth.com Retailers : sales@truegracehe…" at bounding box center [871, 190] width 488 height 196
copy link "care@truegracehealth.com"
click at [1135, 90] on link "Open account page" at bounding box center [1127, 84] width 19 height 19
